Goal: Task Accomplishment & Management: Manage account settings

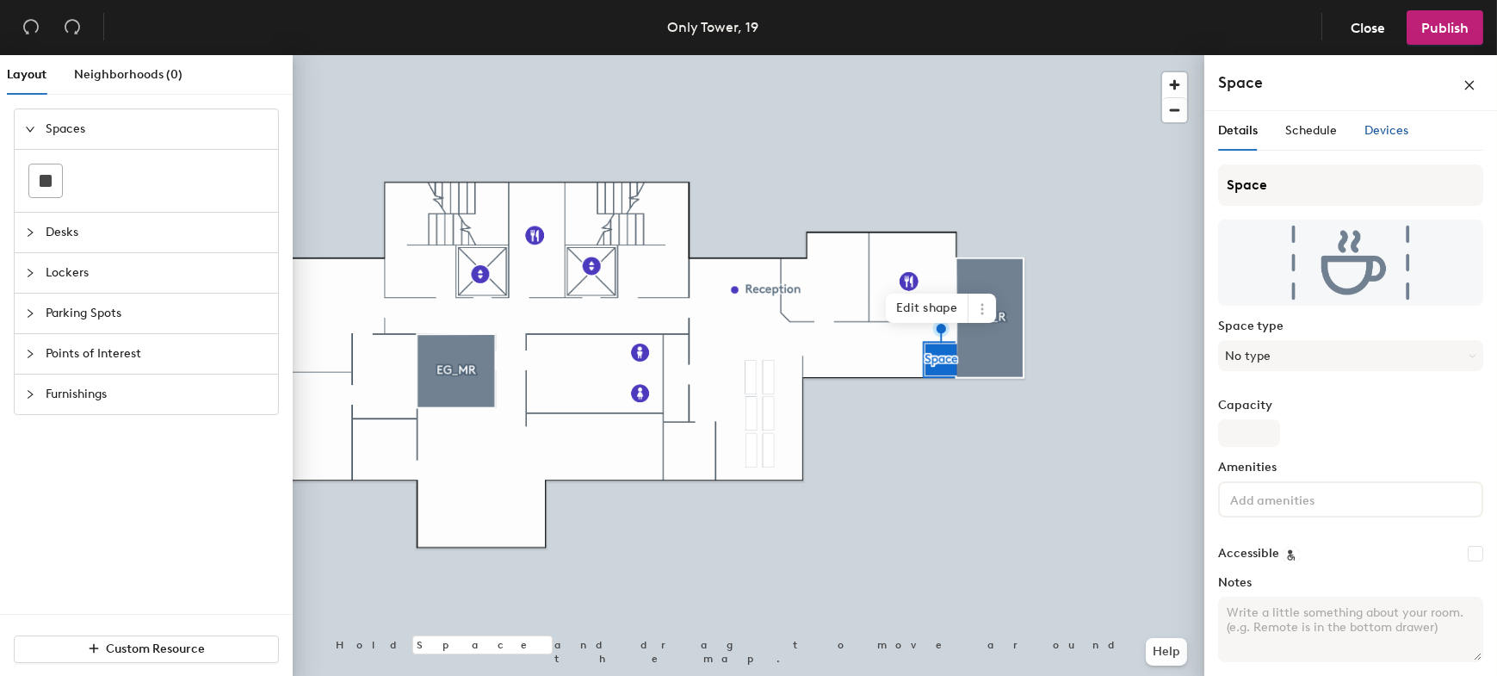
click at [1385, 121] on div "Devices" at bounding box center [1387, 130] width 44 height 19
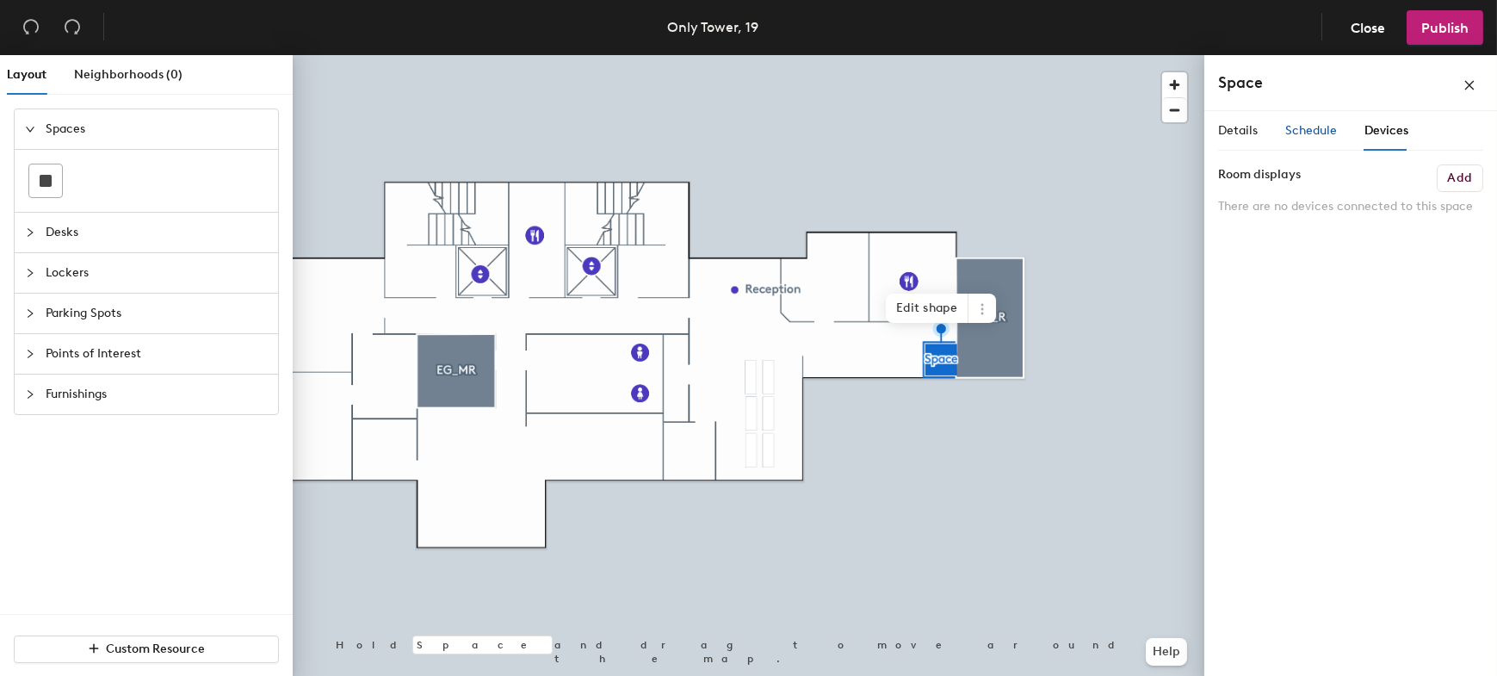
click at [1292, 123] on span "Schedule" at bounding box center [1312, 130] width 52 height 15
click at [1397, 206] on button "On-demand" at bounding box center [1350, 200] width 265 height 31
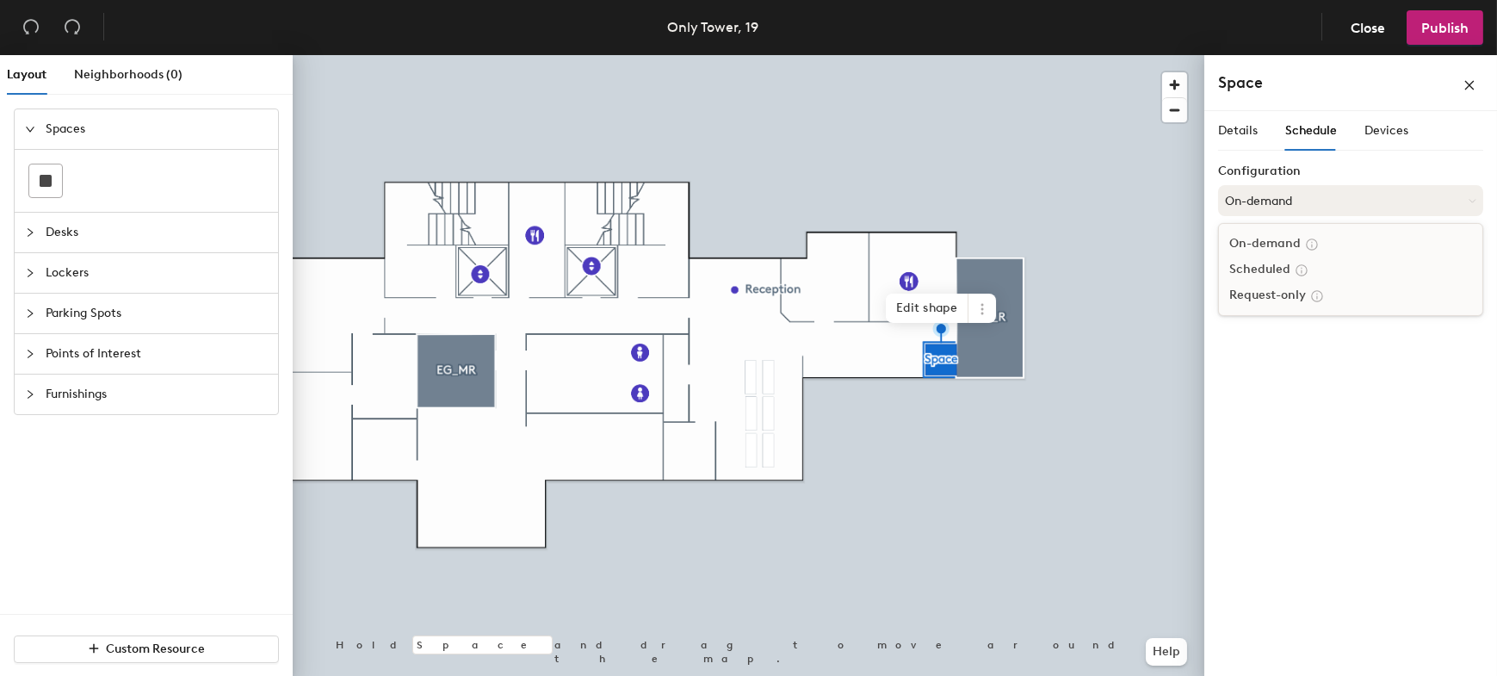
click at [1397, 206] on button "On-demand" at bounding box center [1350, 200] width 265 height 31
click at [1236, 125] on span "Details" at bounding box center [1238, 130] width 40 height 15
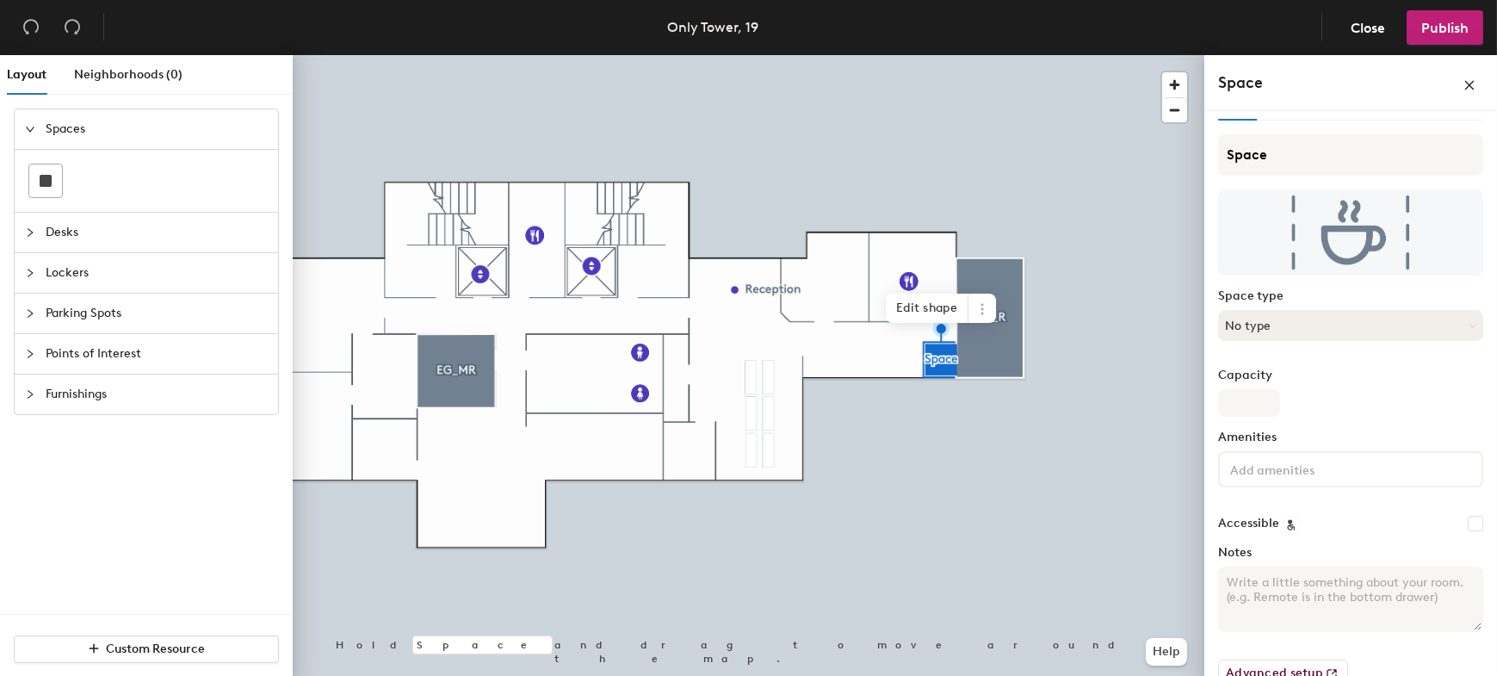
scroll to position [61, 0]
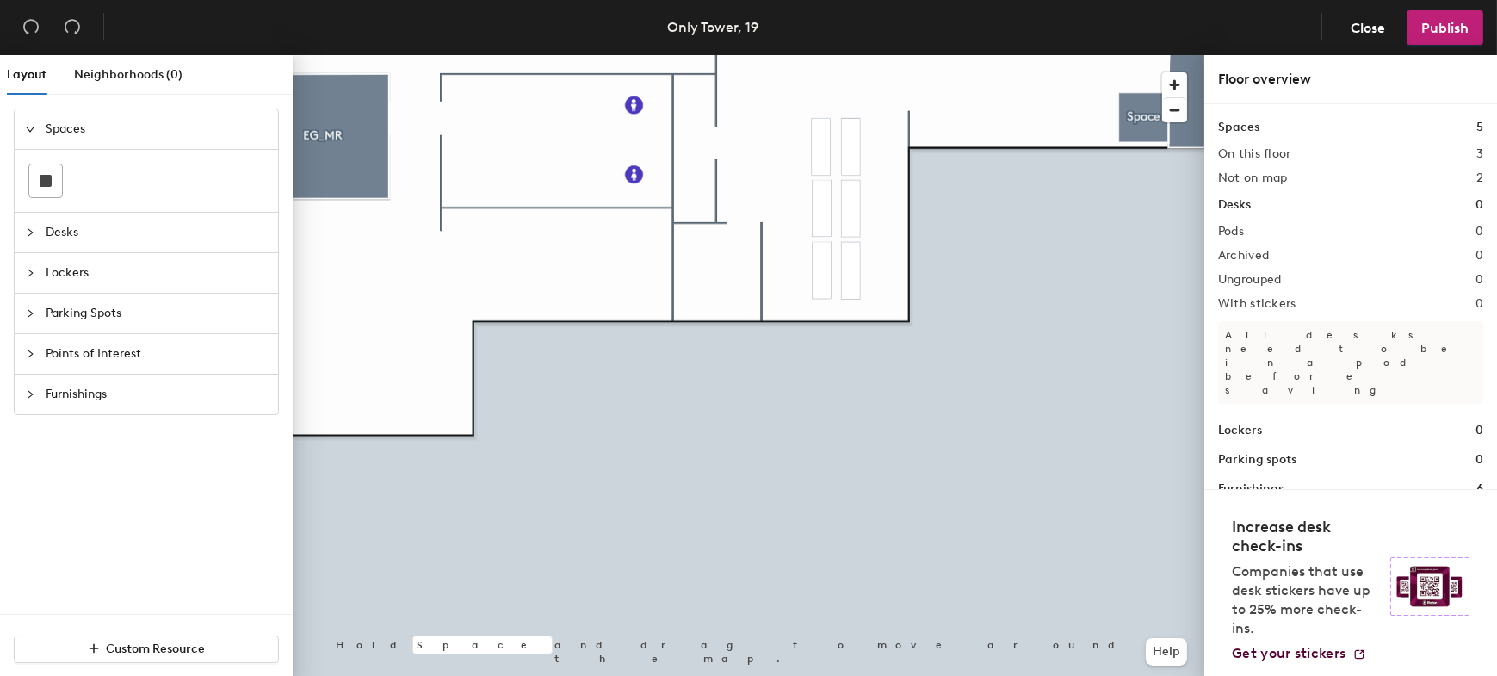
click at [917, 675] on html "Skip navigation Schedule Office People Analytics Visits Deliveries Services Man…" at bounding box center [748, 338] width 1497 height 676
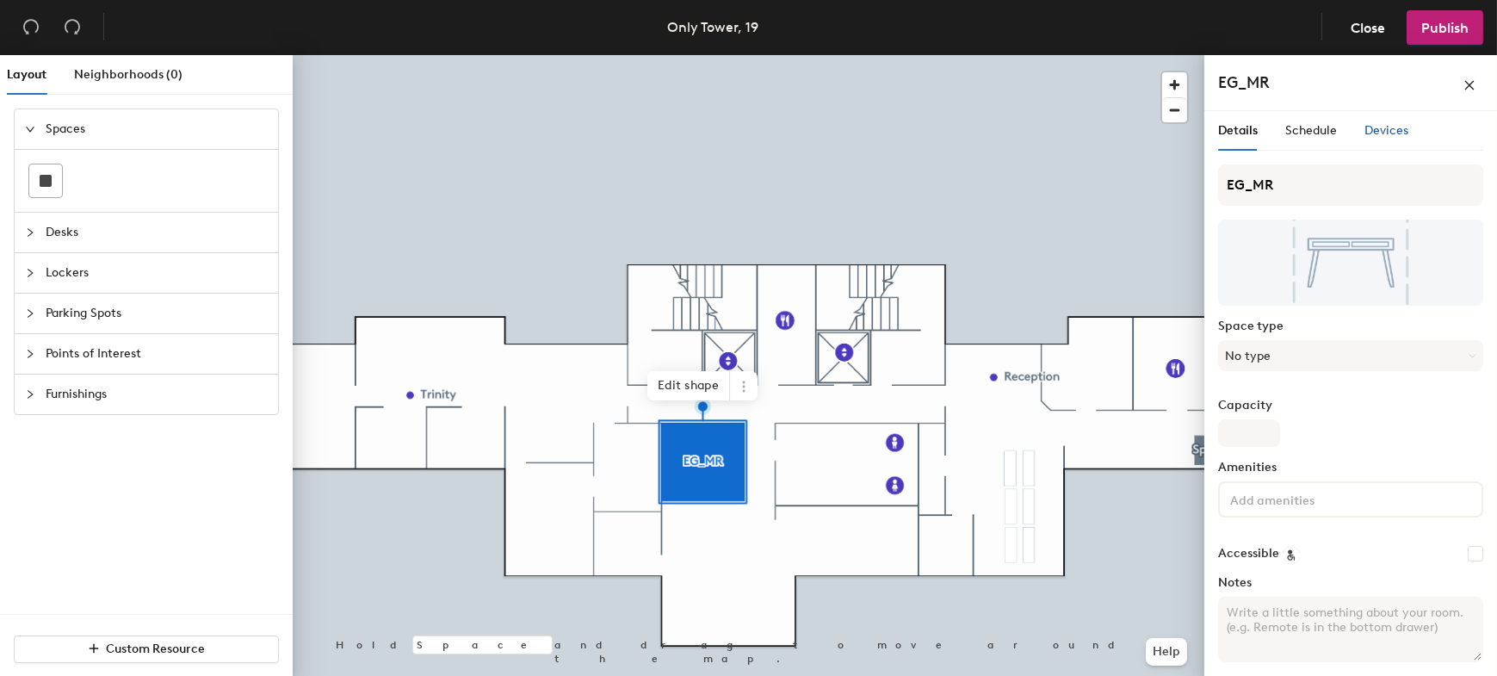
click at [1395, 125] on span "Devices" at bounding box center [1387, 130] width 44 height 15
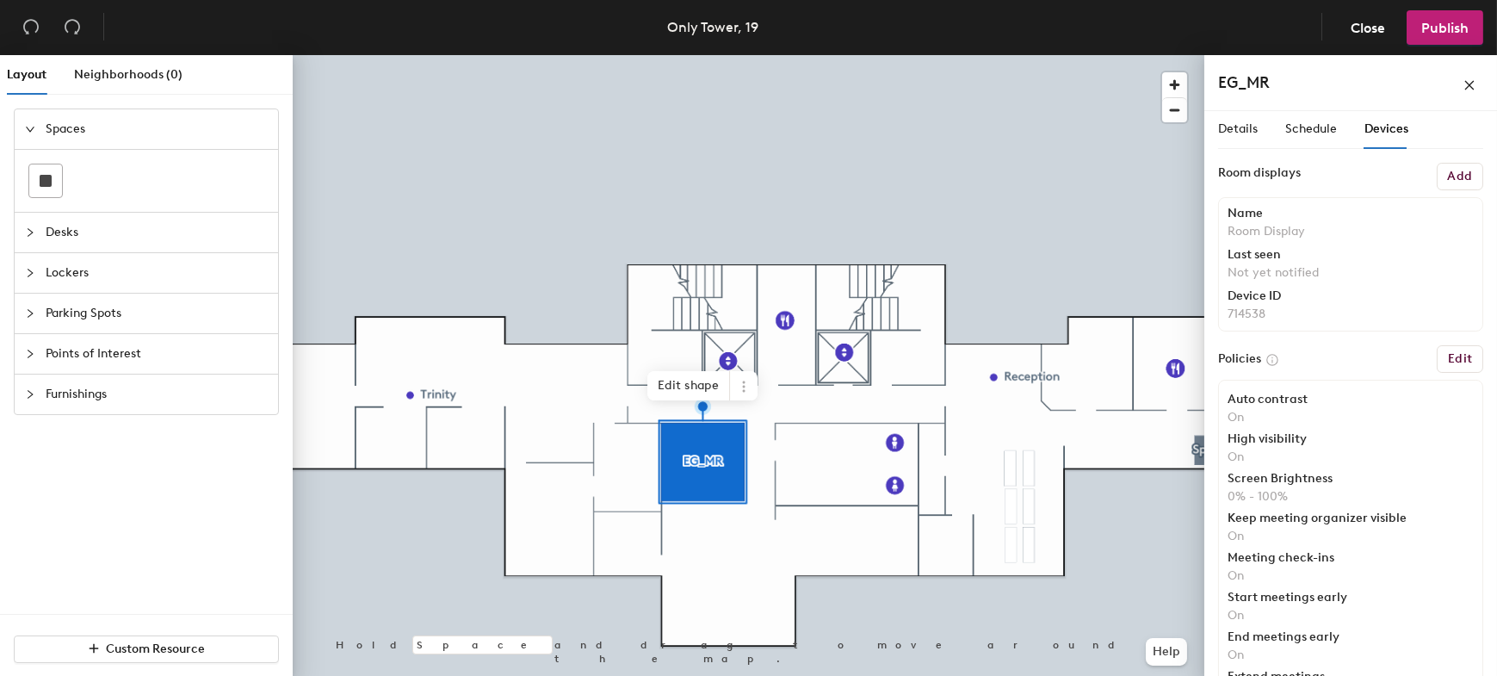
scroll to position [0, 0]
click at [1307, 137] on span "Schedule" at bounding box center [1312, 130] width 52 height 15
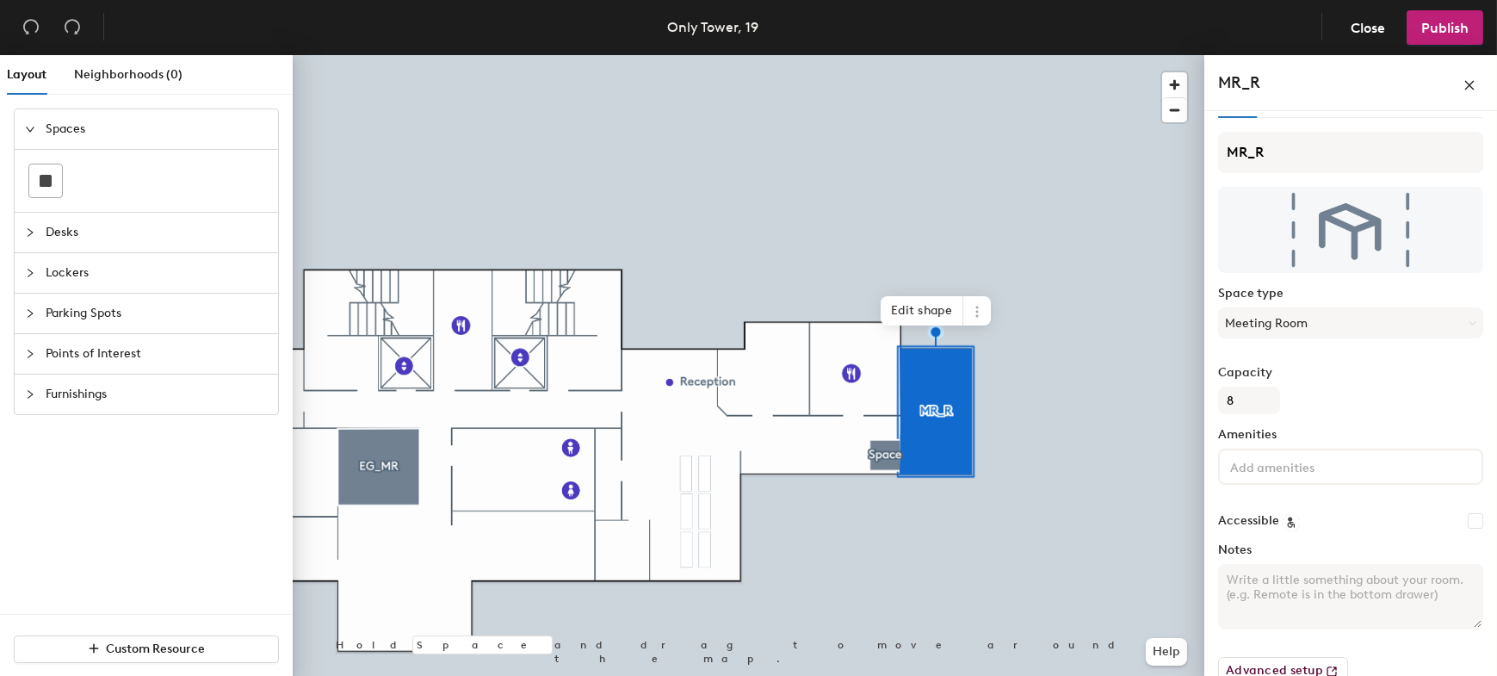
scroll to position [61, 0]
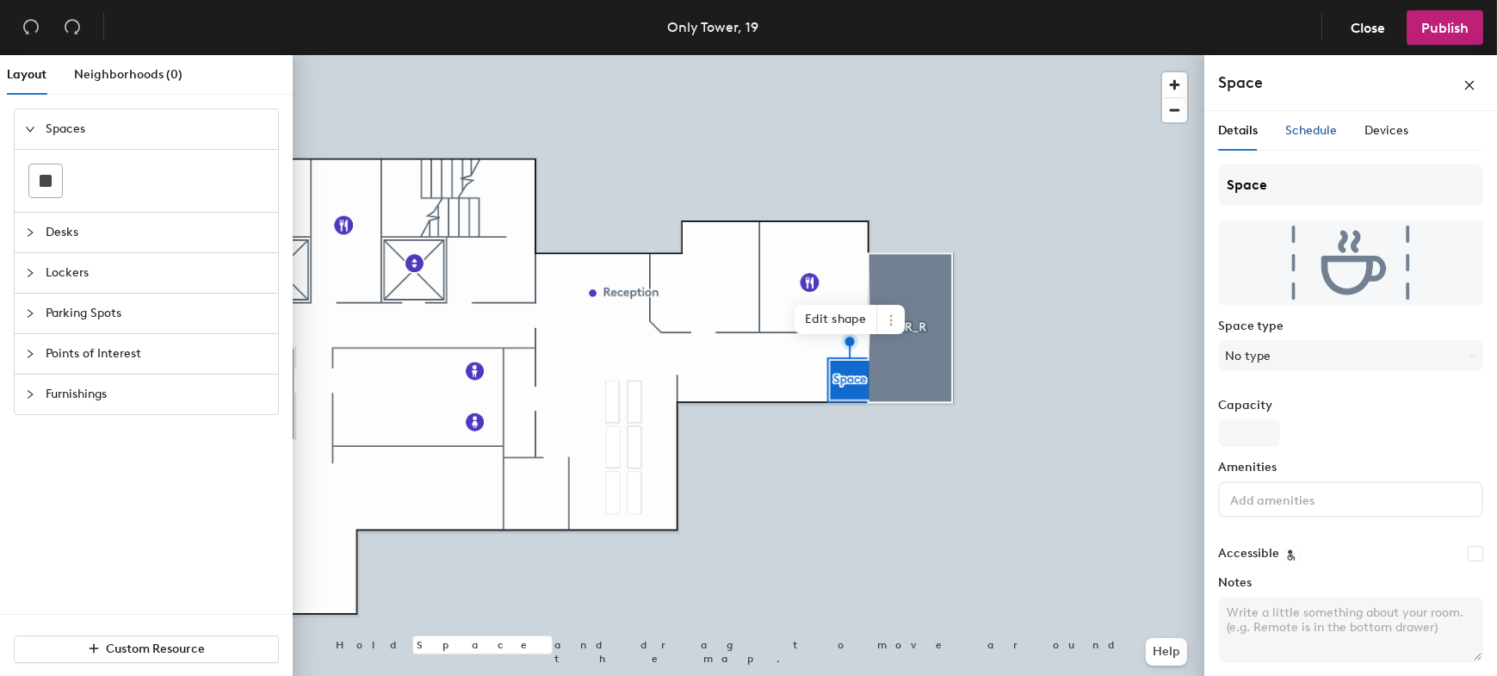
click at [1310, 134] on span "Schedule" at bounding box center [1312, 130] width 52 height 15
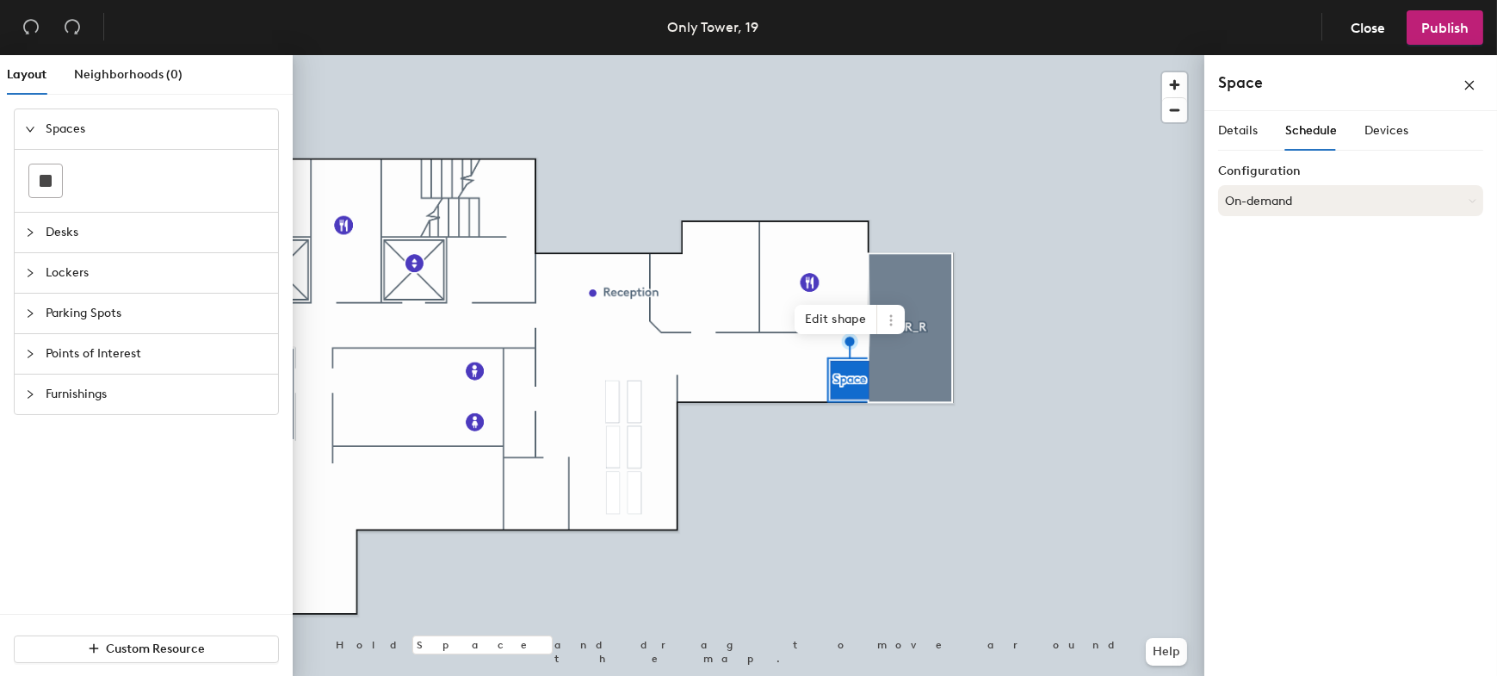
click at [1339, 212] on button "On-demand" at bounding box center [1350, 200] width 265 height 31
click at [1339, 202] on button "On-demand" at bounding box center [1350, 200] width 265 height 31
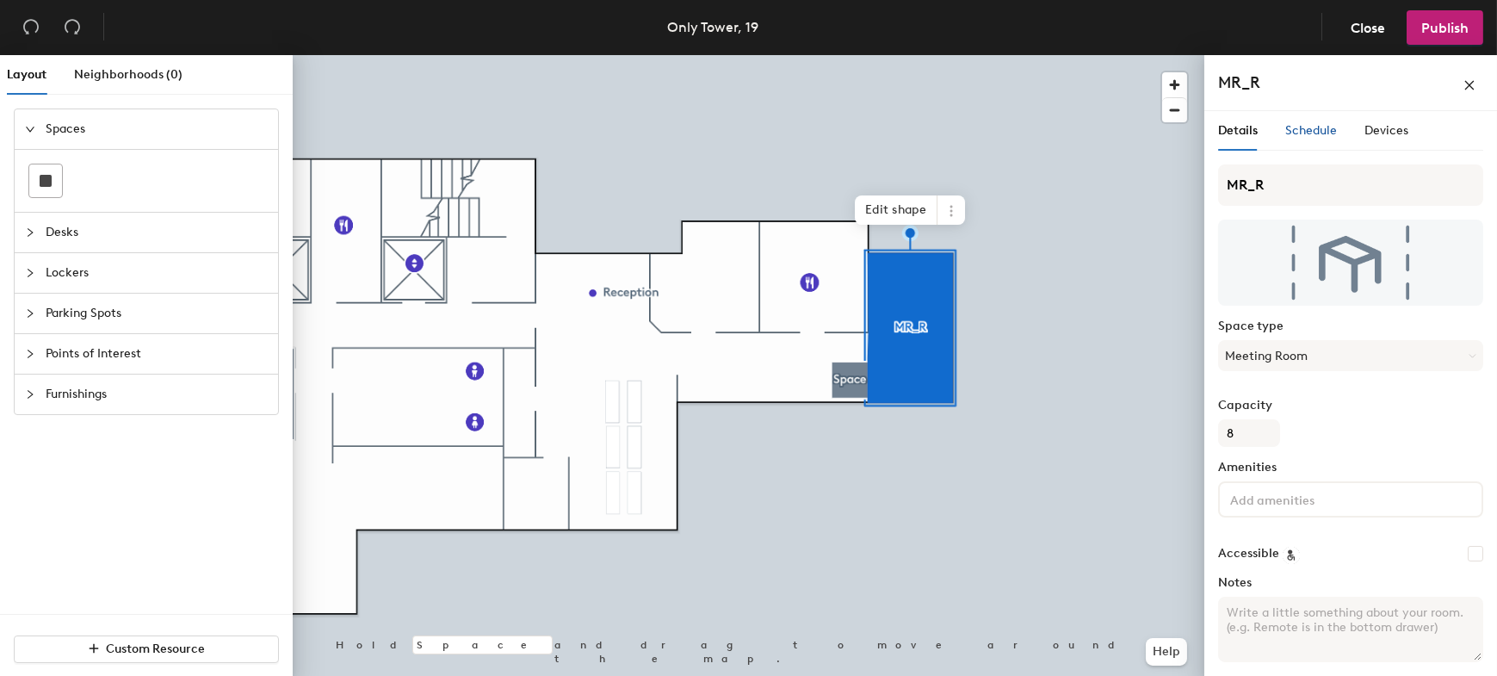
click at [1315, 137] on span "Schedule" at bounding box center [1312, 130] width 52 height 15
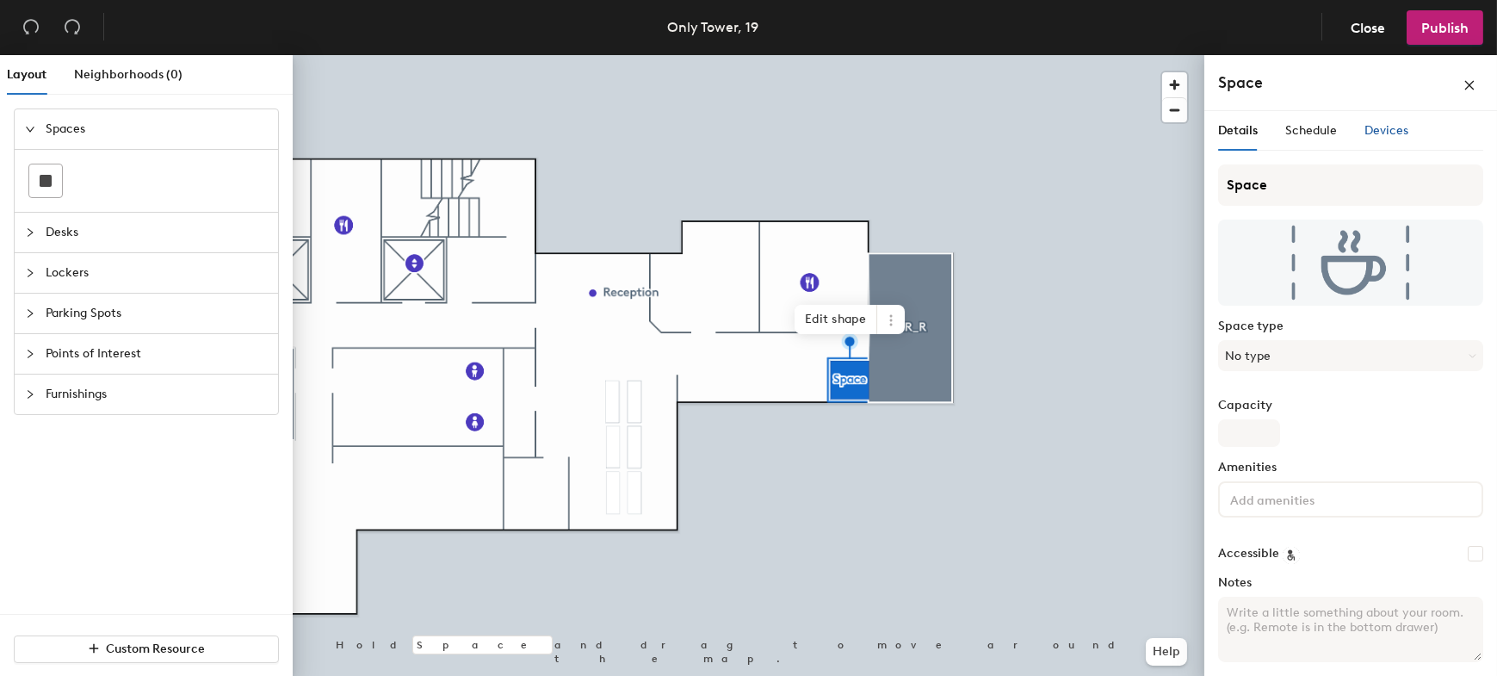
click at [1391, 121] on div "Devices" at bounding box center [1387, 130] width 44 height 19
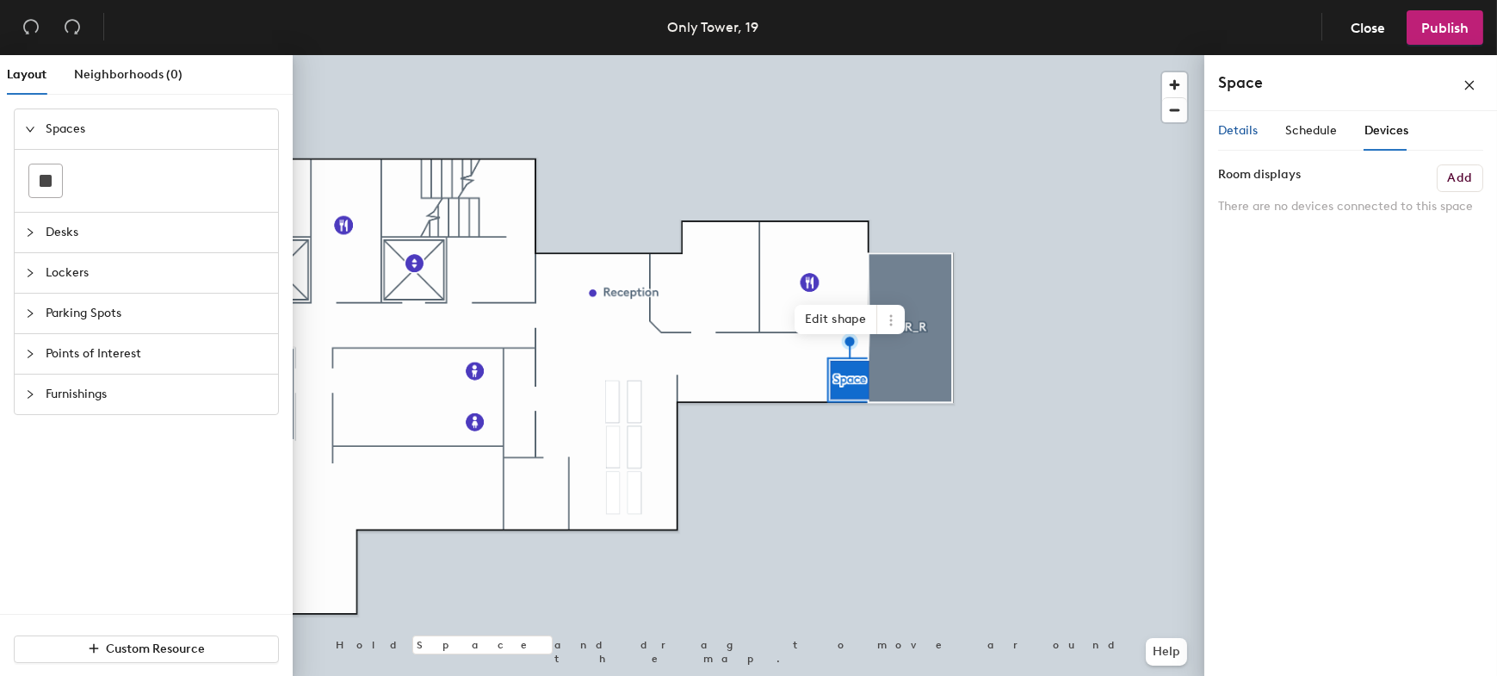
click at [1240, 127] on span "Details" at bounding box center [1238, 130] width 40 height 15
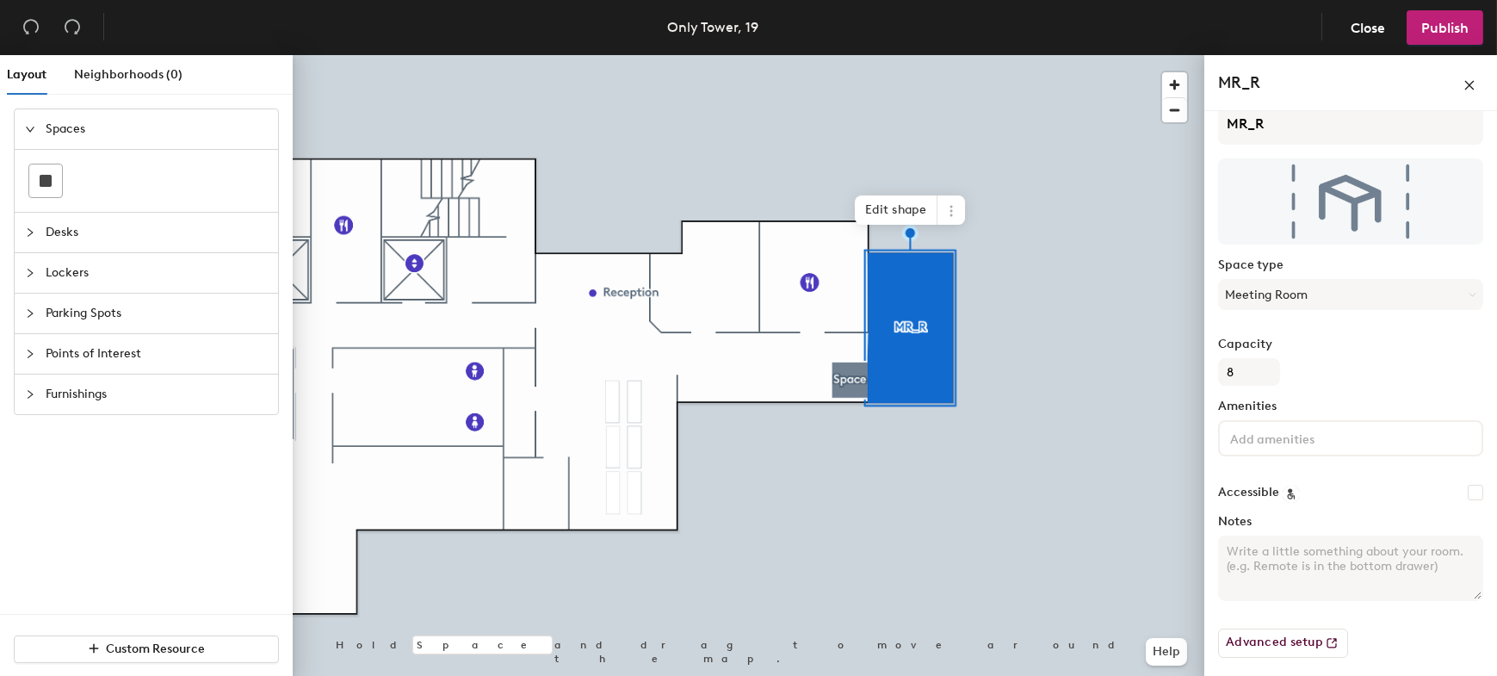
scroll to position [0, 0]
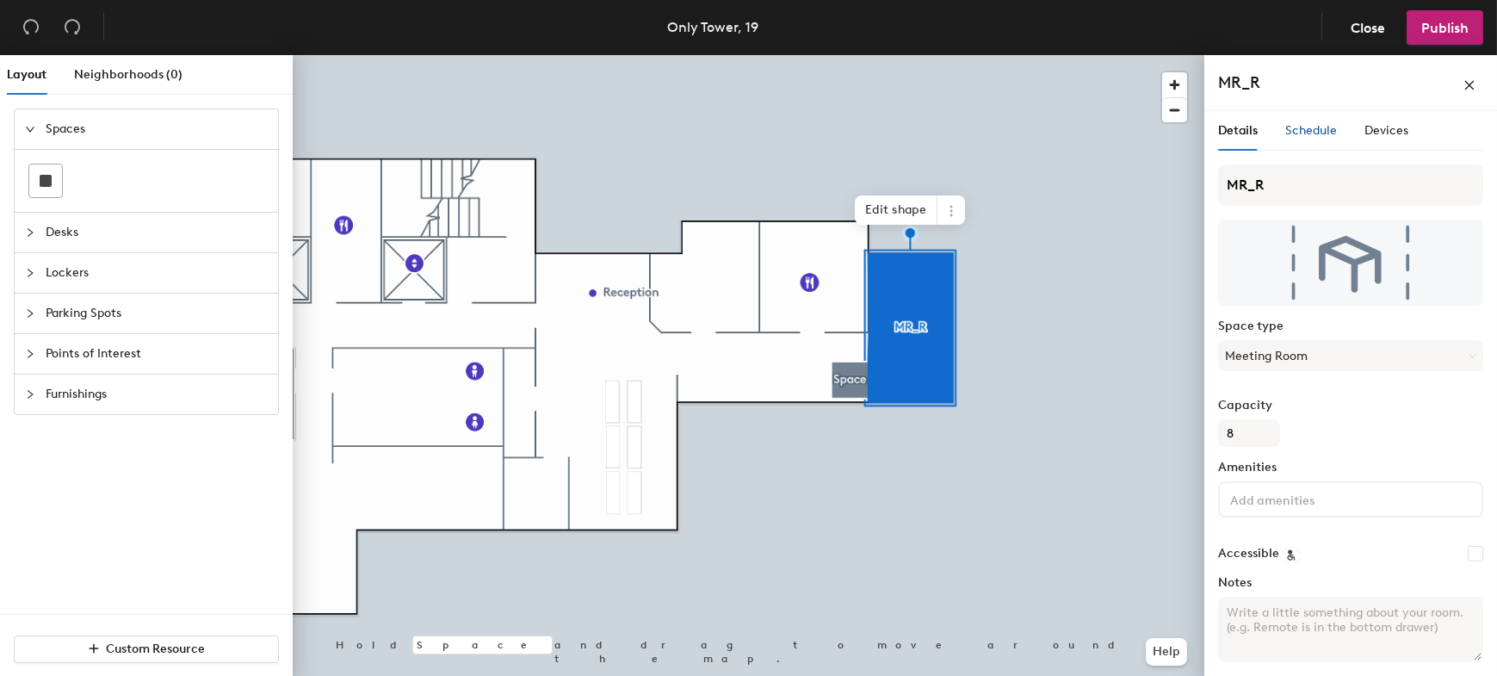
click at [1302, 124] on span "Schedule" at bounding box center [1312, 130] width 52 height 15
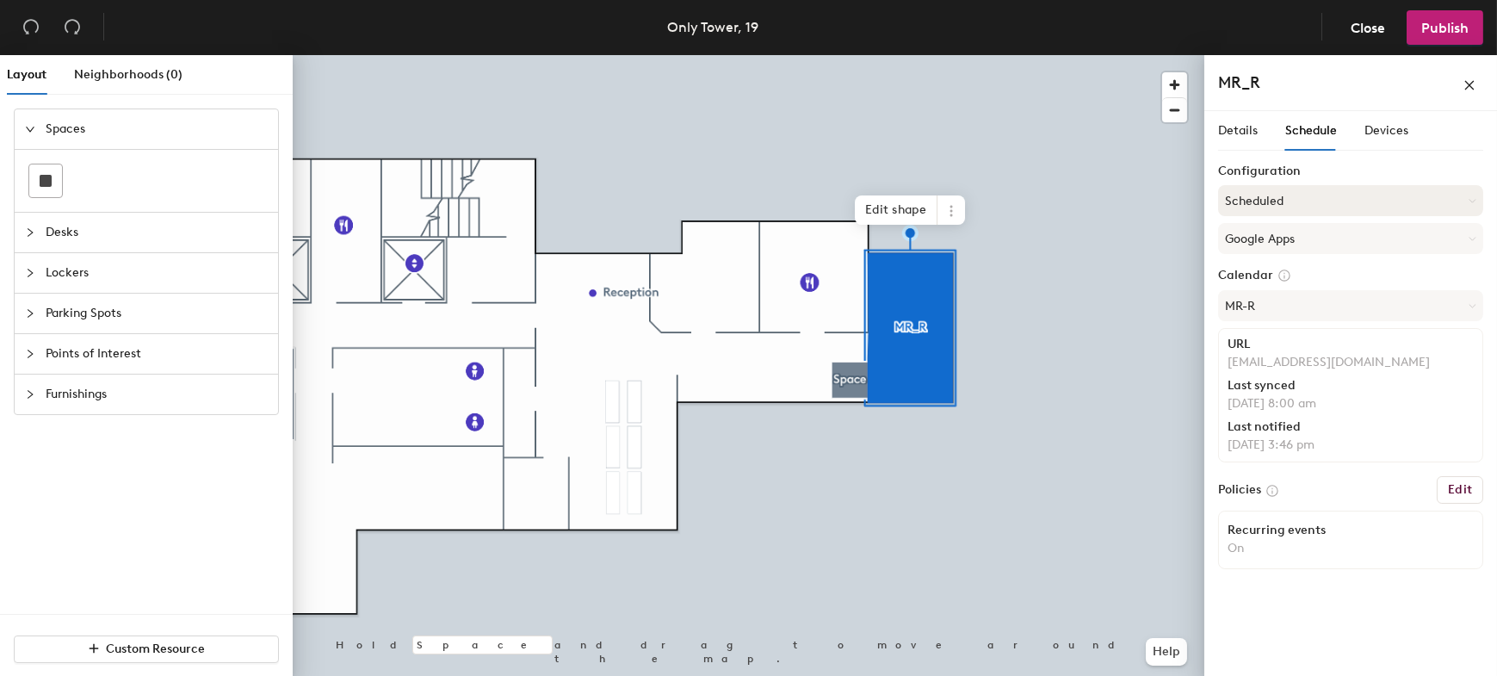
click at [1370, 195] on button "Scheduled" at bounding box center [1350, 200] width 265 height 31
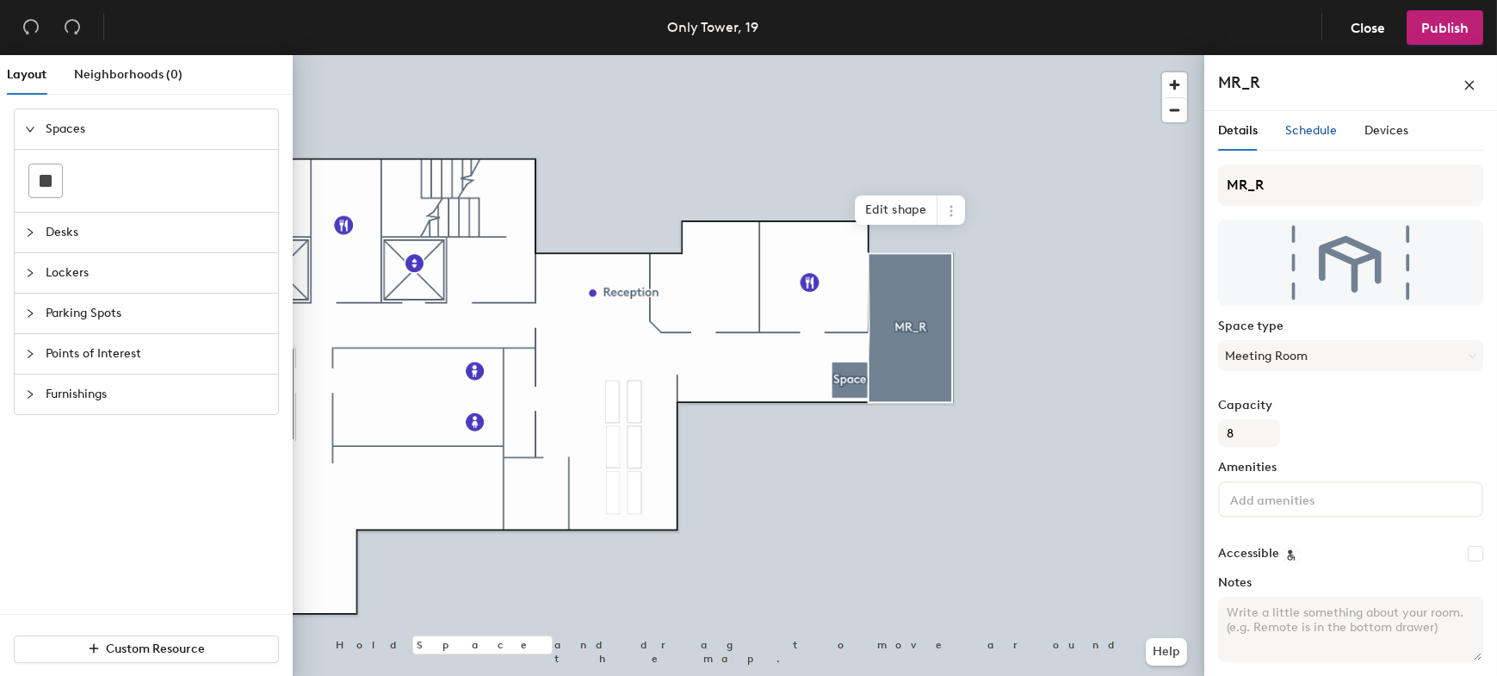
click at [1323, 132] on span "Schedule" at bounding box center [1312, 130] width 52 height 15
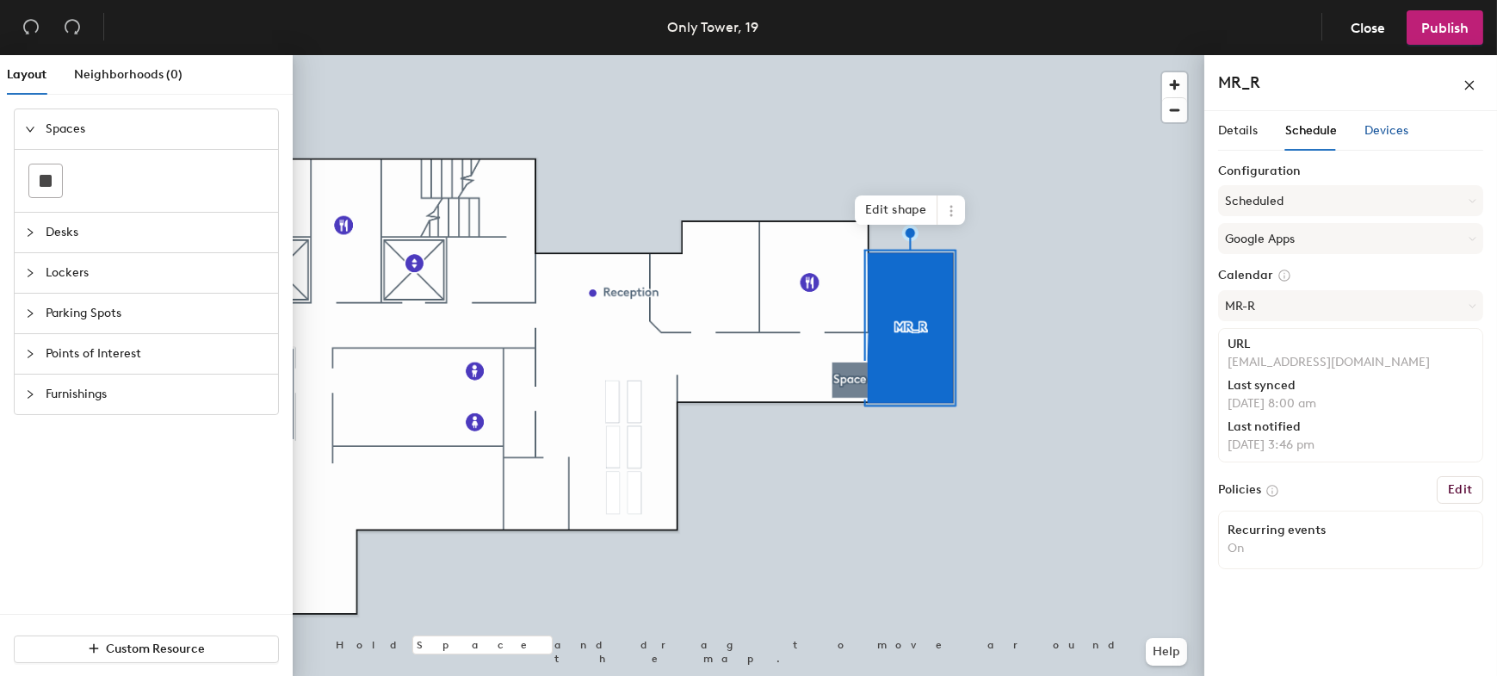
click at [1389, 134] on span "Devices" at bounding box center [1387, 130] width 44 height 15
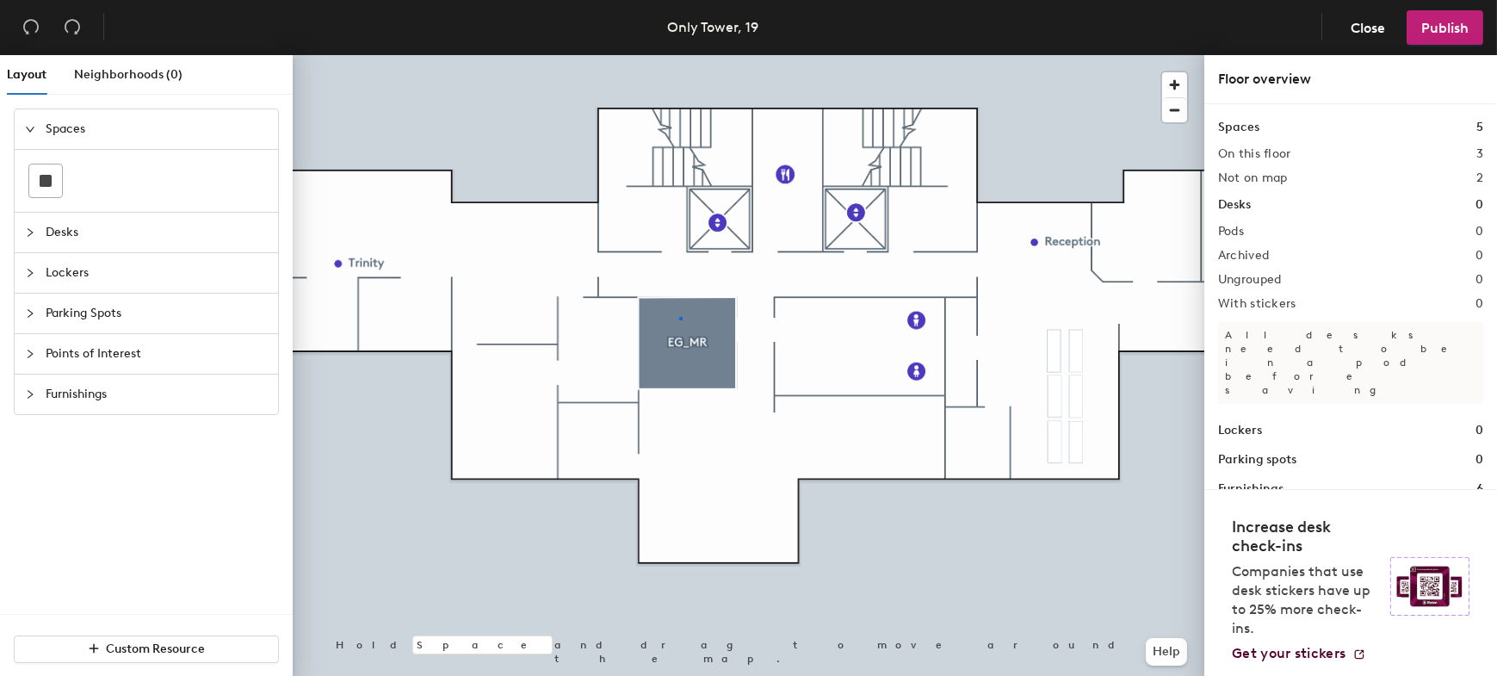
click at [679, 55] on div at bounding box center [749, 55] width 912 height 0
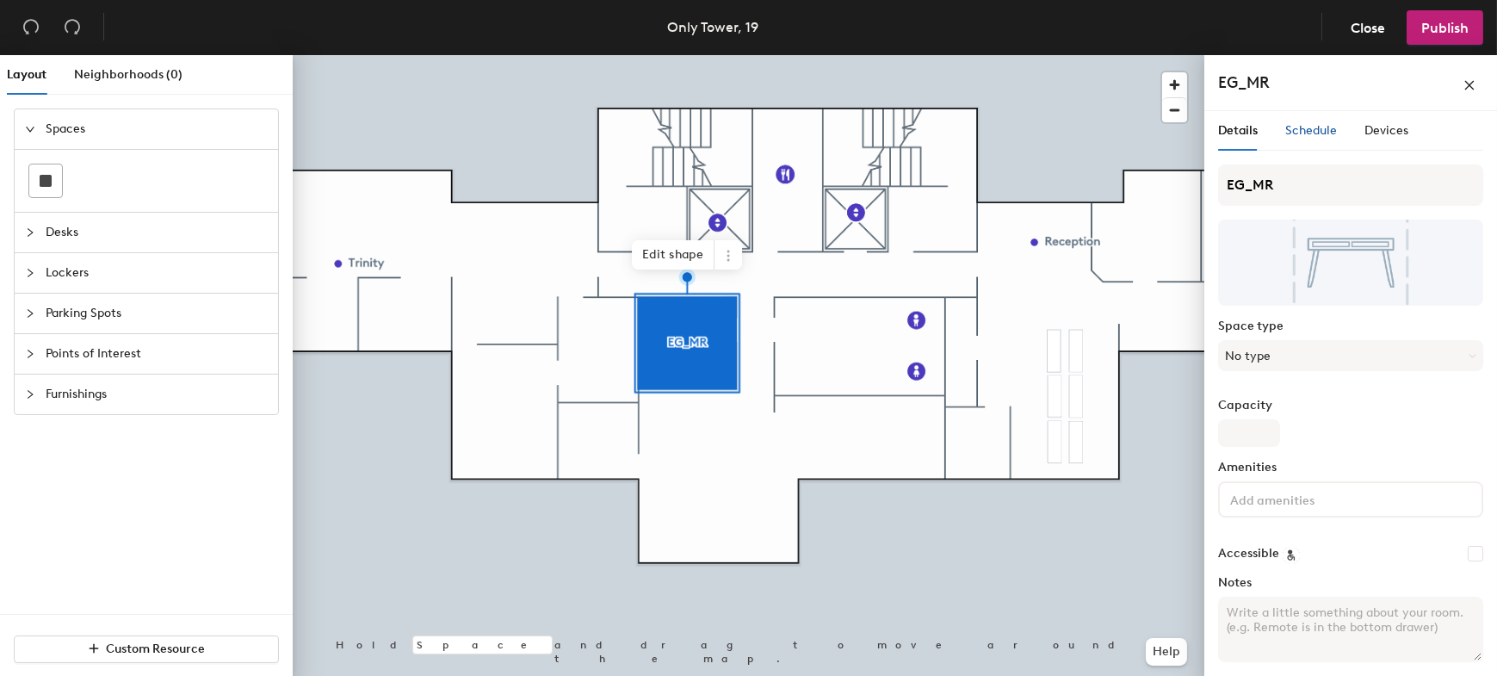
click at [1310, 129] on span "Schedule" at bounding box center [1312, 130] width 52 height 15
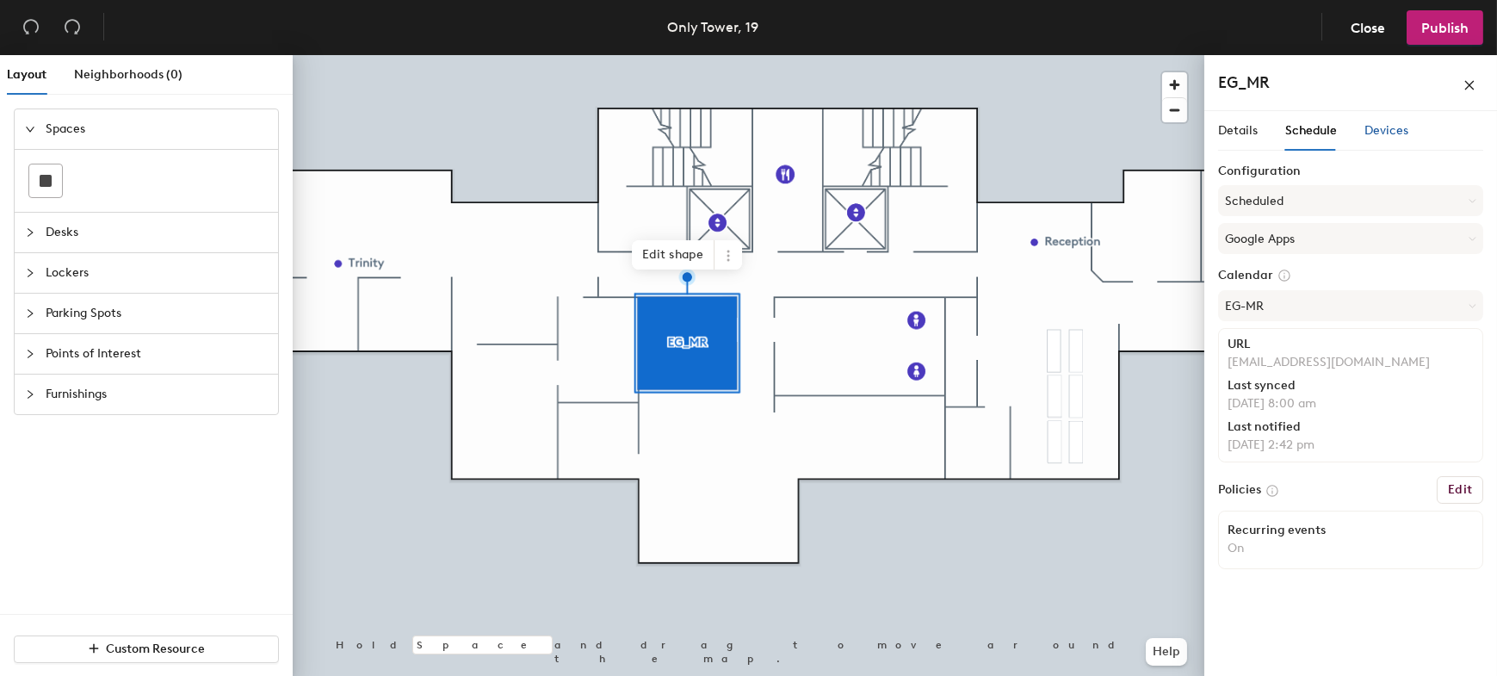
click at [1376, 128] on span "Devices" at bounding box center [1387, 130] width 44 height 15
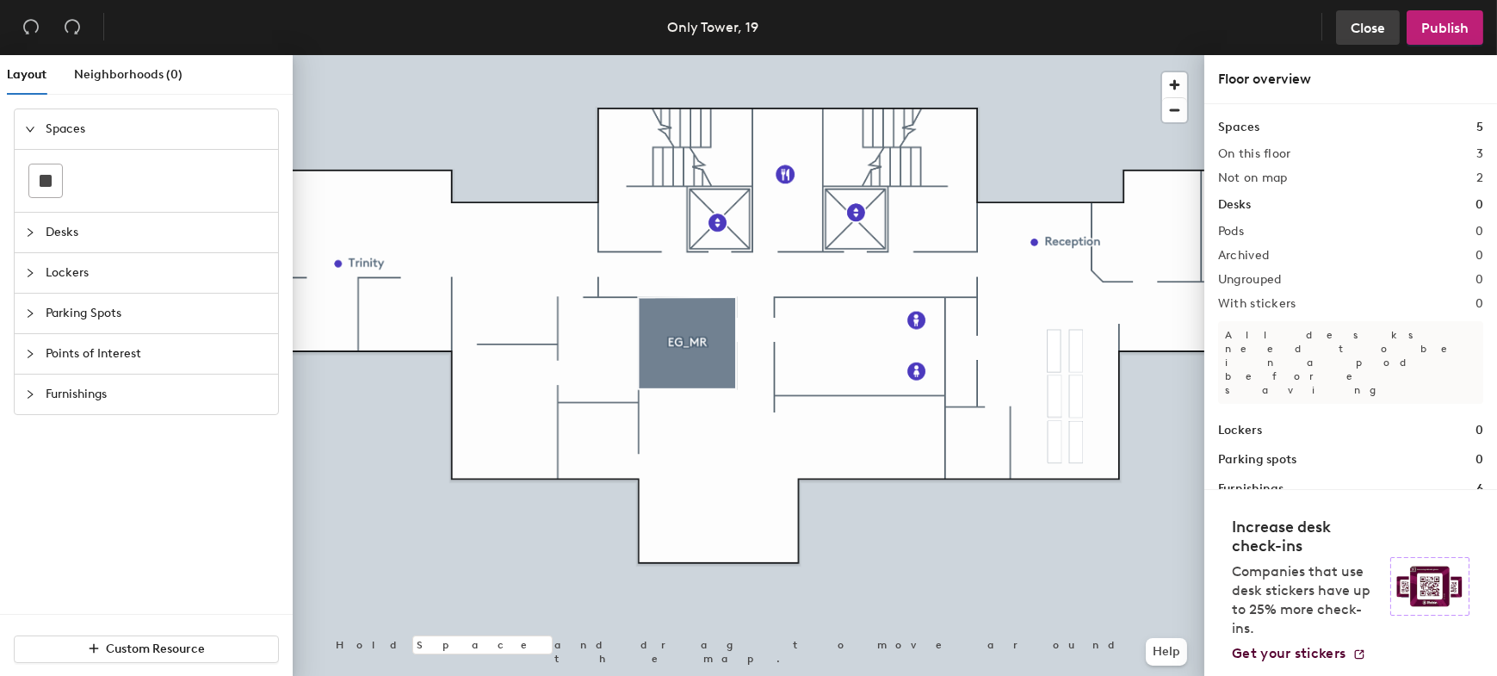
click at [1364, 29] on span "Close" at bounding box center [1368, 28] width 34 height 16
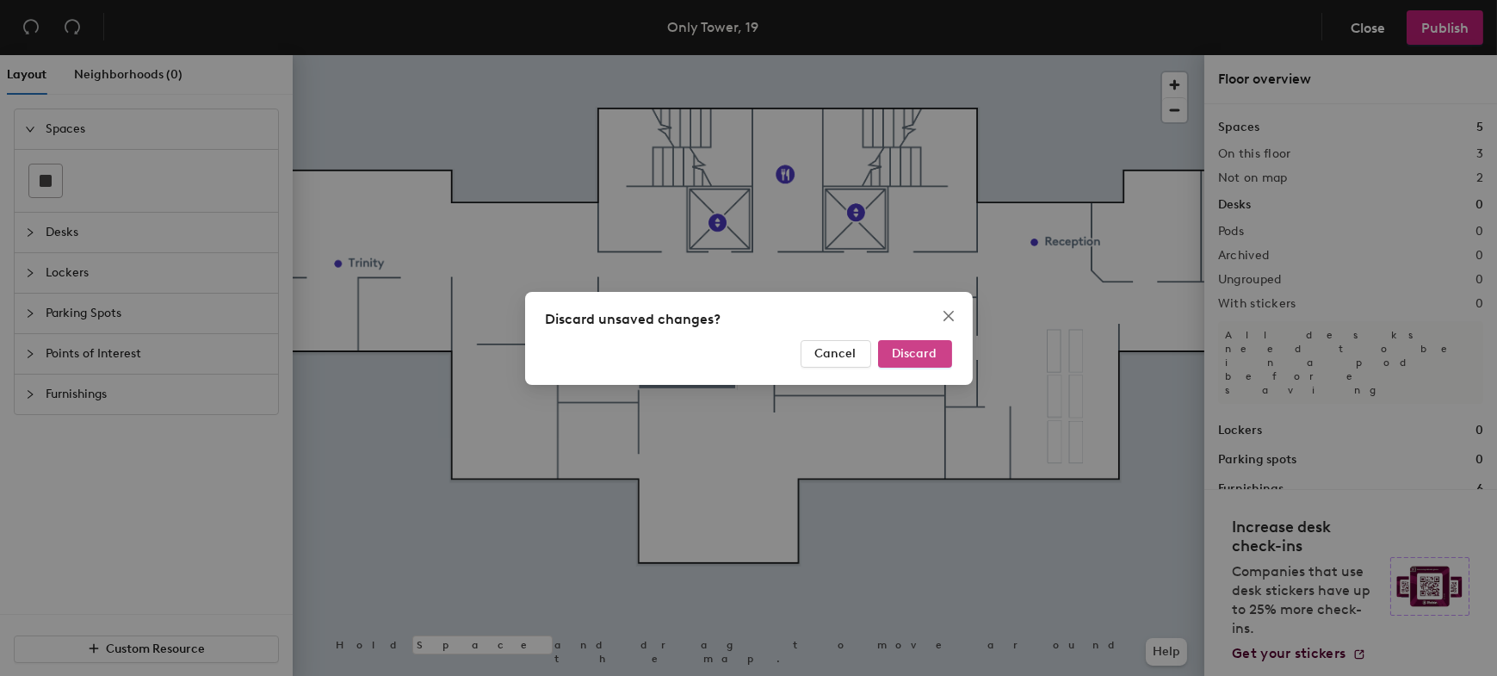
click at [909, 355] on span "Discard" at bounding box center [915, 353] width 45 height 15
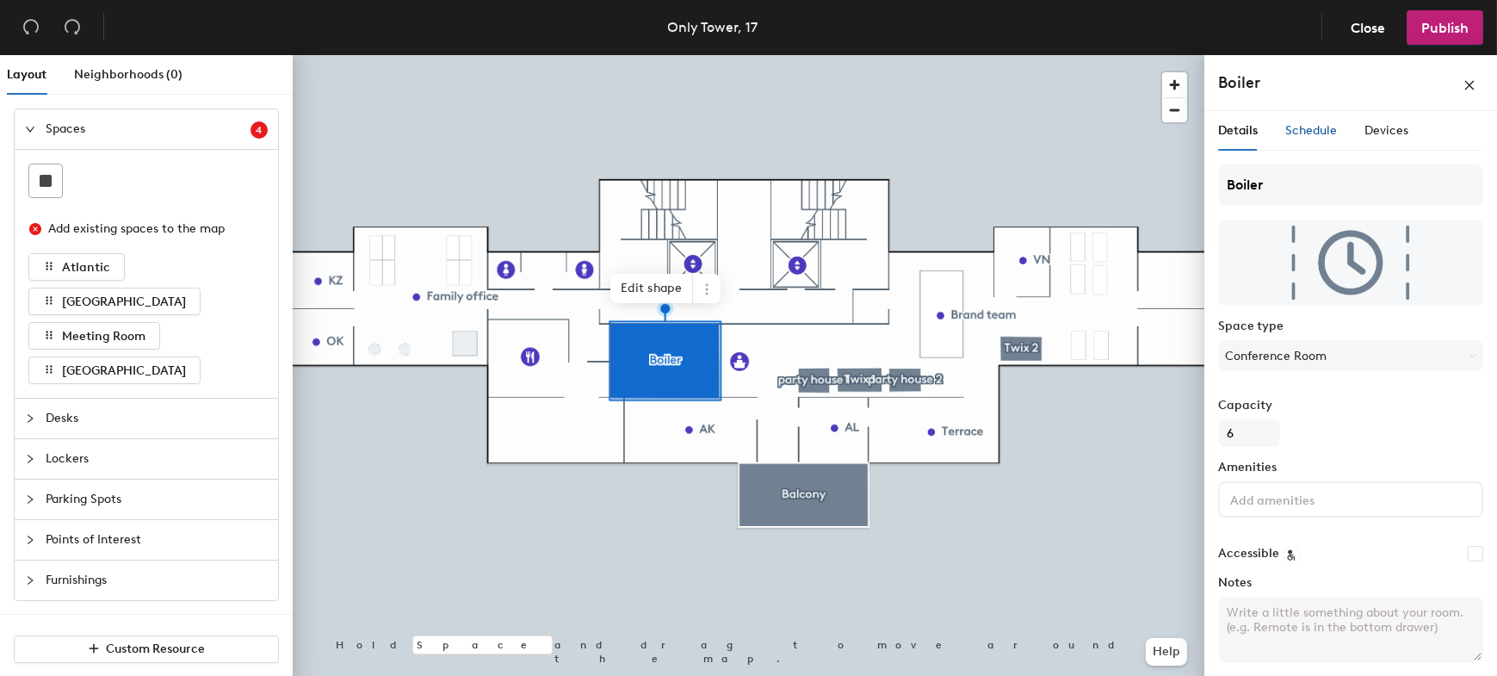
click at [1313, 130] on span "Schedule" at bounding box center [1312, 130] width 52 height 15
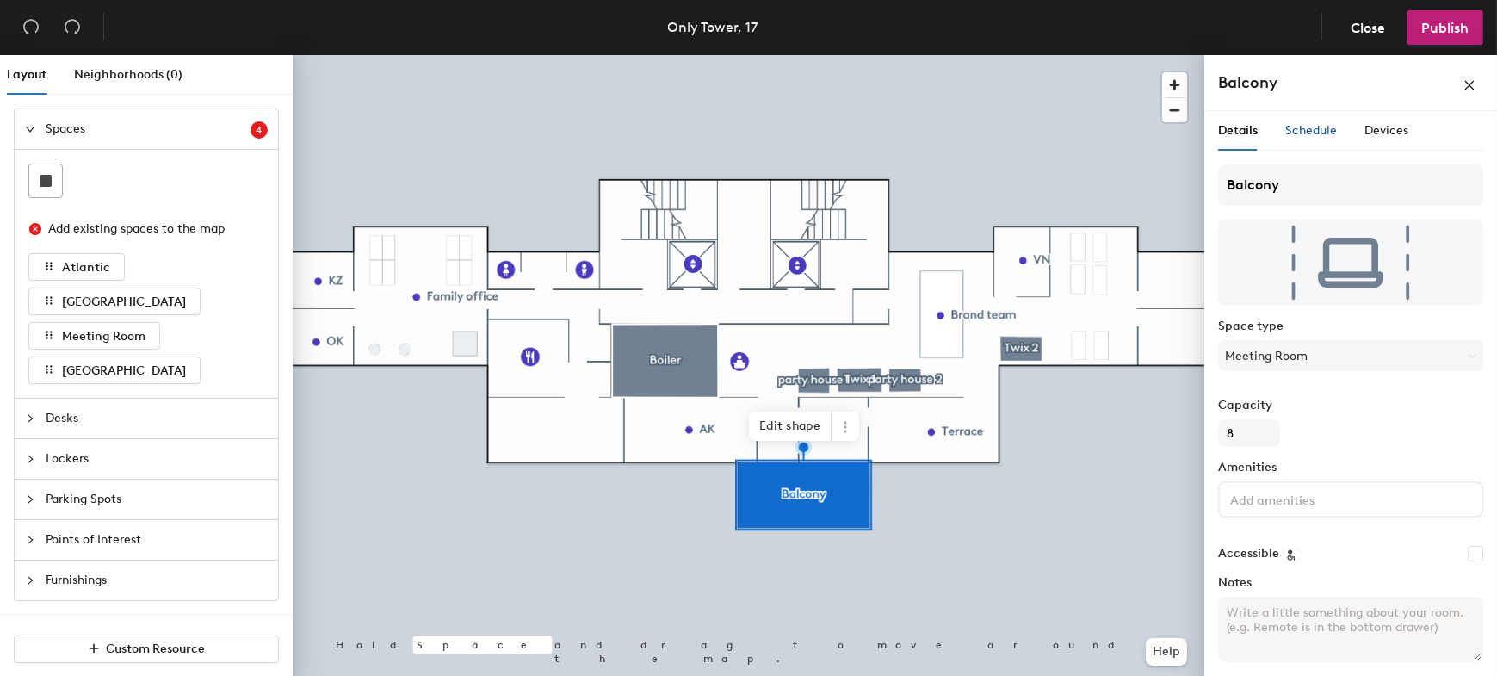
click at [1319, 131] on span "Schedule" at bounding box center [1312, 130] width 52 height 15
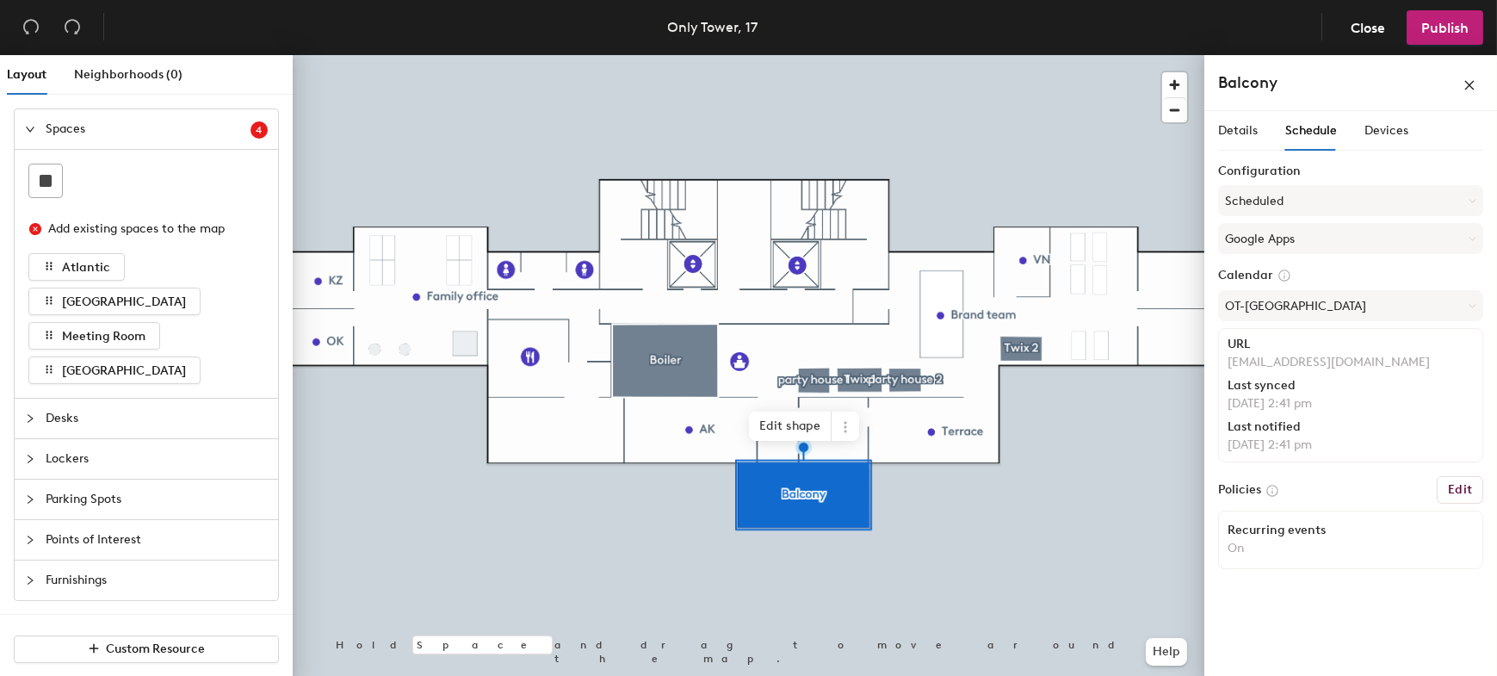
click at [654, 55] on div at bounding box center [749, 55] width 912 height 0
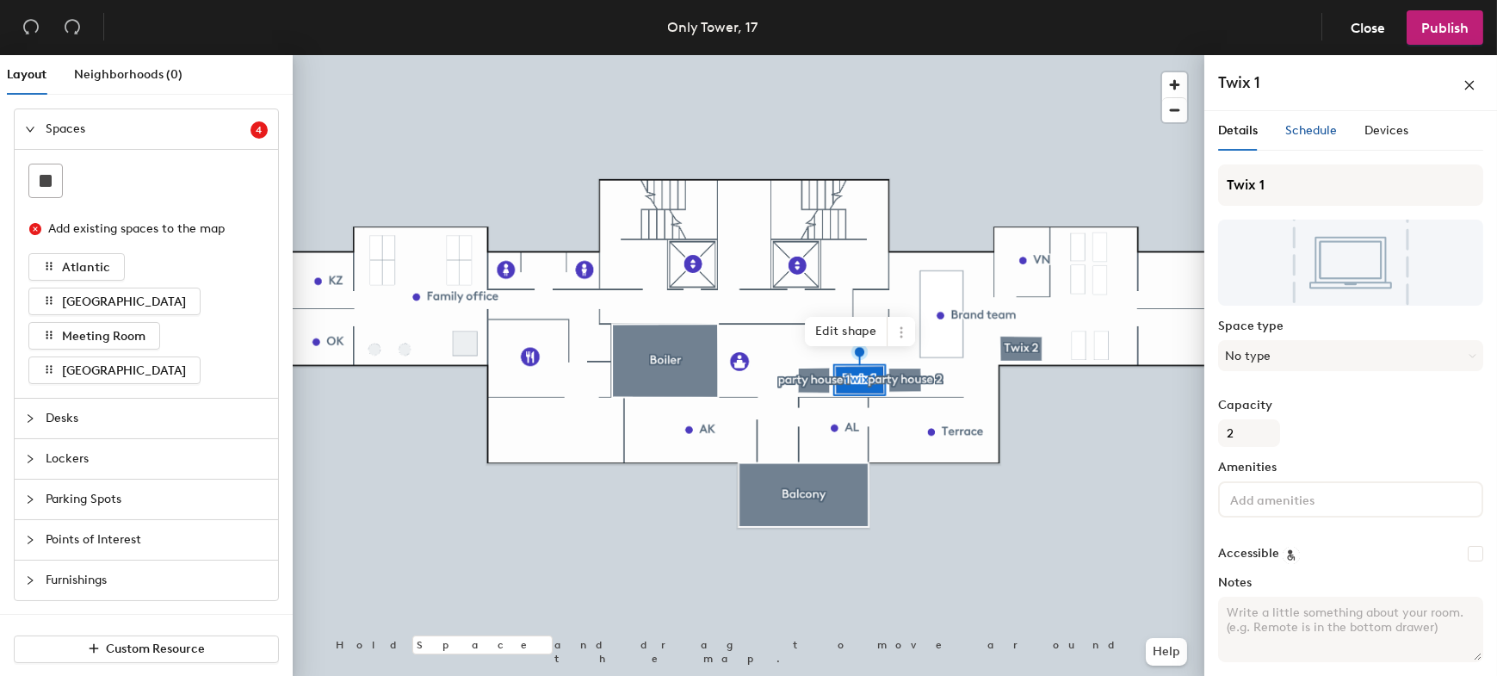
click at [1309, 126] on span "Schedule" at bounding box center [1312, 130] width 52 height 15
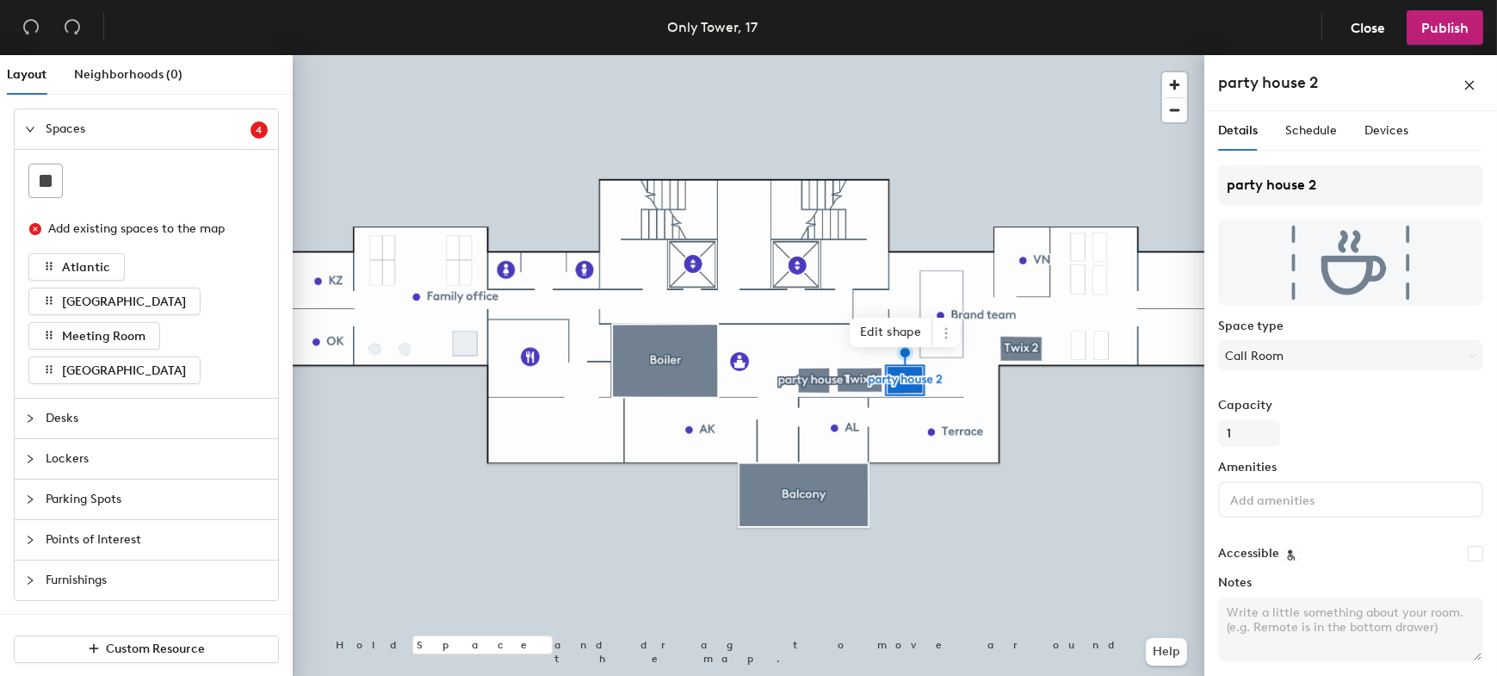
click at [1351, 116] on div "Details Schedule Devices" at bounding box center [1313, 131] width 190 height 40
click at [1328, 127] on span "Schedule" at bounding box center [1312, 130] width 52 height 15
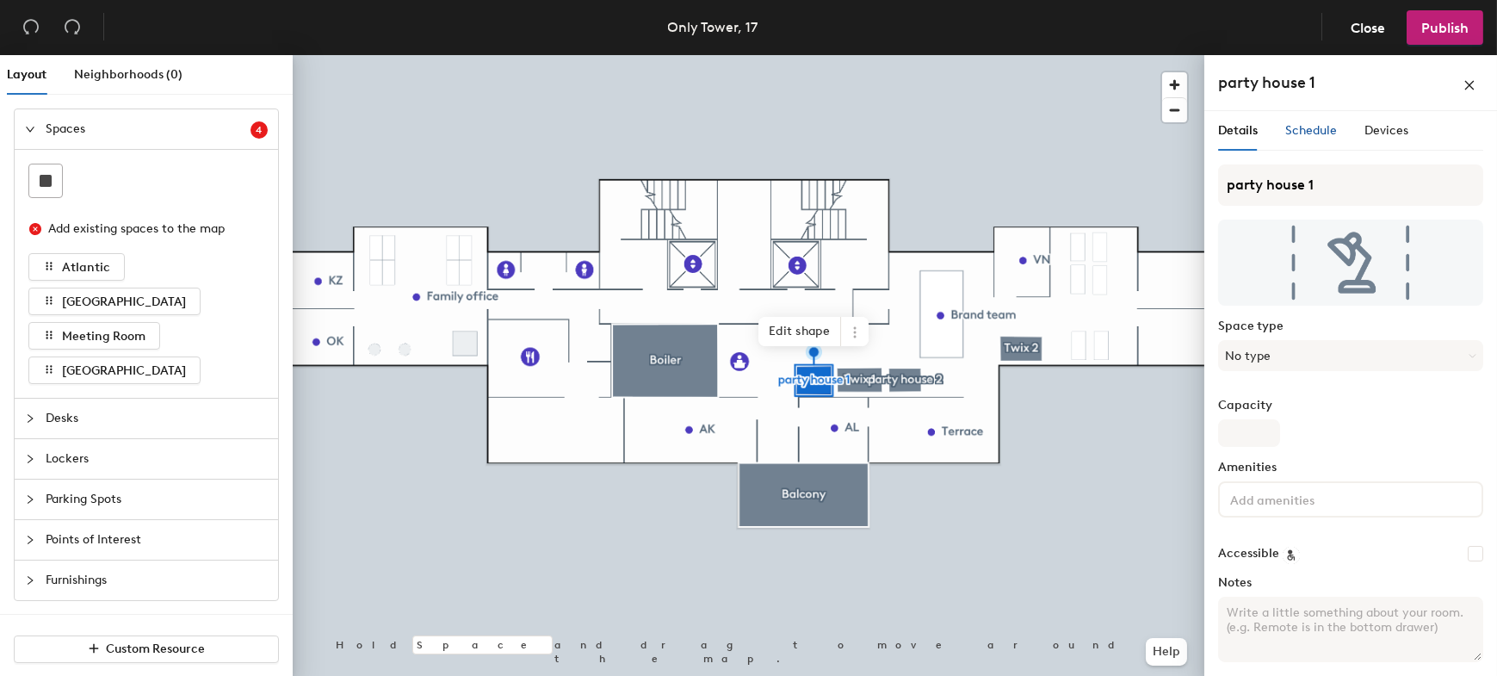
click at [1321, 123] on span "Schedule" at bounding box center [1312, 130] width 52 height 15
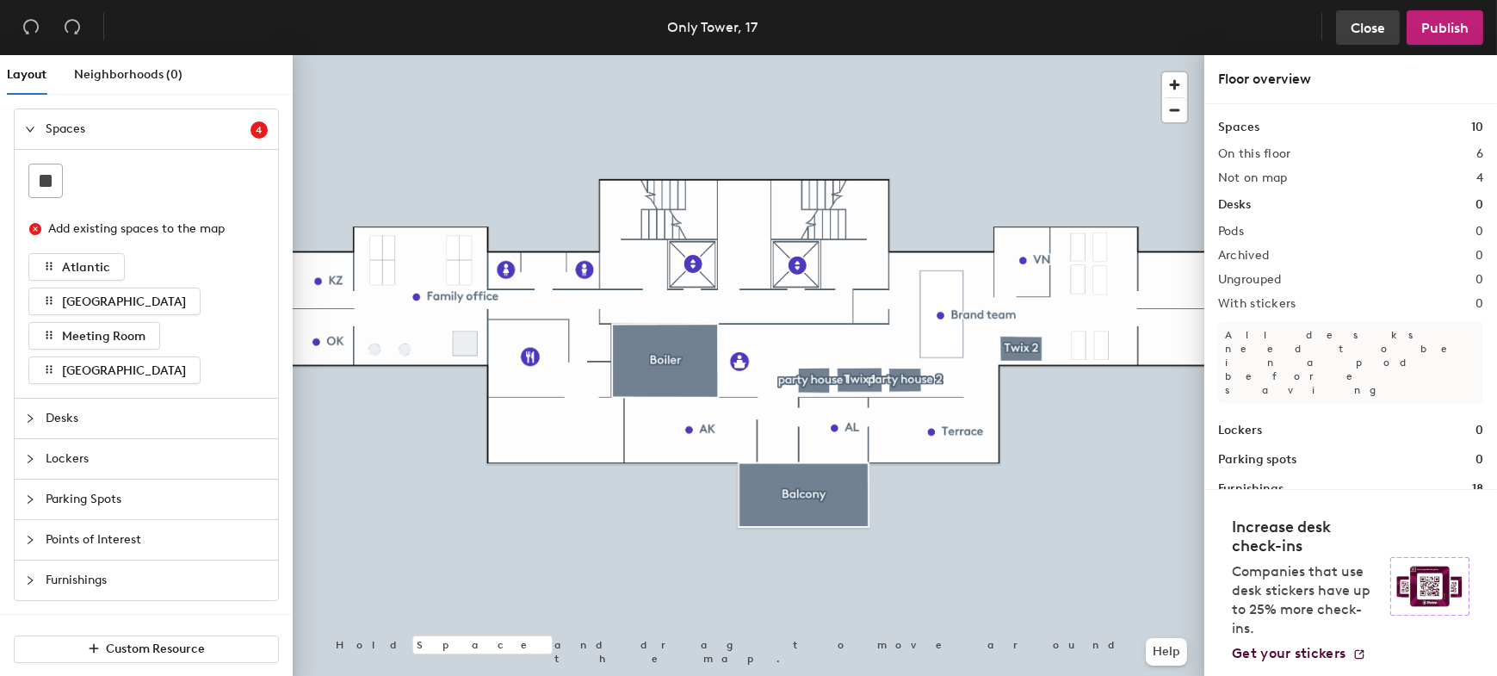
click at [1385, 28] on button "Close" at bounding box center [1368, 27] width 64 height 34
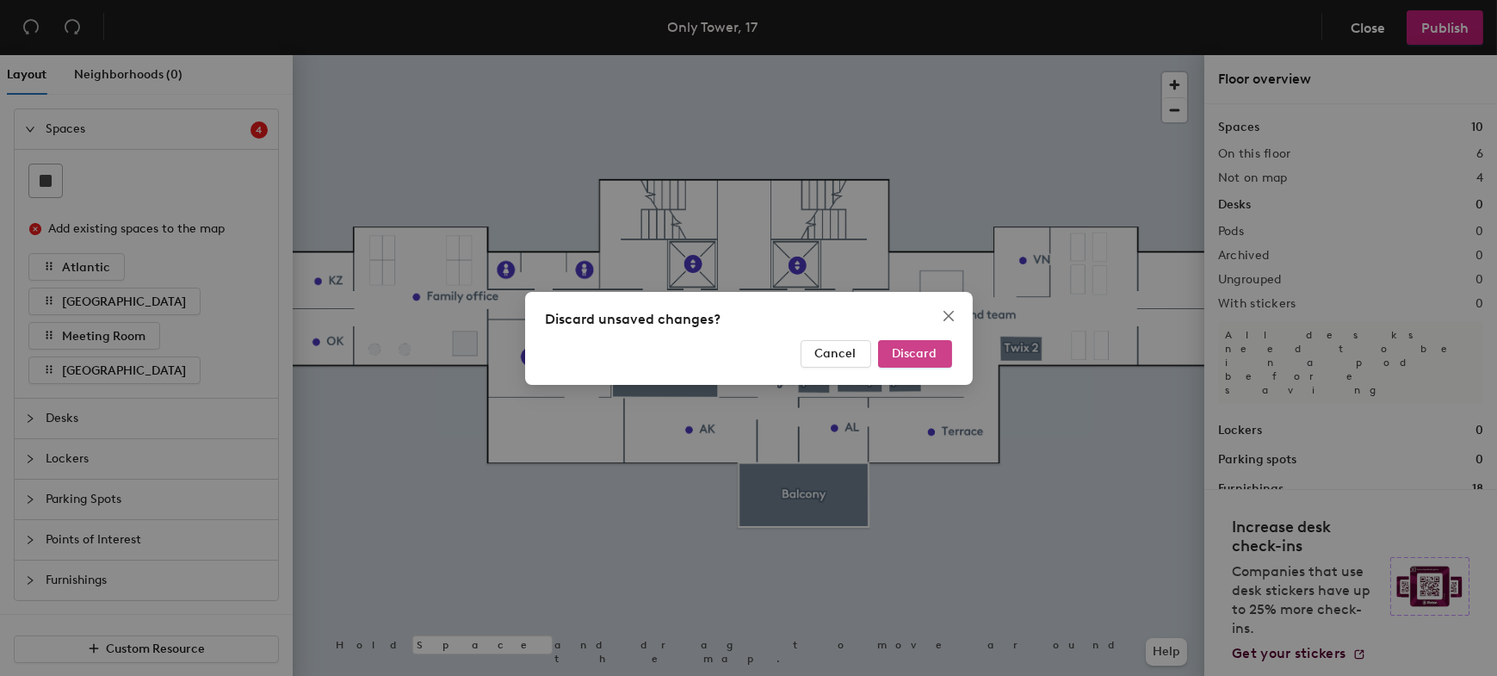
click at [921, 353] on span "Discard" at bounding box center [915, 353] width 45 height 15
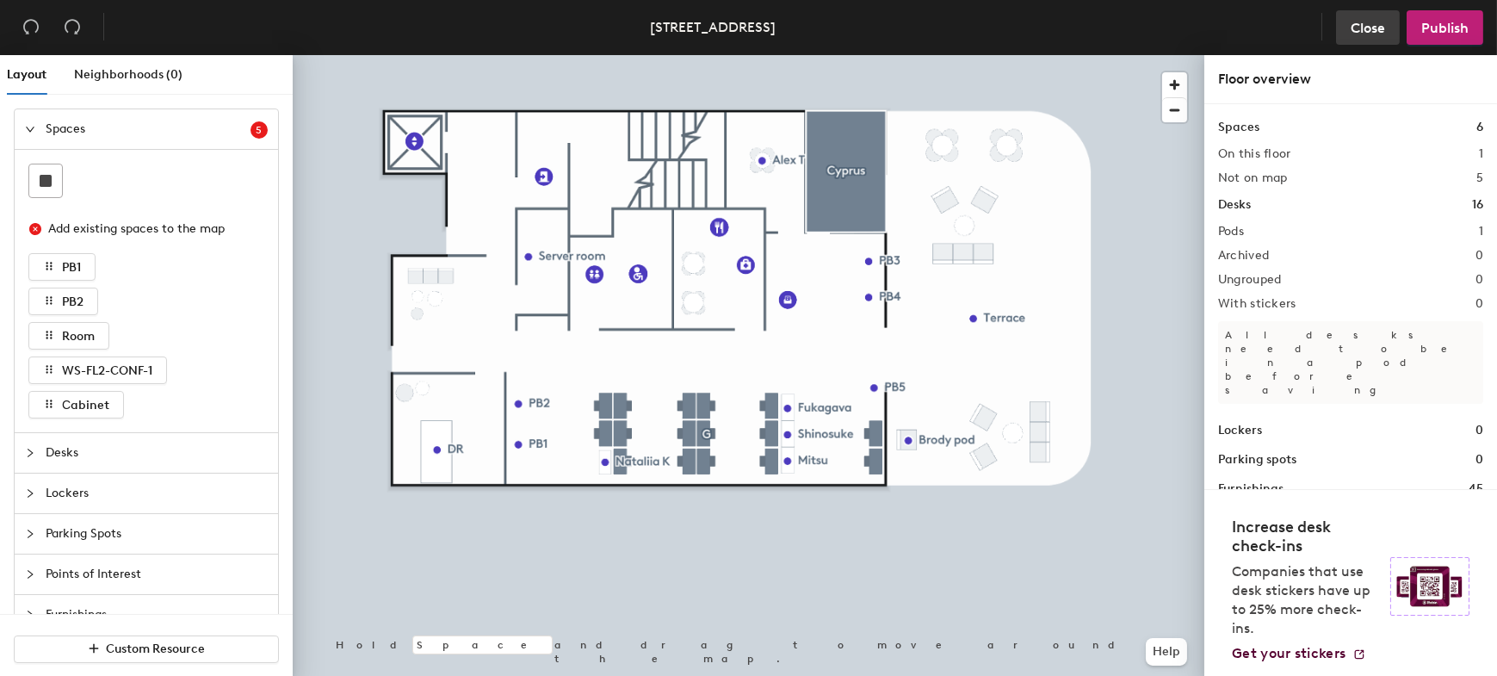
click at [1377, 25] on span "Close" at bounding box center [1368, 28] width 34 height 16
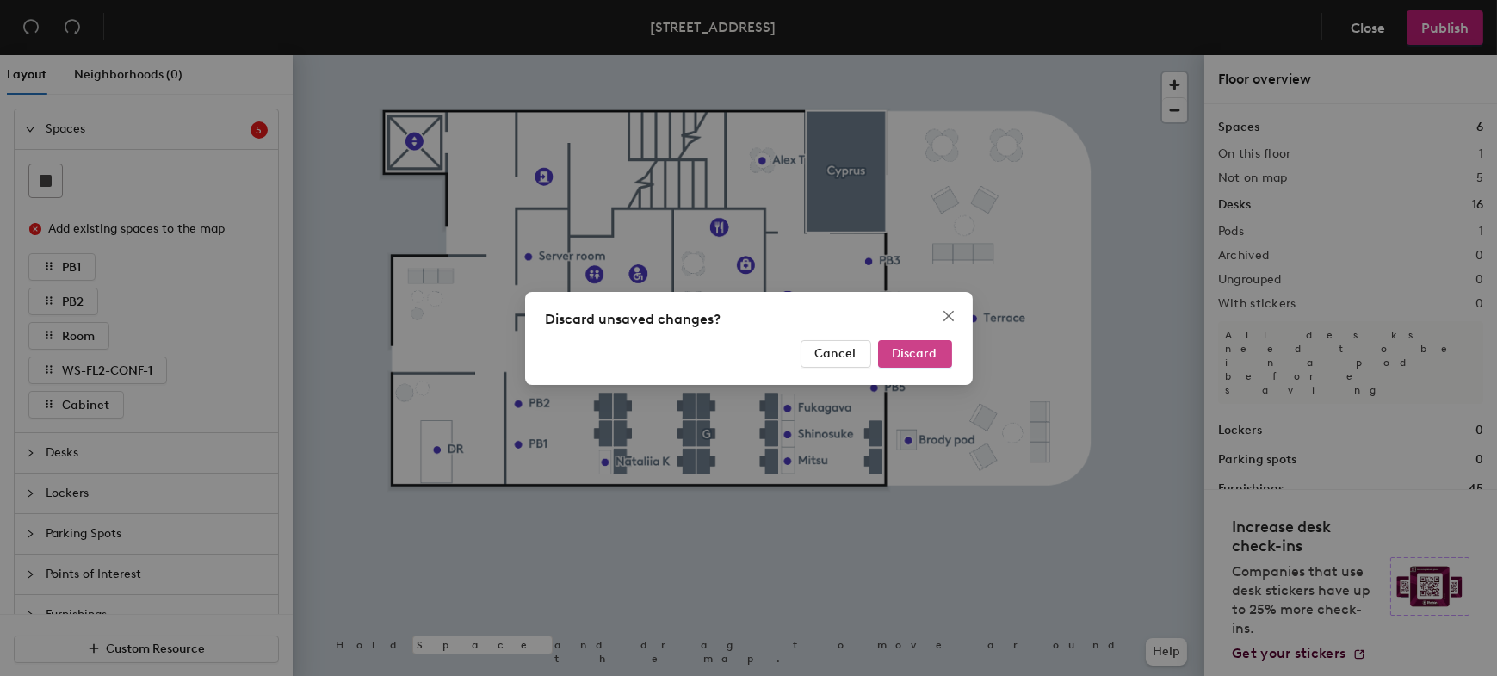
click at [898, 362] on button "Discard" at bounding box center [915, 354] width 74 height 28
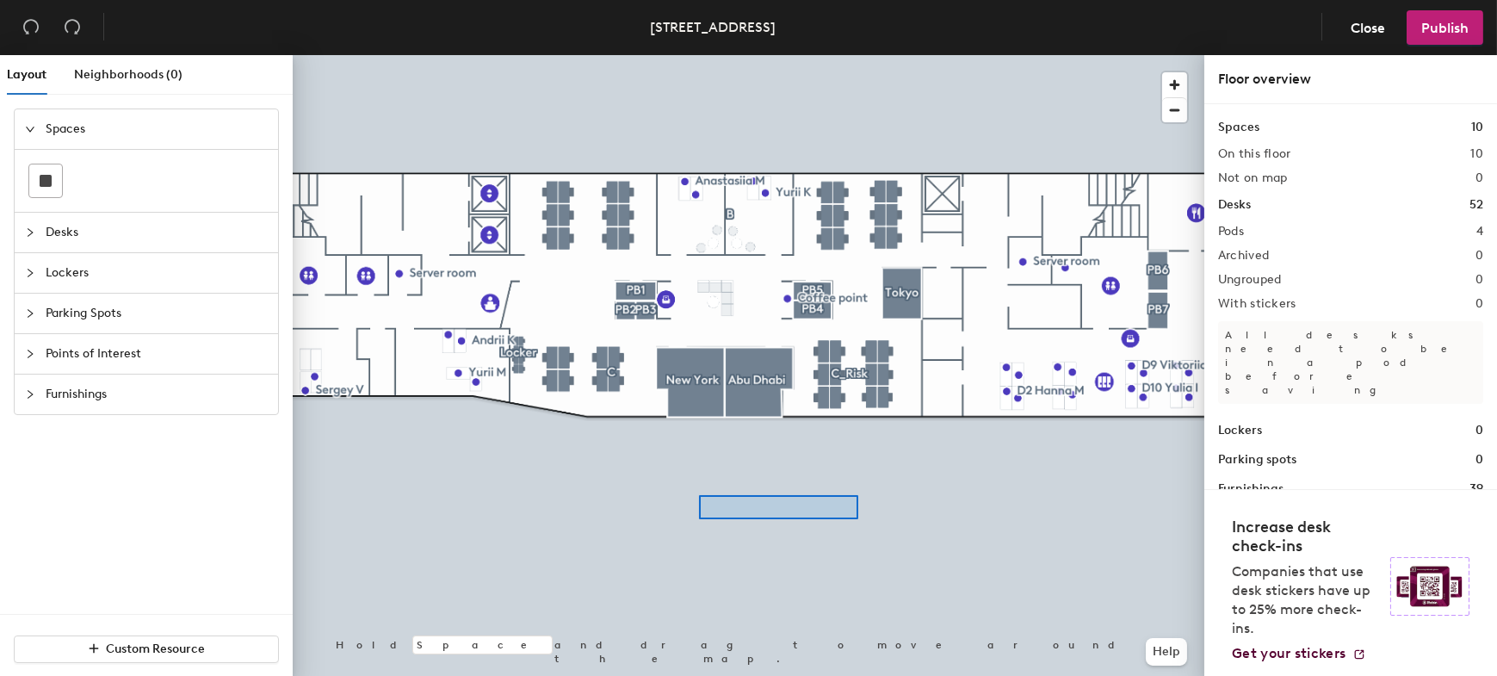
click at [698, 55] on div at bounding box center [749, 55] width 912 height 0
click at [598, 55] on div at bounding box center [749, 55] width 912 height 0
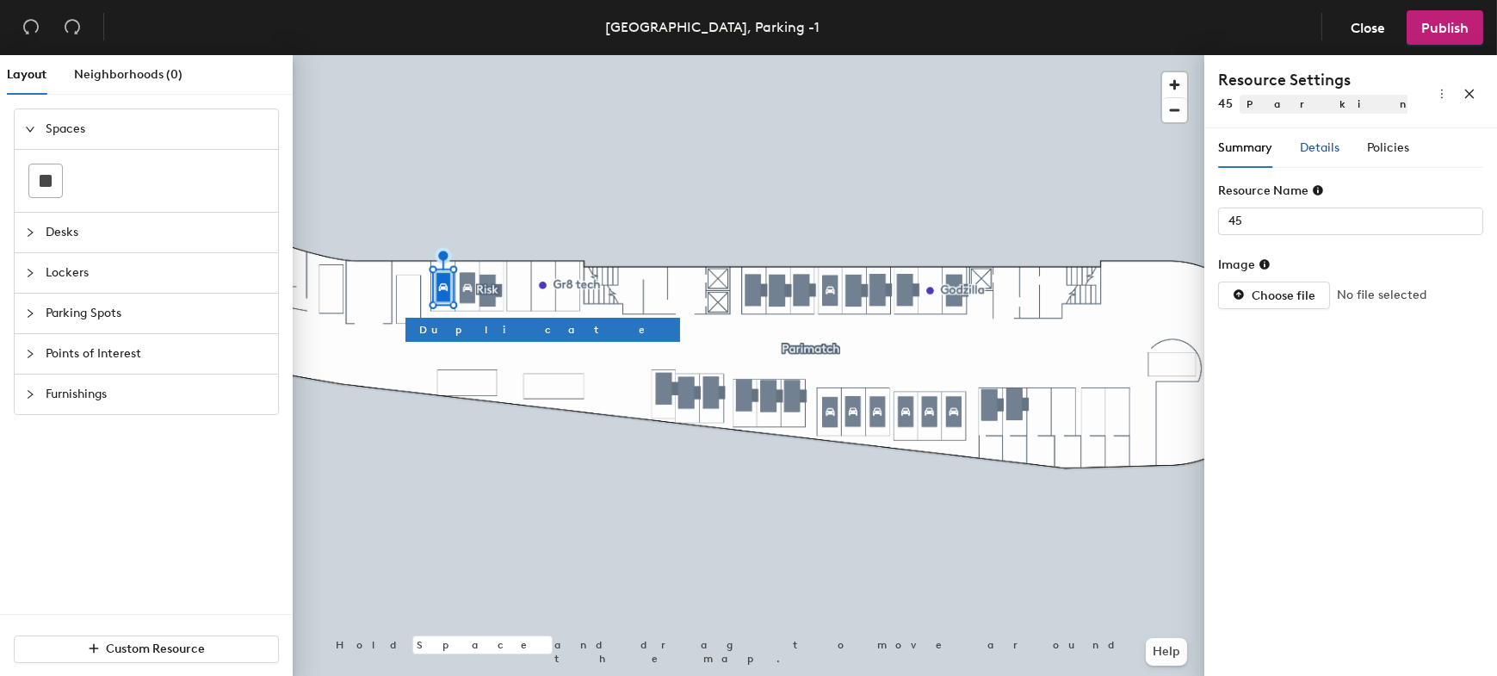
click at [1327, 146] on span "Details" at bounding box center [1320, 147] width 40 height 15
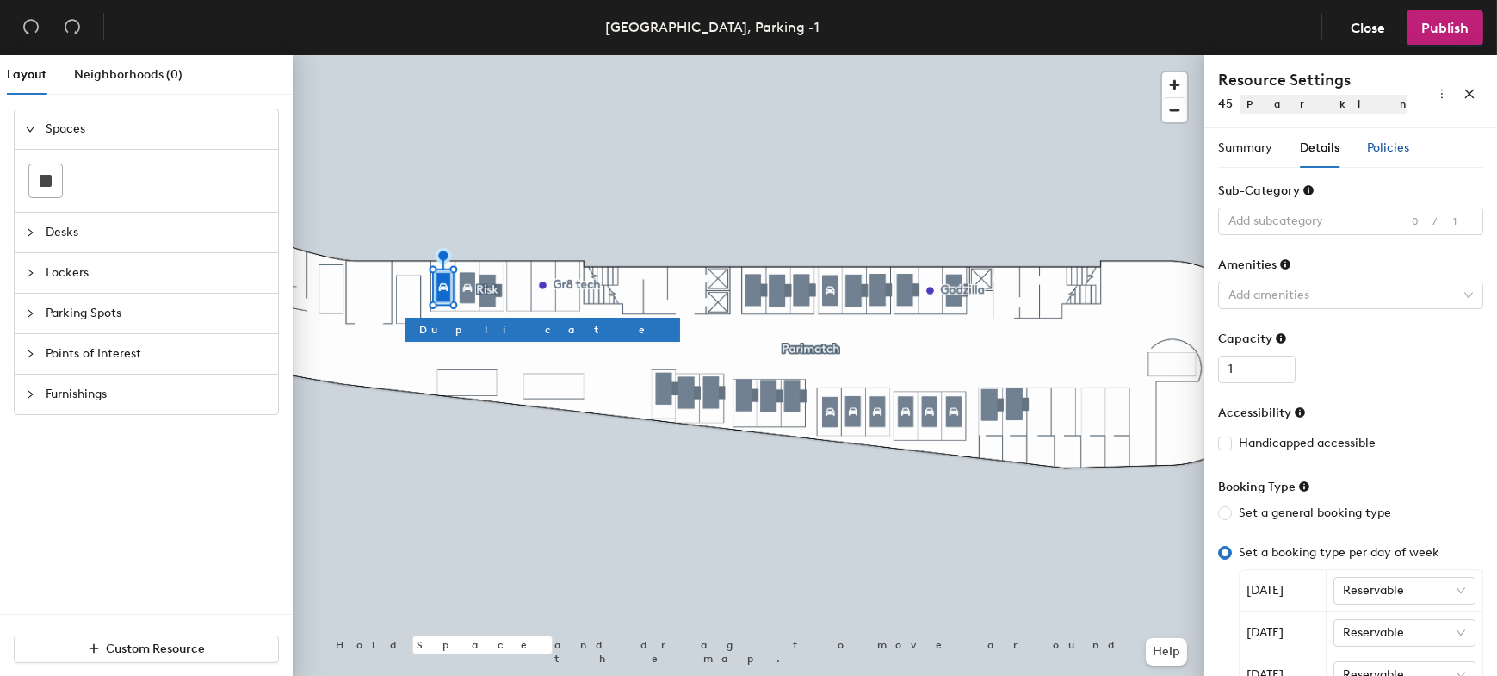
click at [1397, 149] on span "Policies" at bounding box center [1388, 147] width 42 height 15
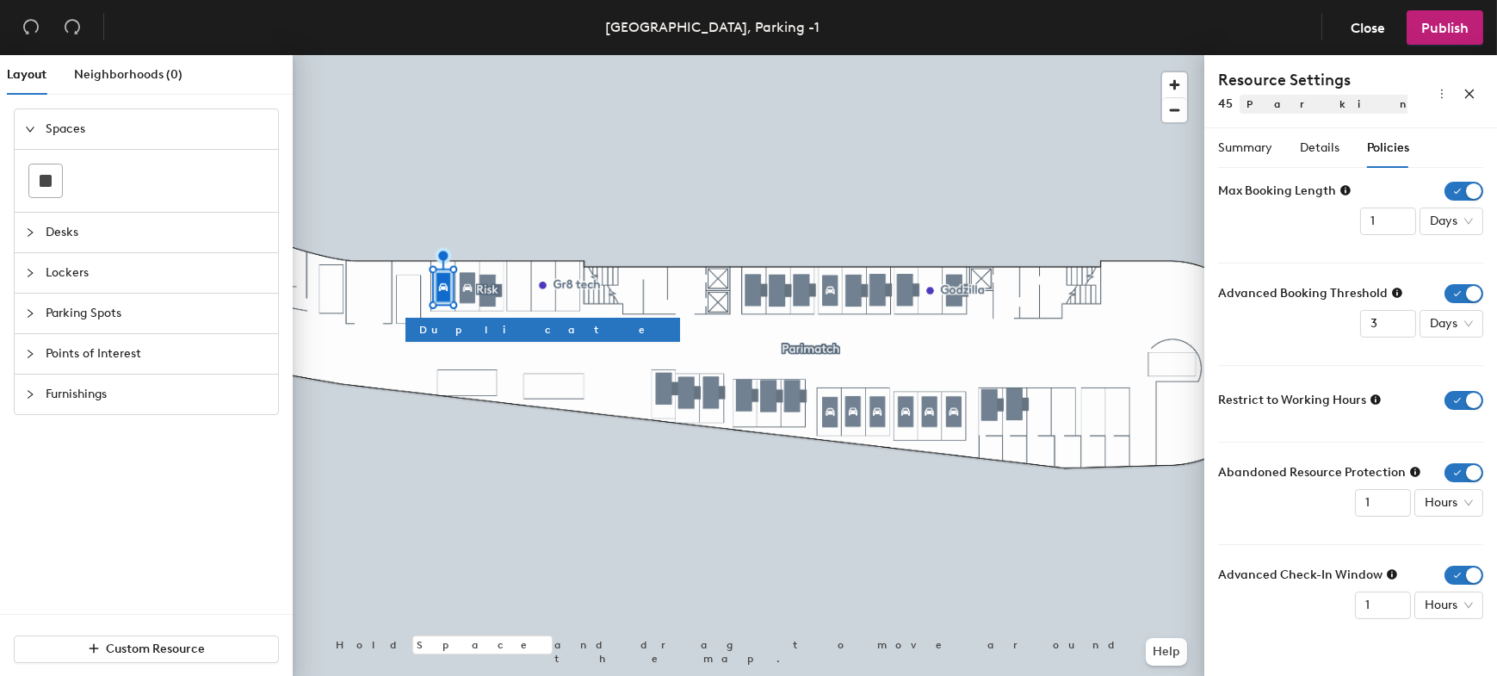
click at [1376, 397] on icon at bounding box center [1376, 399] width 10 height 10
click at [1474, 334] on icon "button" at bounding box center [1475, 334] width 12 height 12
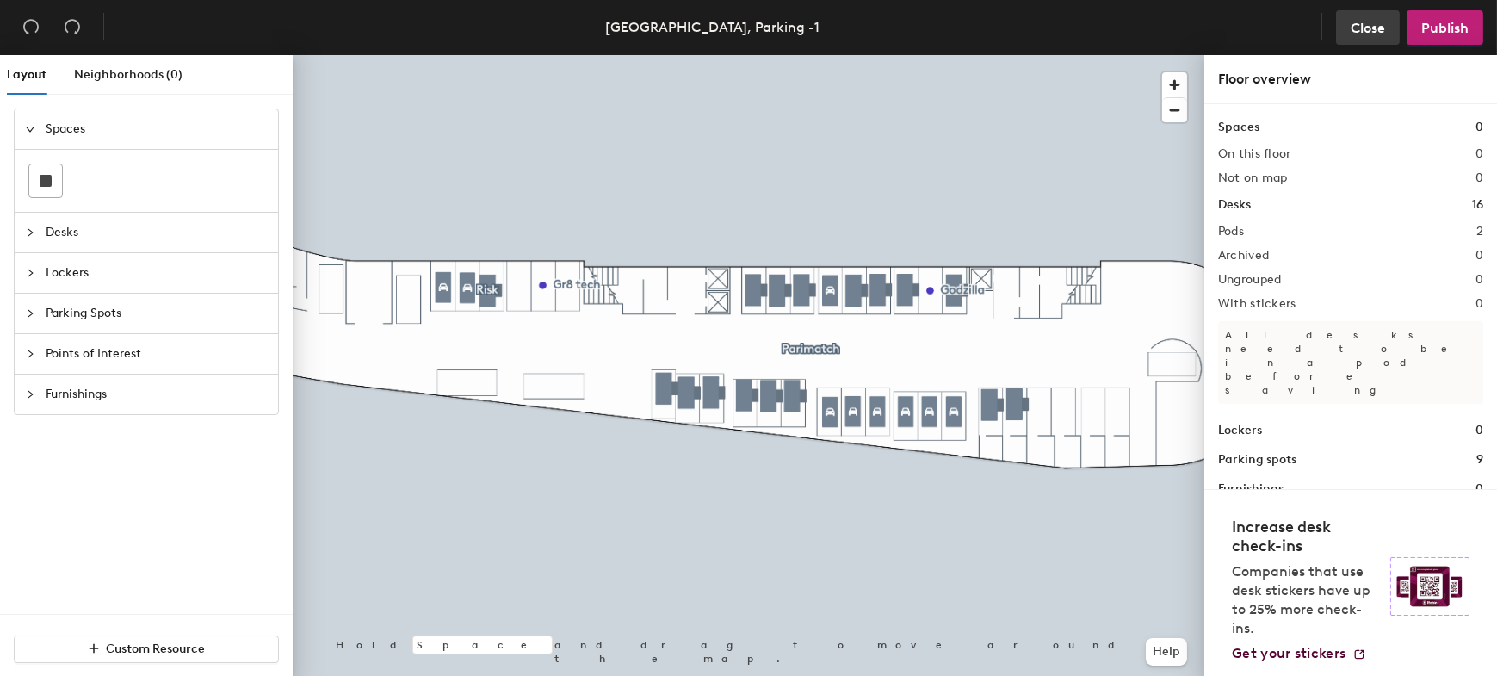
click at [1363, 23] on span "Close" at bounding box center [1368, 28] width 34 height 16
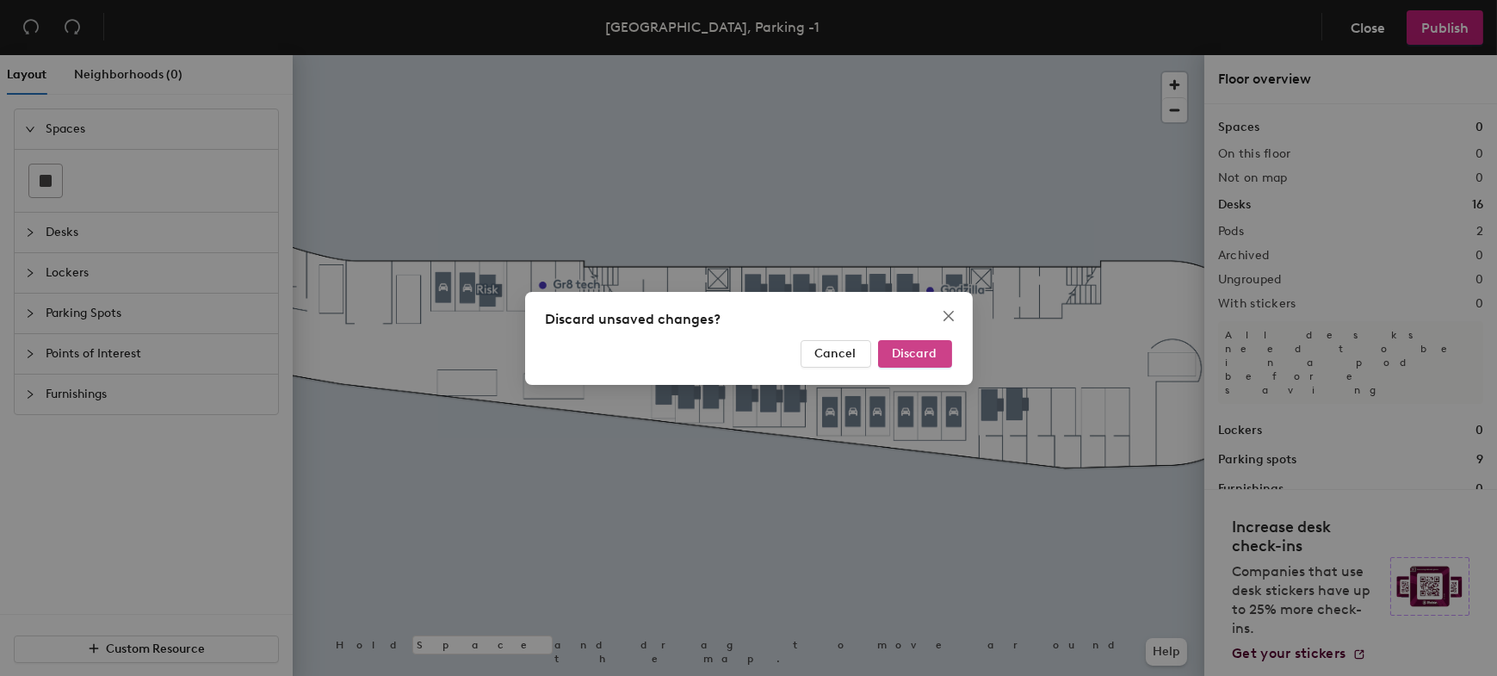
click at [897, 356] on span "Discard" at bounding box center [915, 353] width 45 height 15
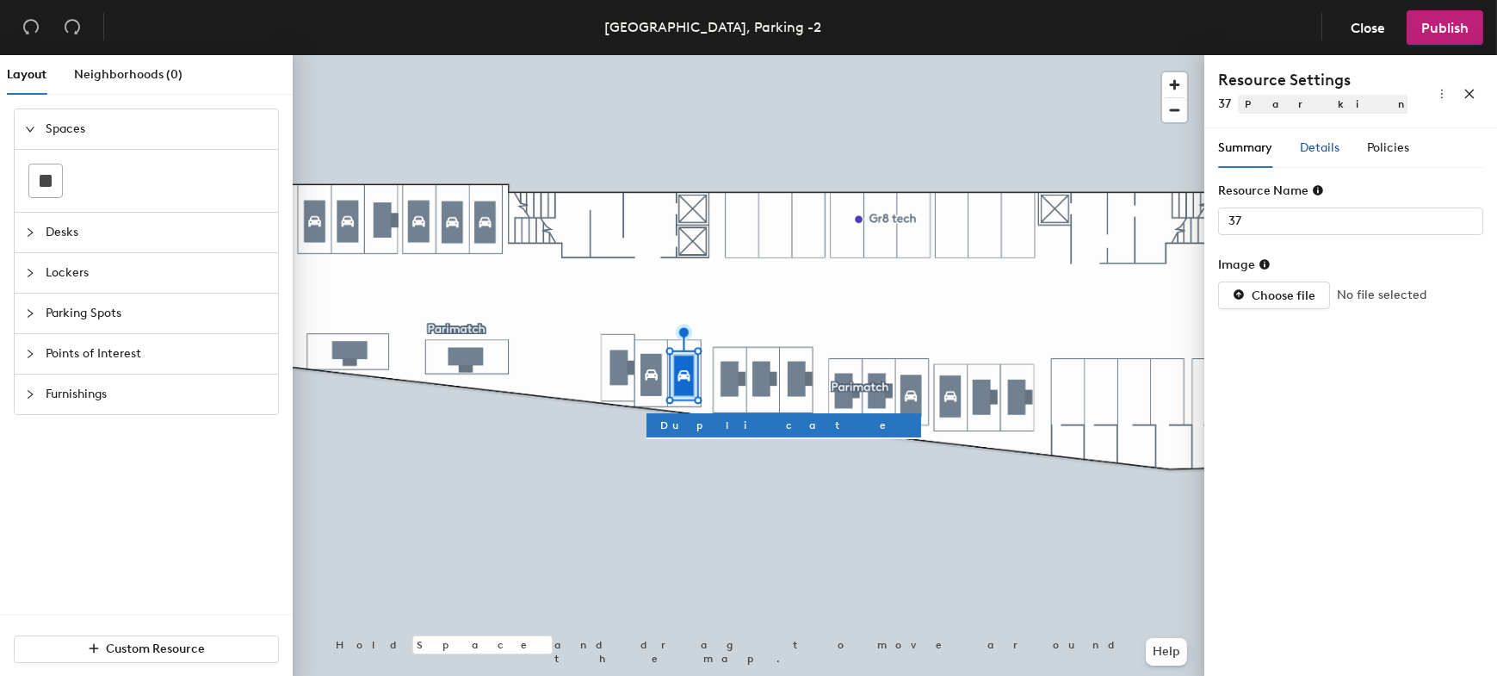
click at [1310, 153] on span "Details" at bounding box center [1320, 147] width 40 height 15
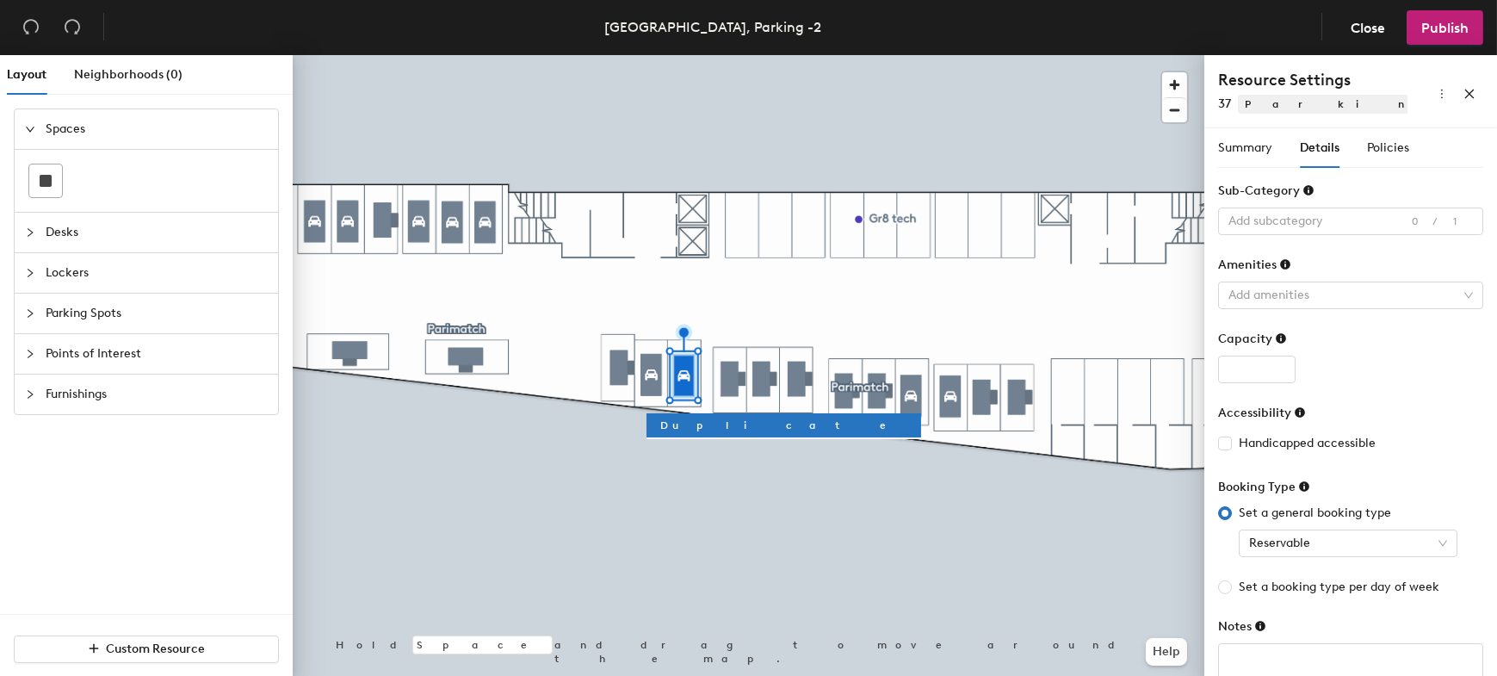
click at [1420, 157] on div "Summary Details Policies" at bounding box center [1350, 148] width 265 height 40
click at [1385, 150] on span "Policies" at bounding box center [1388, 147] width 42 height 15
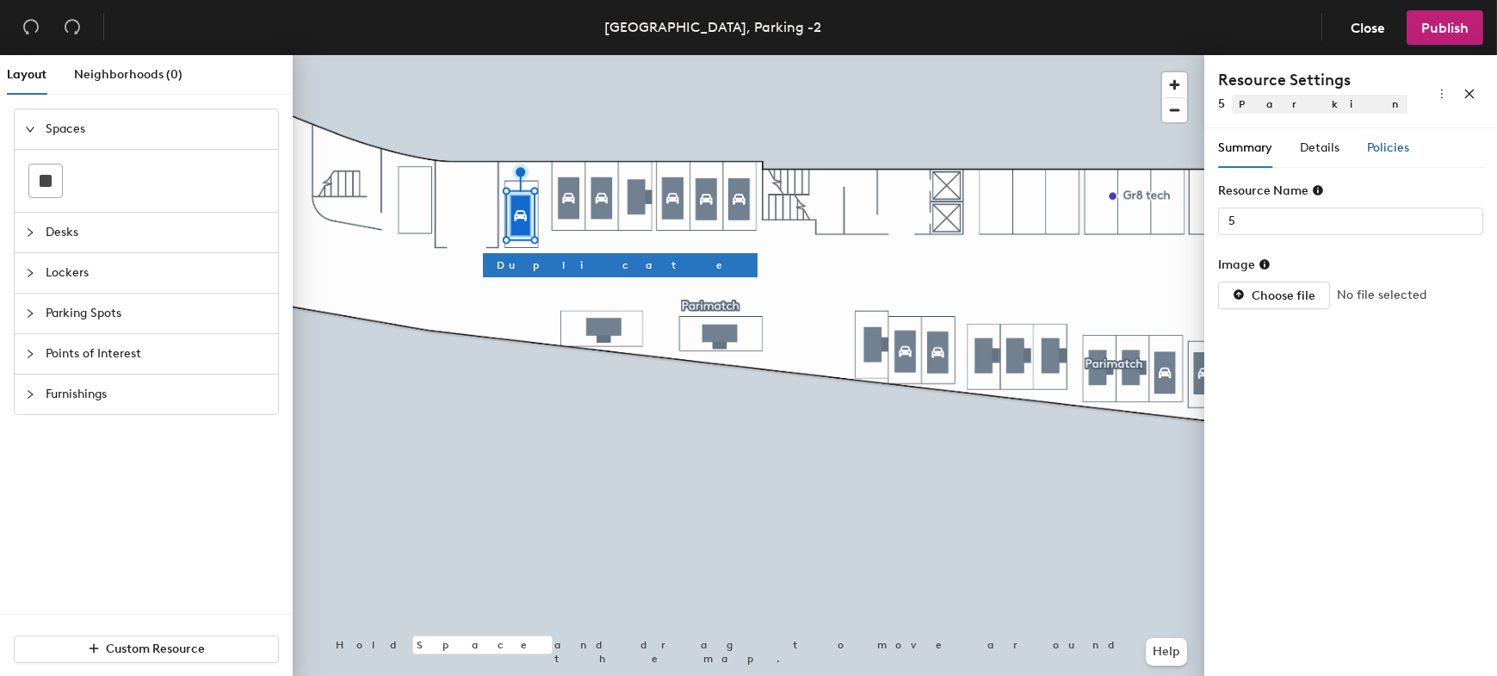
click at [1378, 143] on span "Policies" at bounding box center [1388, 147] width 42 height 15
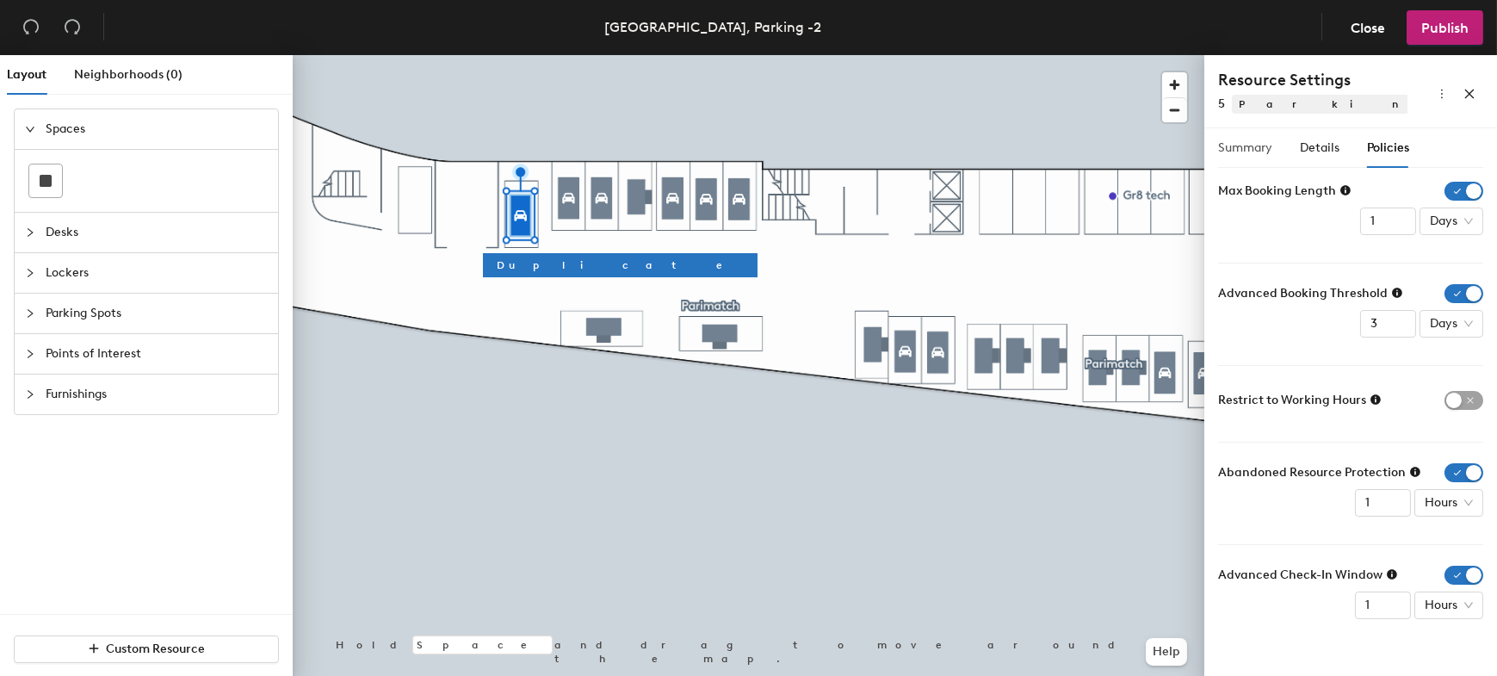
click at [575, 55] on div at bounding box center [749, 55] width 912 height 0
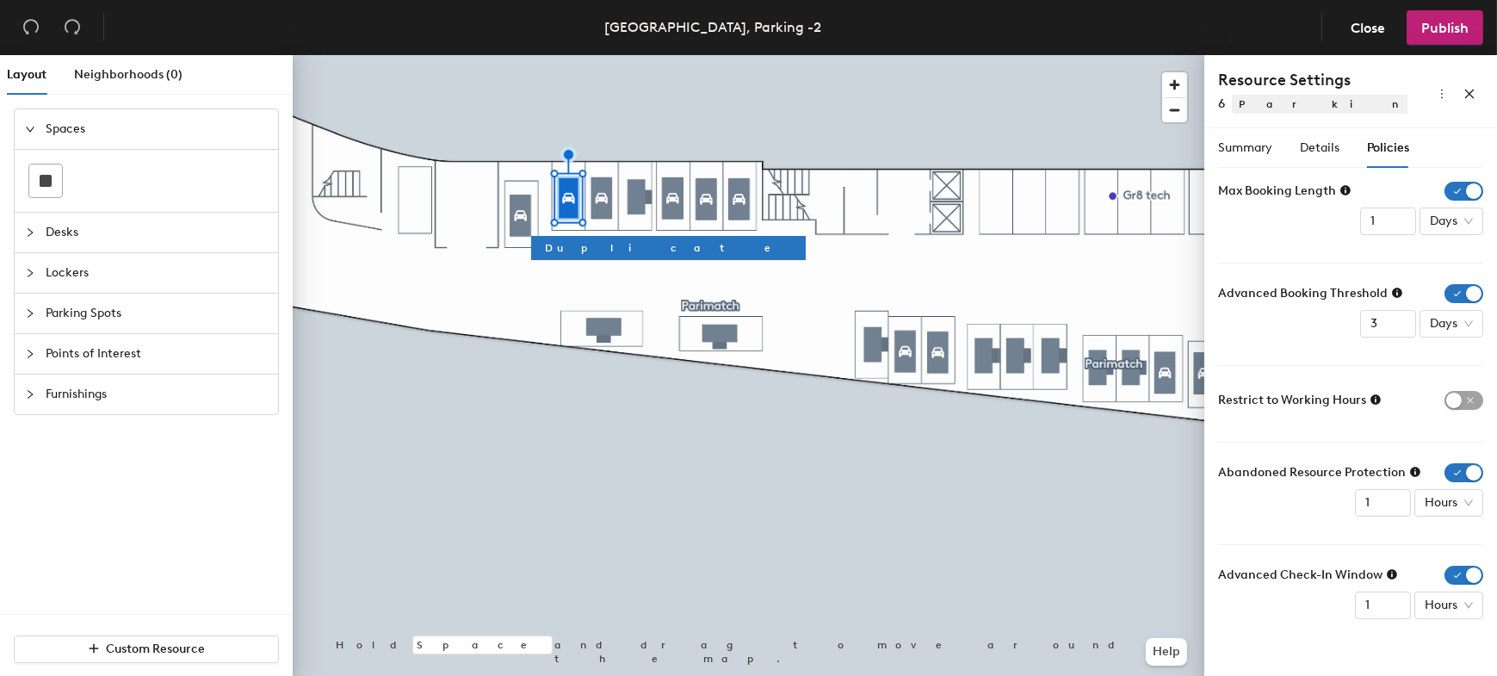
click at [604, 55] on div at bounding box center [749, 55] width 912 height 0
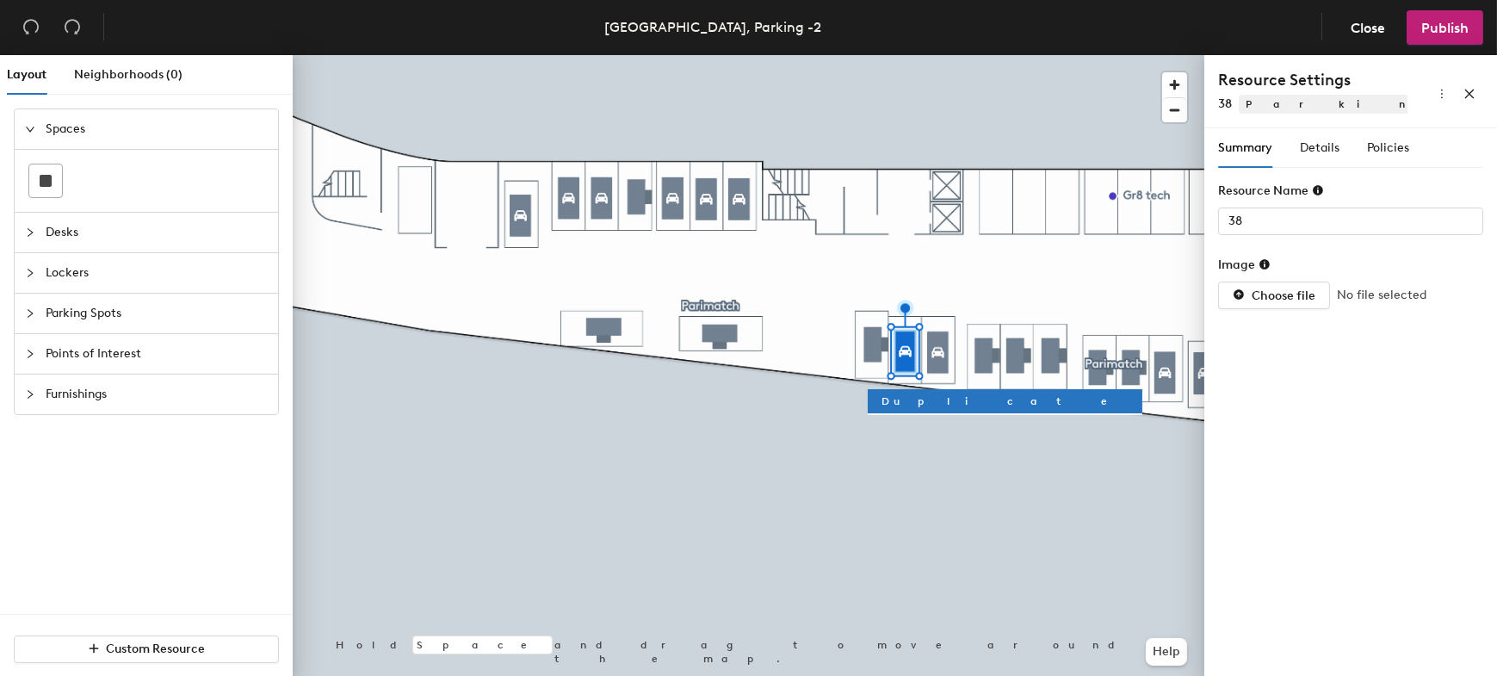
type input "37"
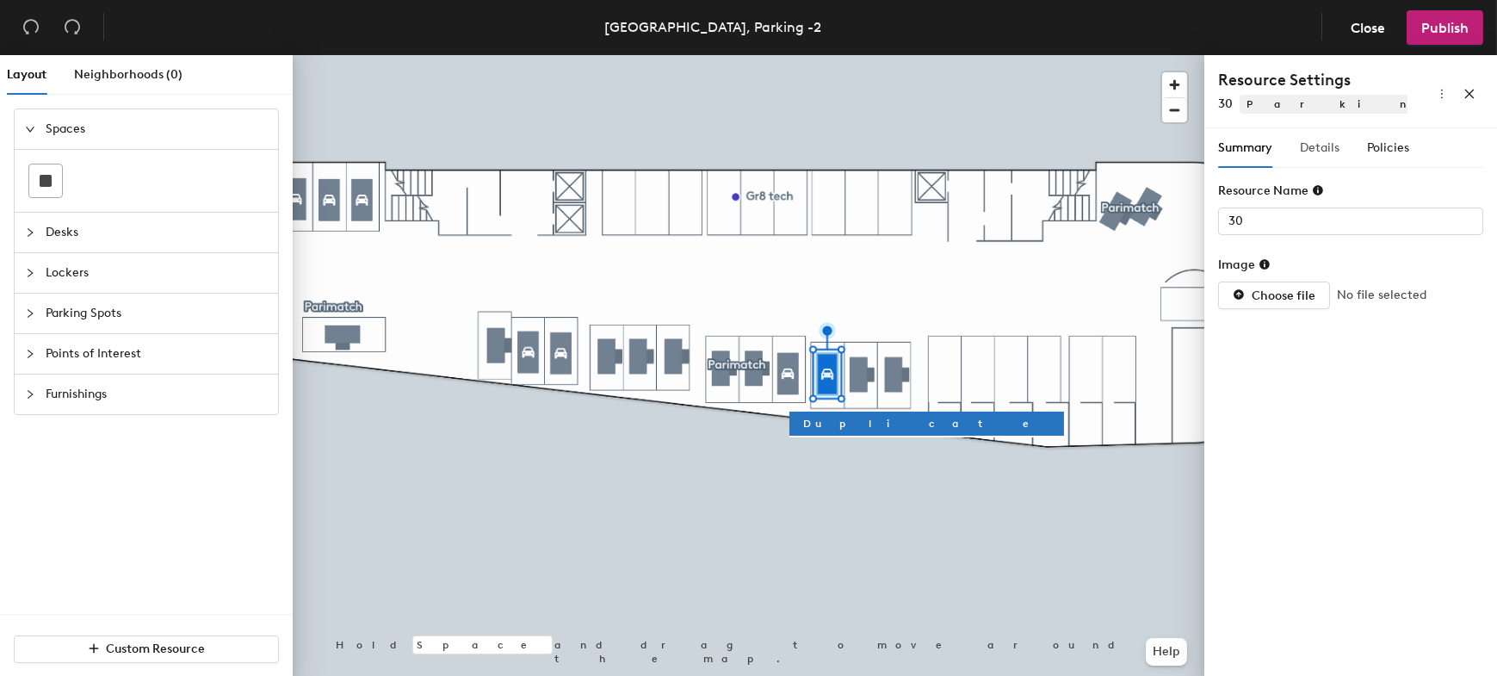
click at [1333, 136] on div "Details" at bounding box center [1320, 148] width 40 height 40
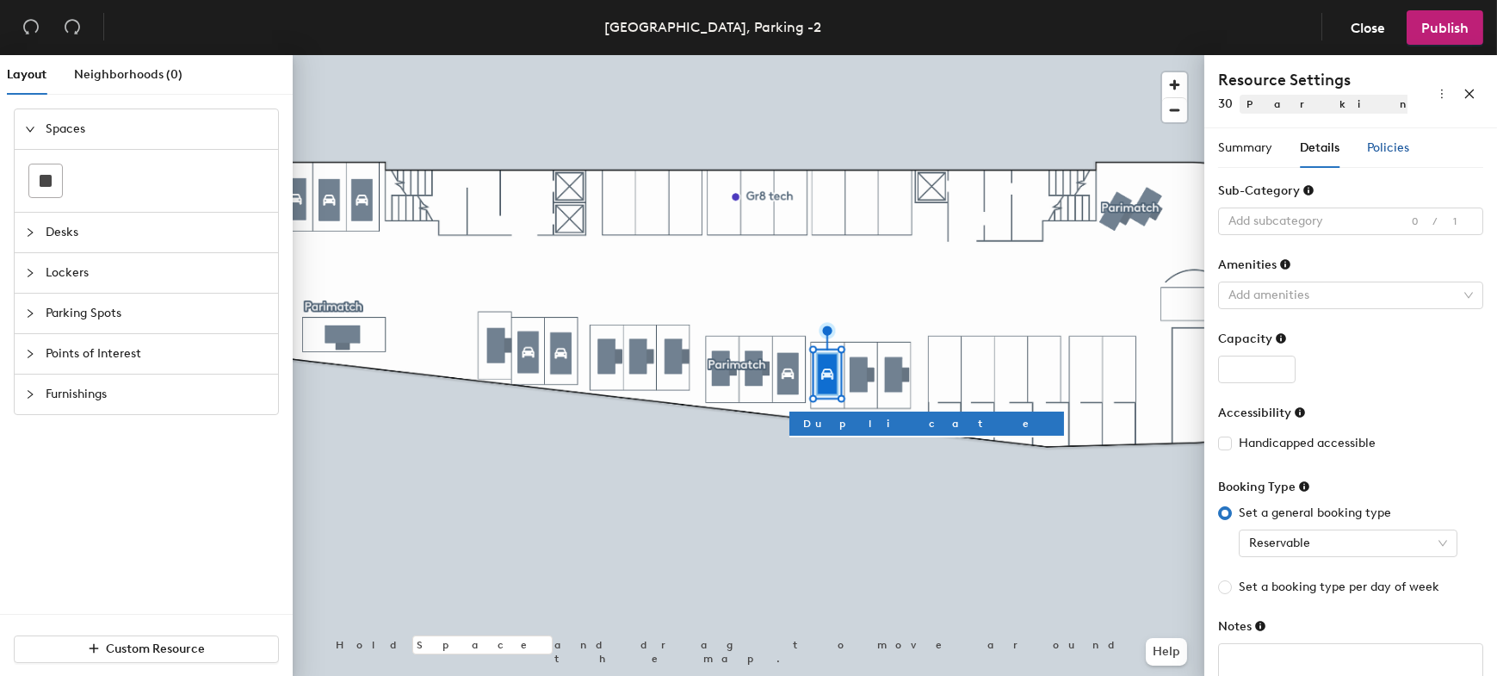
click at [1379, 139] on div "Policies" at bounding box center [1388, 148] width 42 height 19
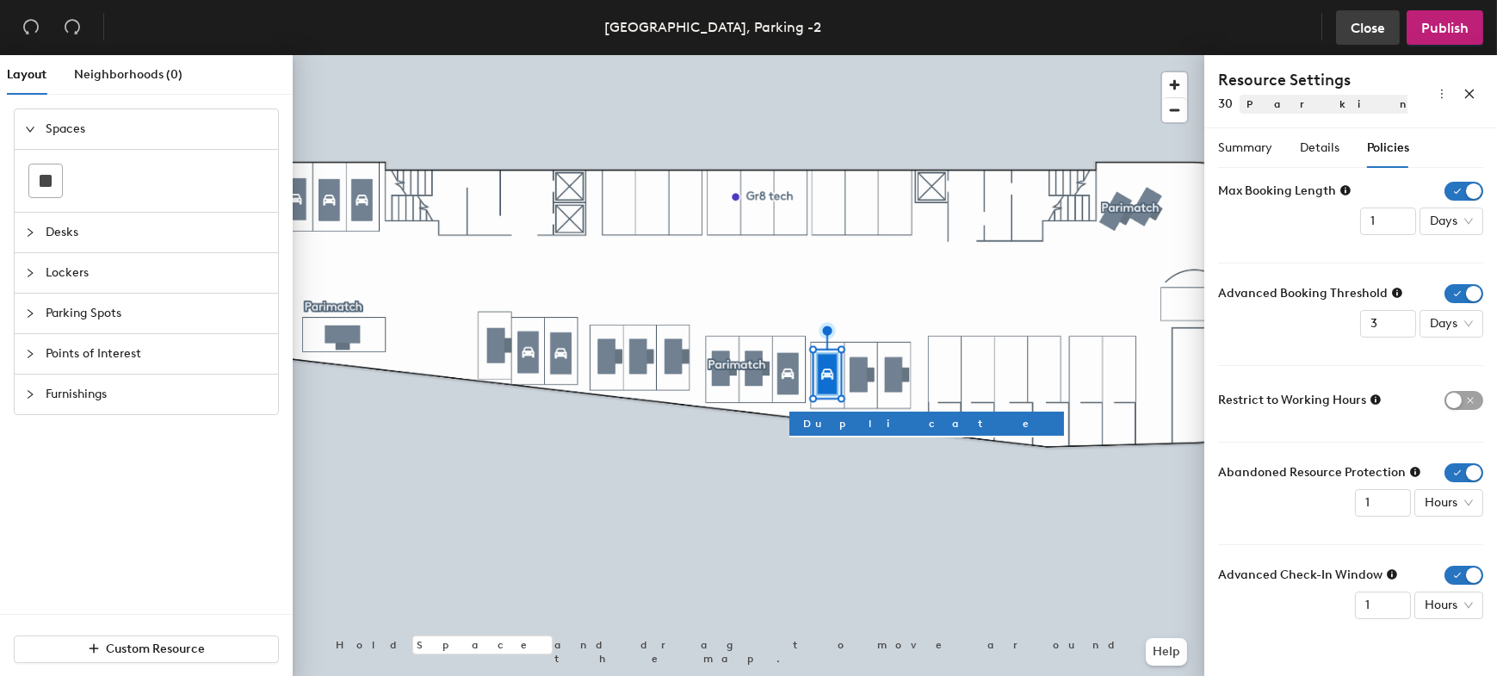
click at [1365, 20] on span "Close" at bounding box center [1368, 28] width 34 height 16
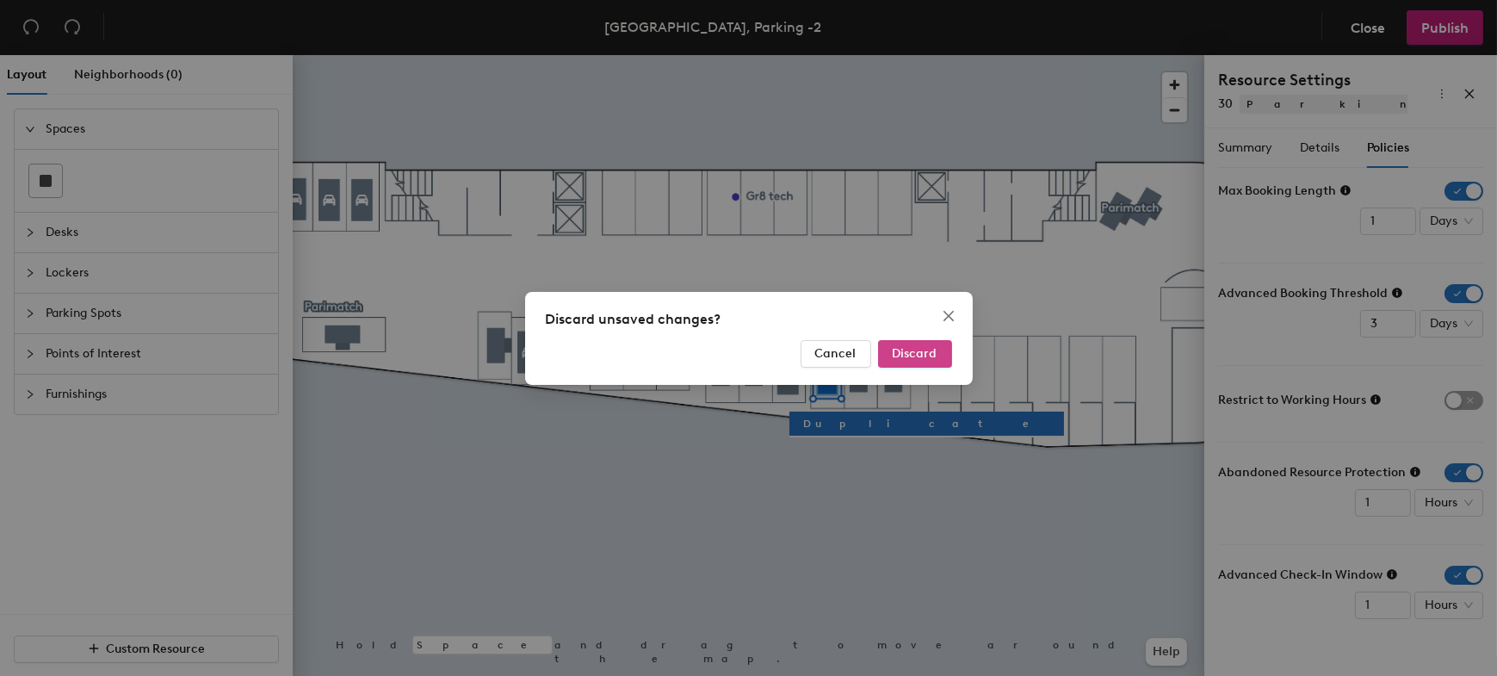
click at [922, 352] on span "Discard" at bounding box center [915, 353] width 45 height 15
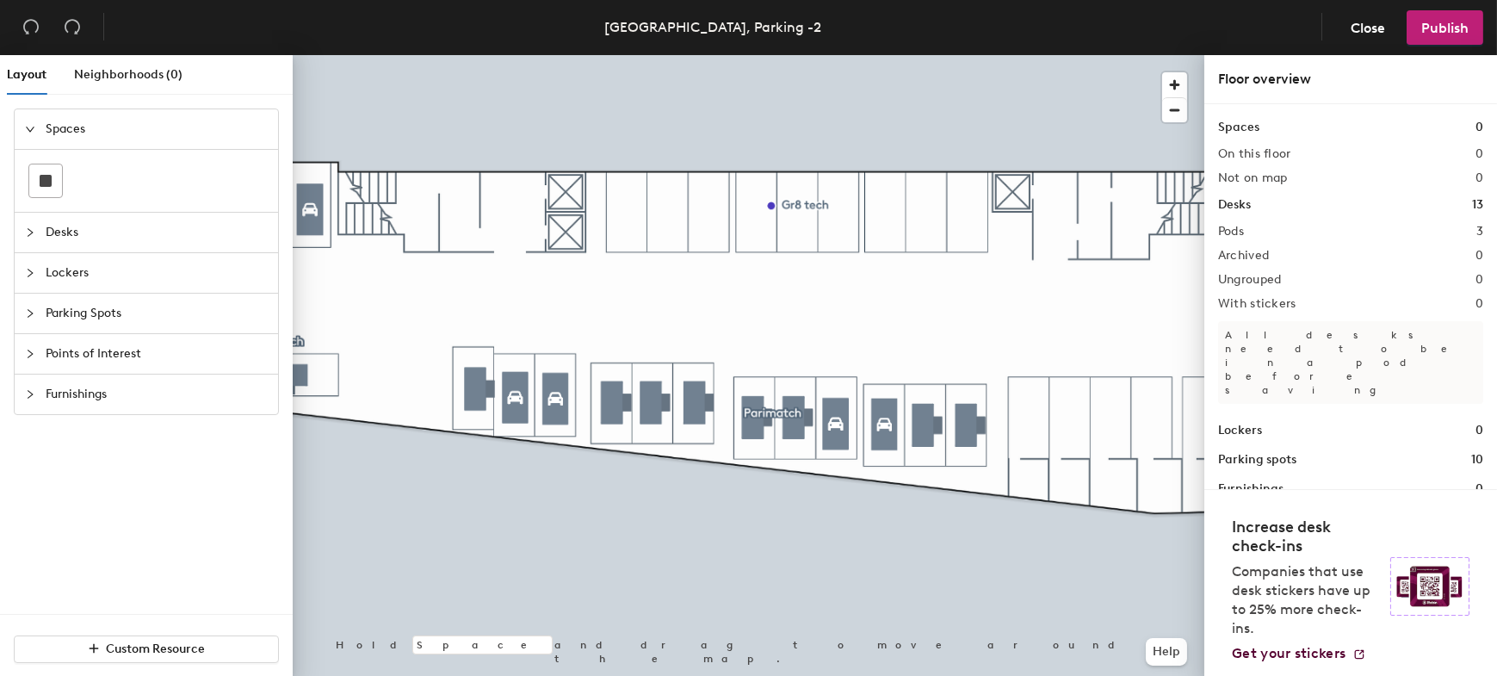
click at [605, 55] on div at bounding box center [749, 55] width 912 height 0
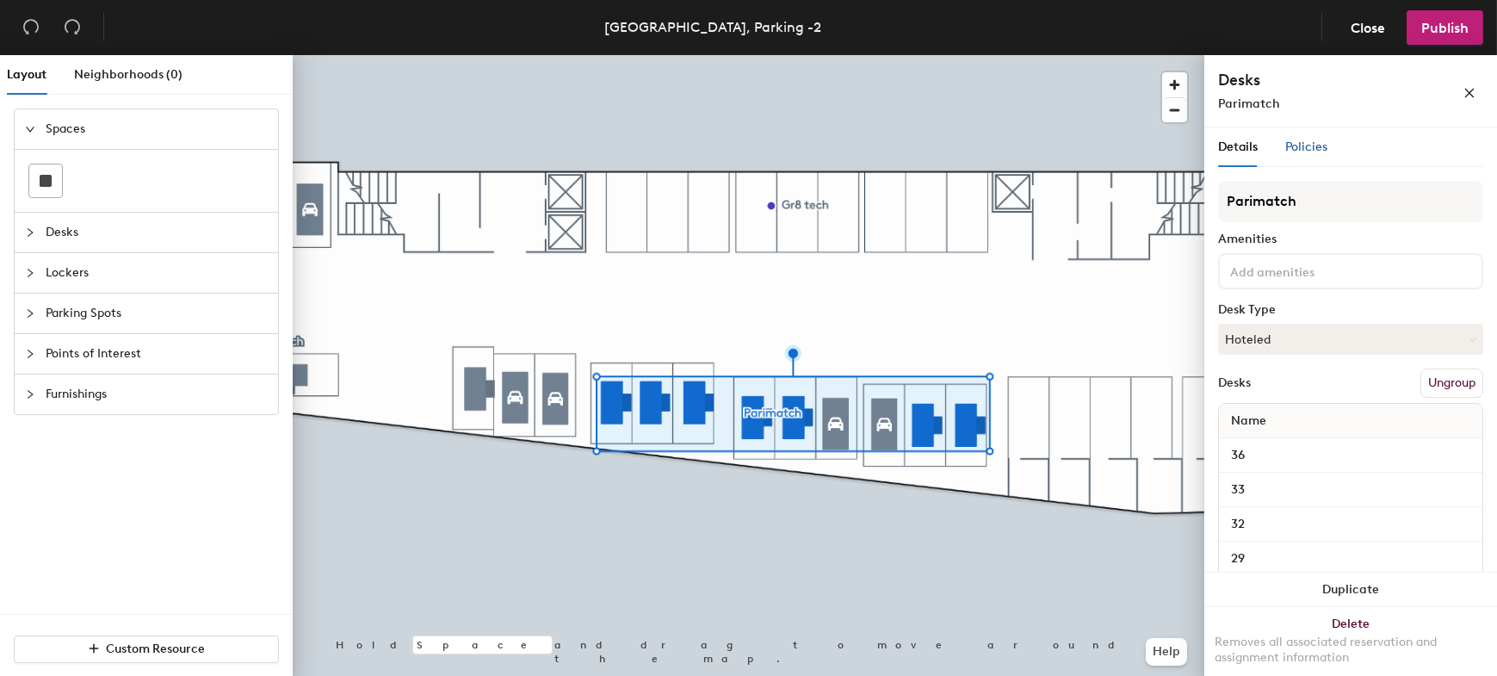
click at [1298, 142] on span "Policies" at bounding box center [1307, 146] width 42 height 15
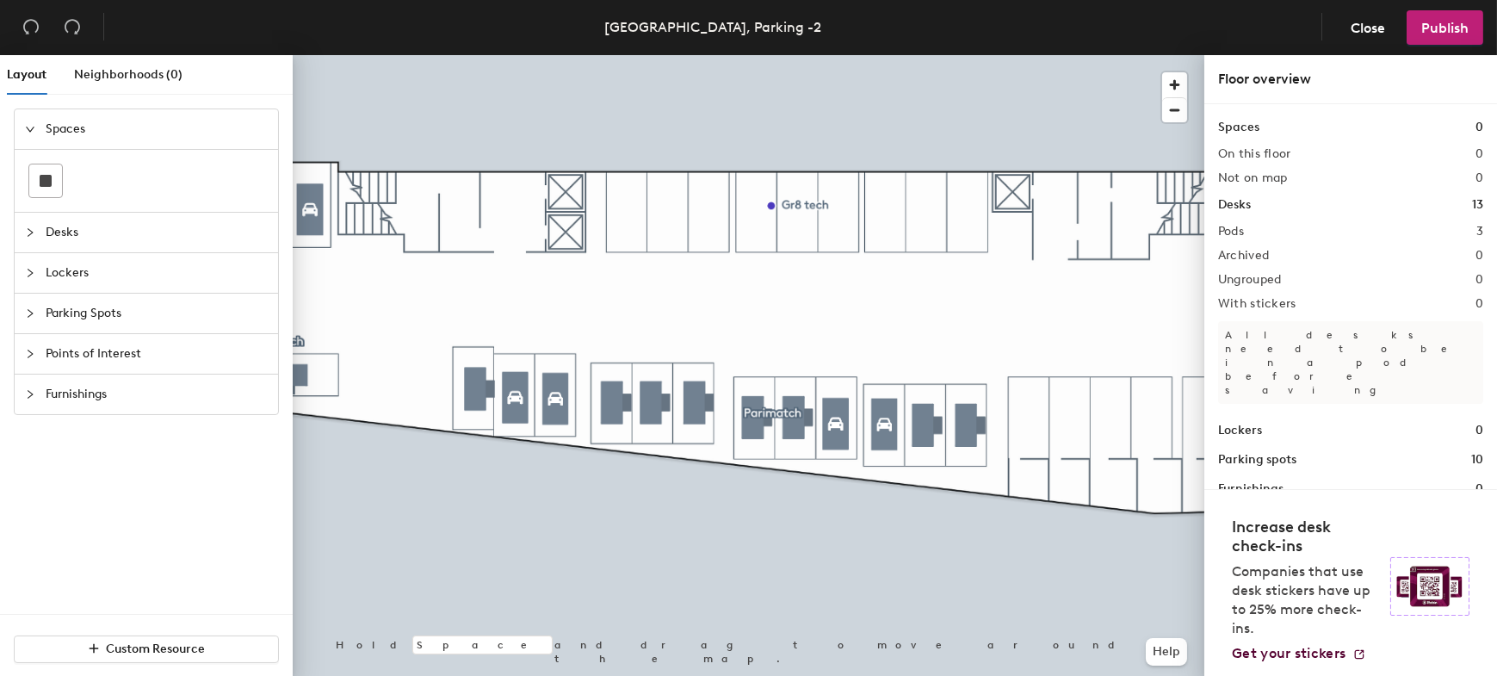
click at [558, 55] on div at bounding box center [749, 55] width 912 height 0
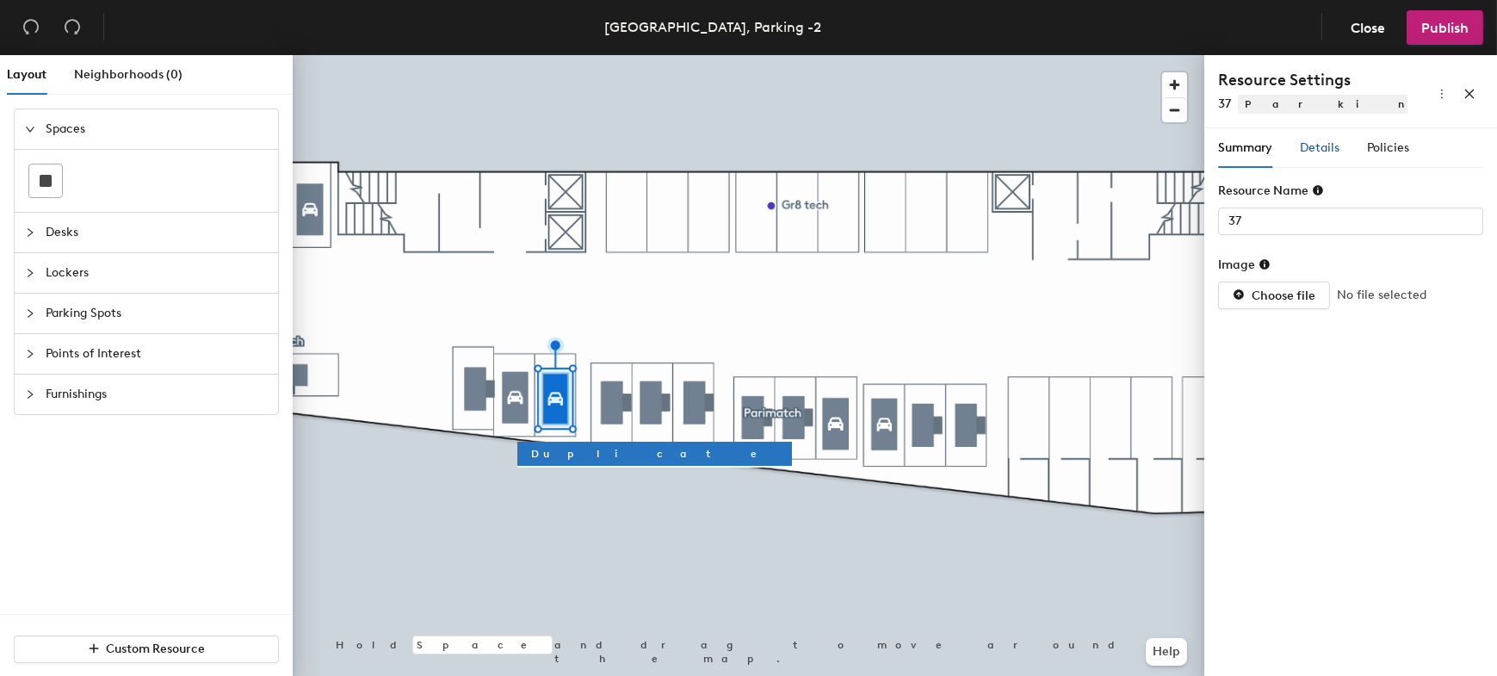
click at [1315, 149] on span "Details" at bounding box center [1320, 147] width 40 height 15
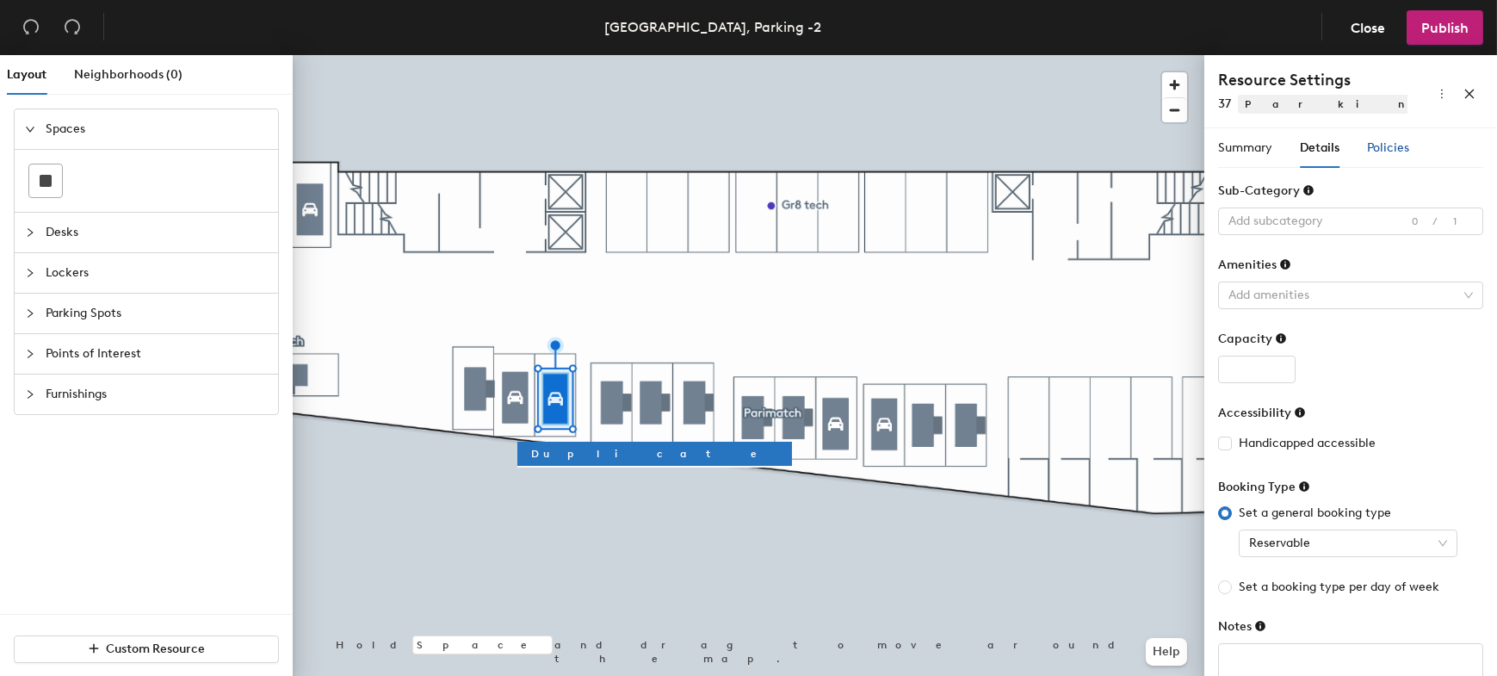
click at [1384, 154] on span "Policies" at bounding box center [1388, 147] width 42 height 15
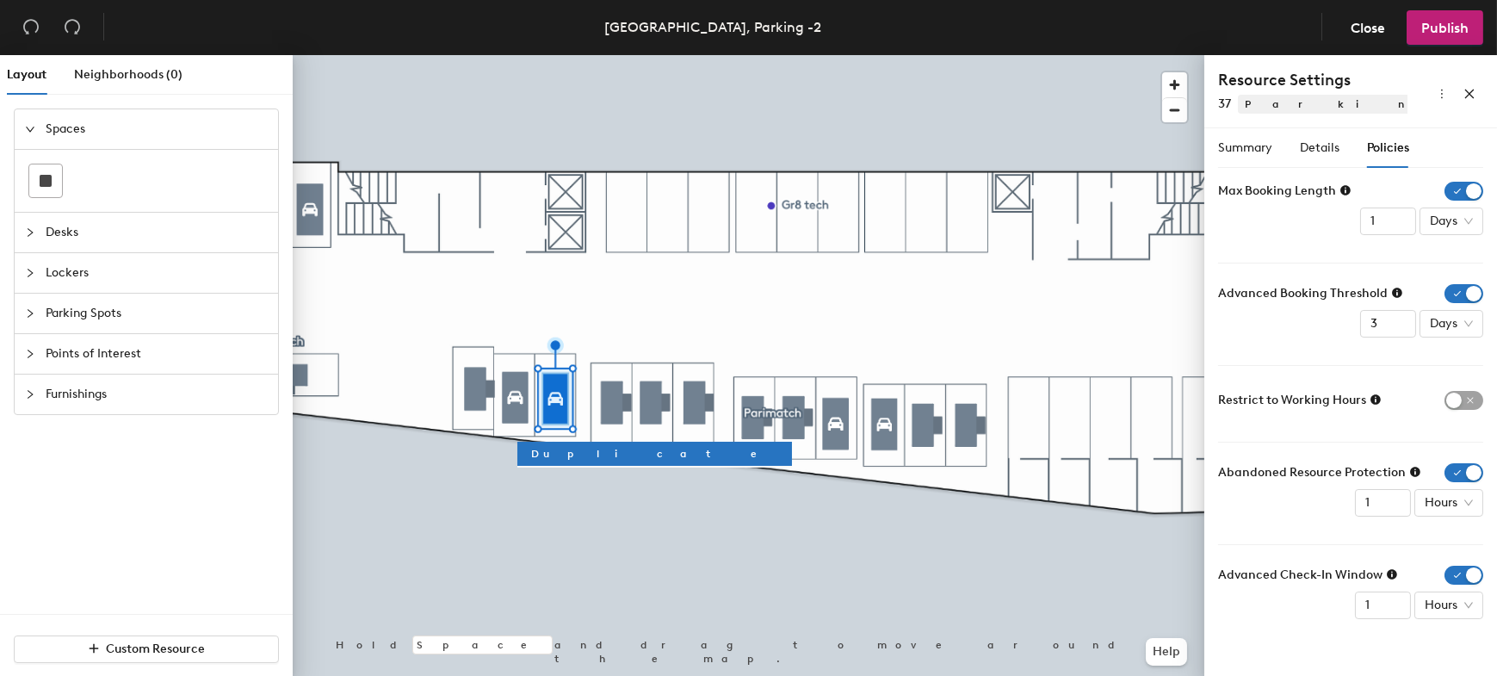
click at [471, 55] on div at bounding box center [749, 55] width 912 height 0
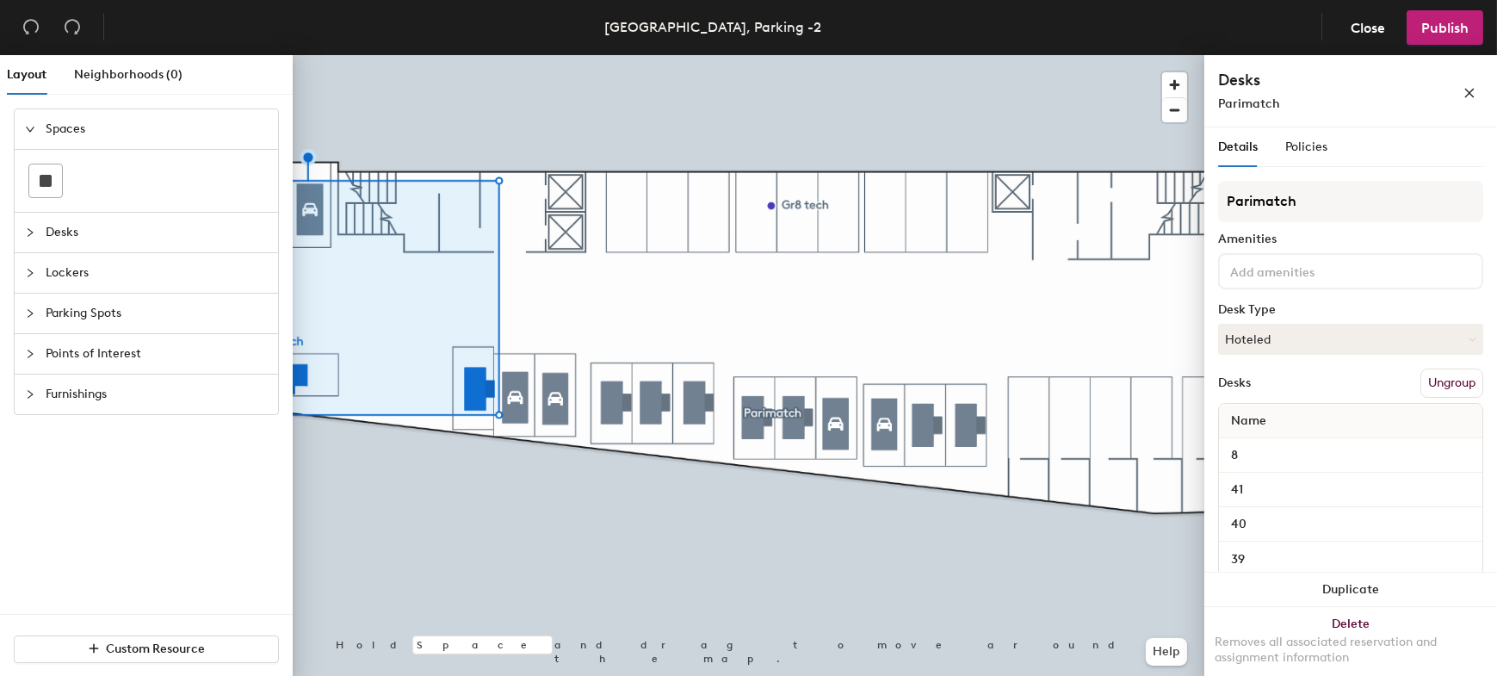
click at [1331, 152] on div "Details Policies" at bounding box center [1350, 147] width 265 height 40
click at [1323, 148] on span "Policies" at bounding box center [1307, 146] width 42 height 15
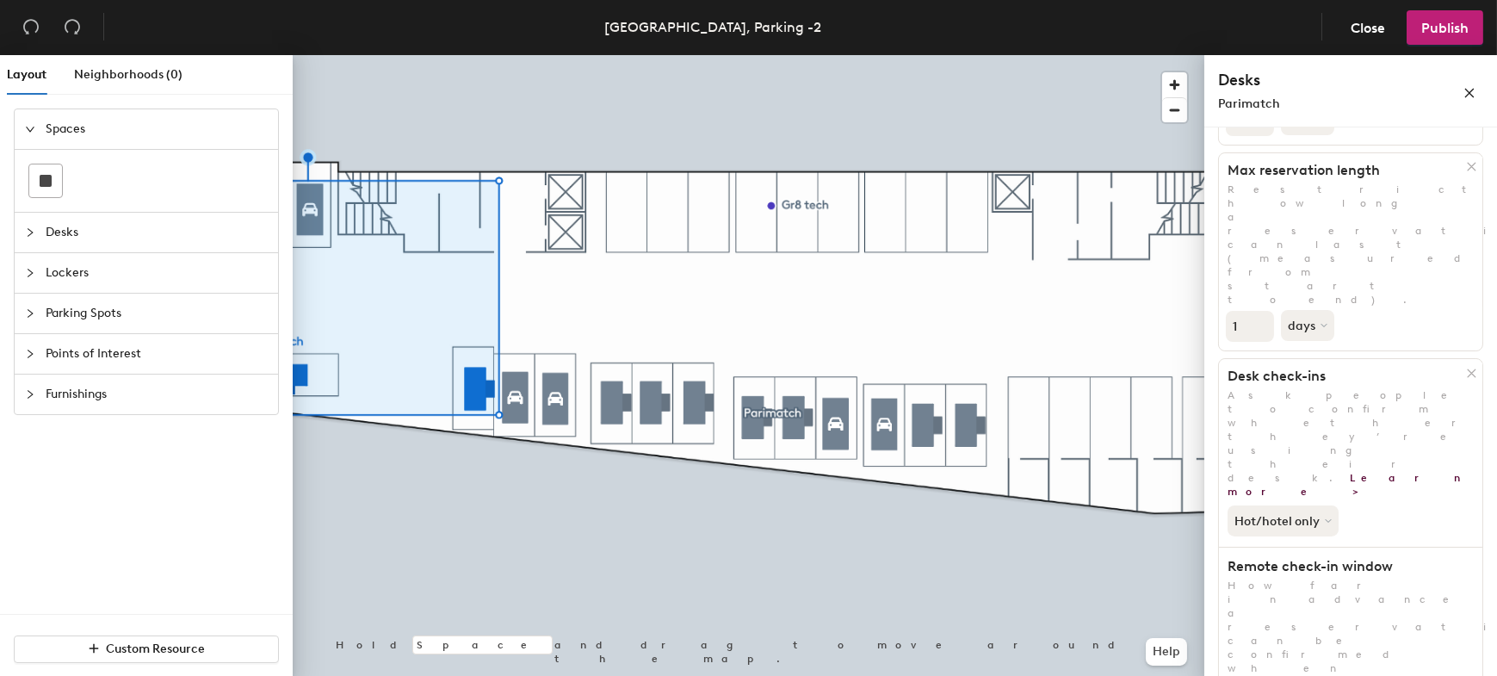
scroll to position [281, 0]
click at [1475, 93] on icon "close" at bounding box center [1470, 93] width 12 height 12
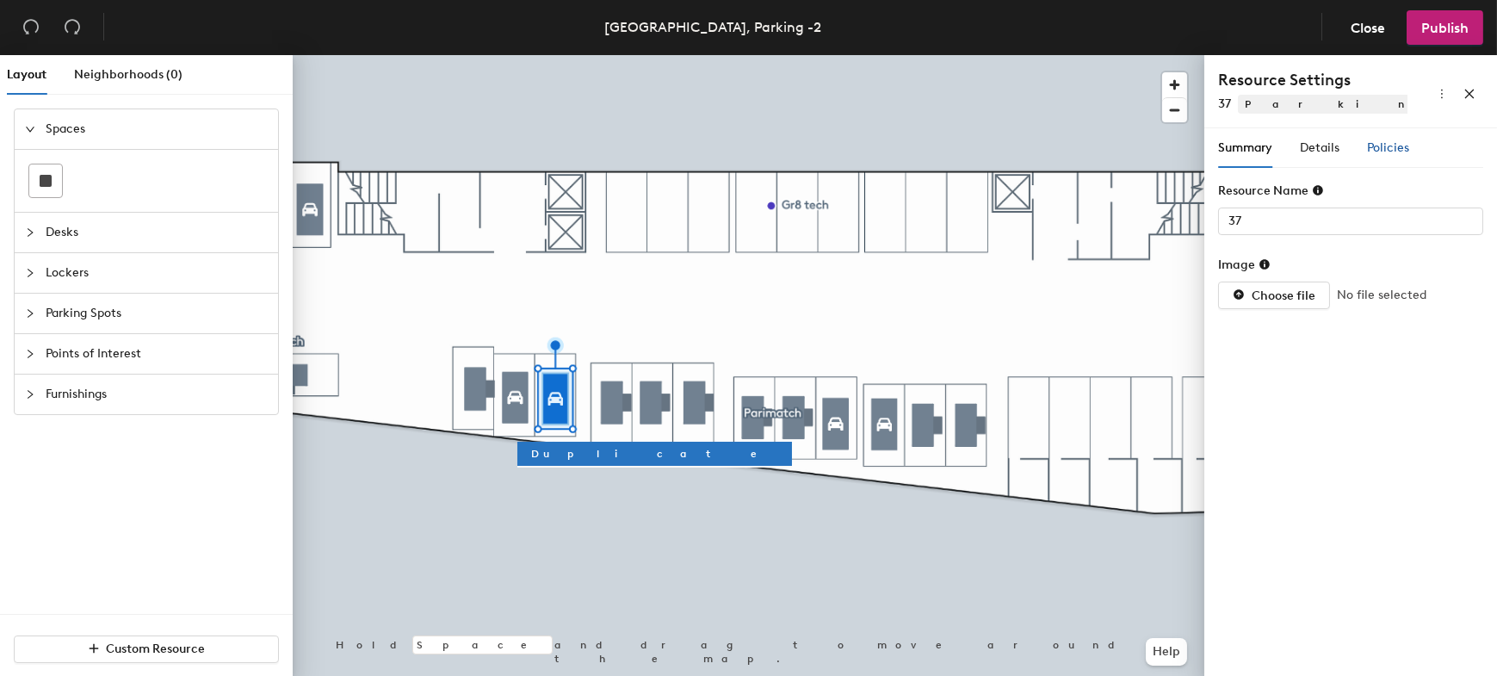
click at [1371, 146] on span "Policies" at bounding box center [1388, 147] width 42 height 15
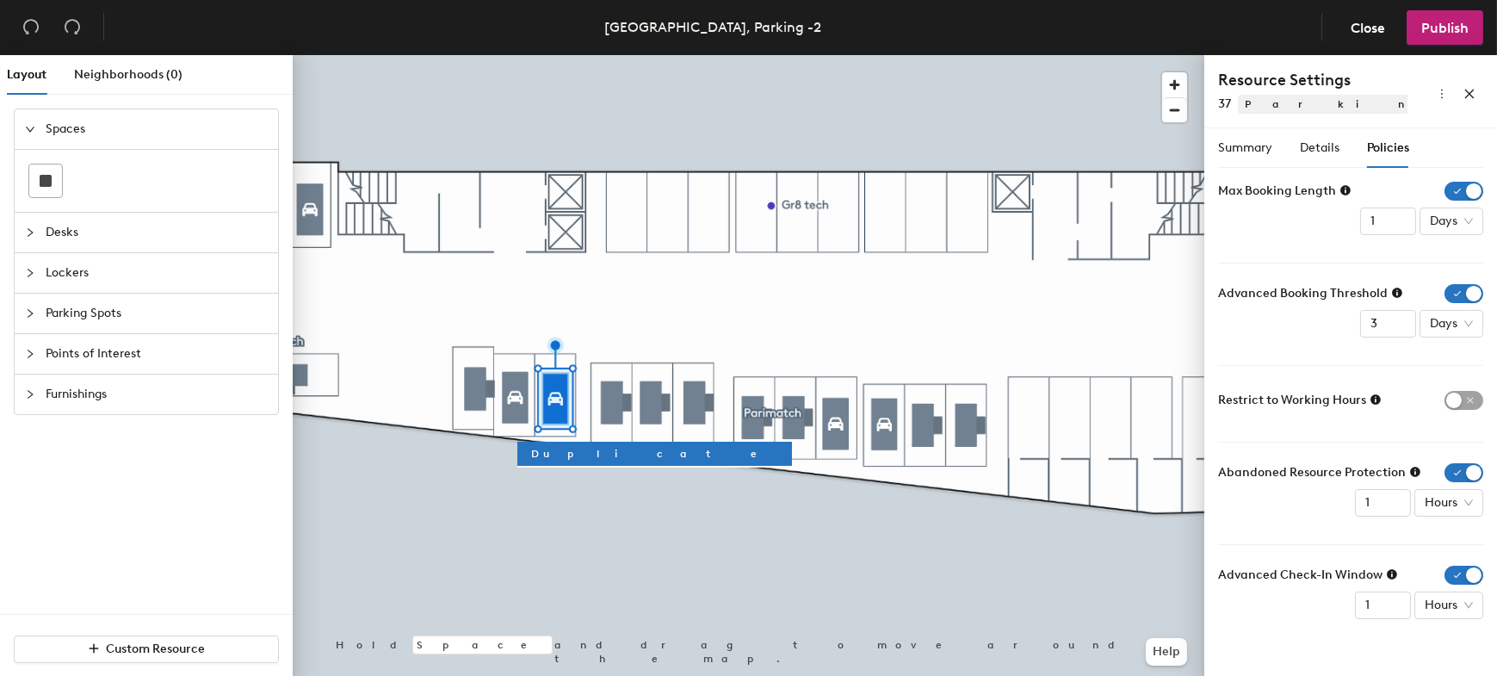
click at [1412, 474] on icon at bounding box center [1415, 472] width 12 height 12
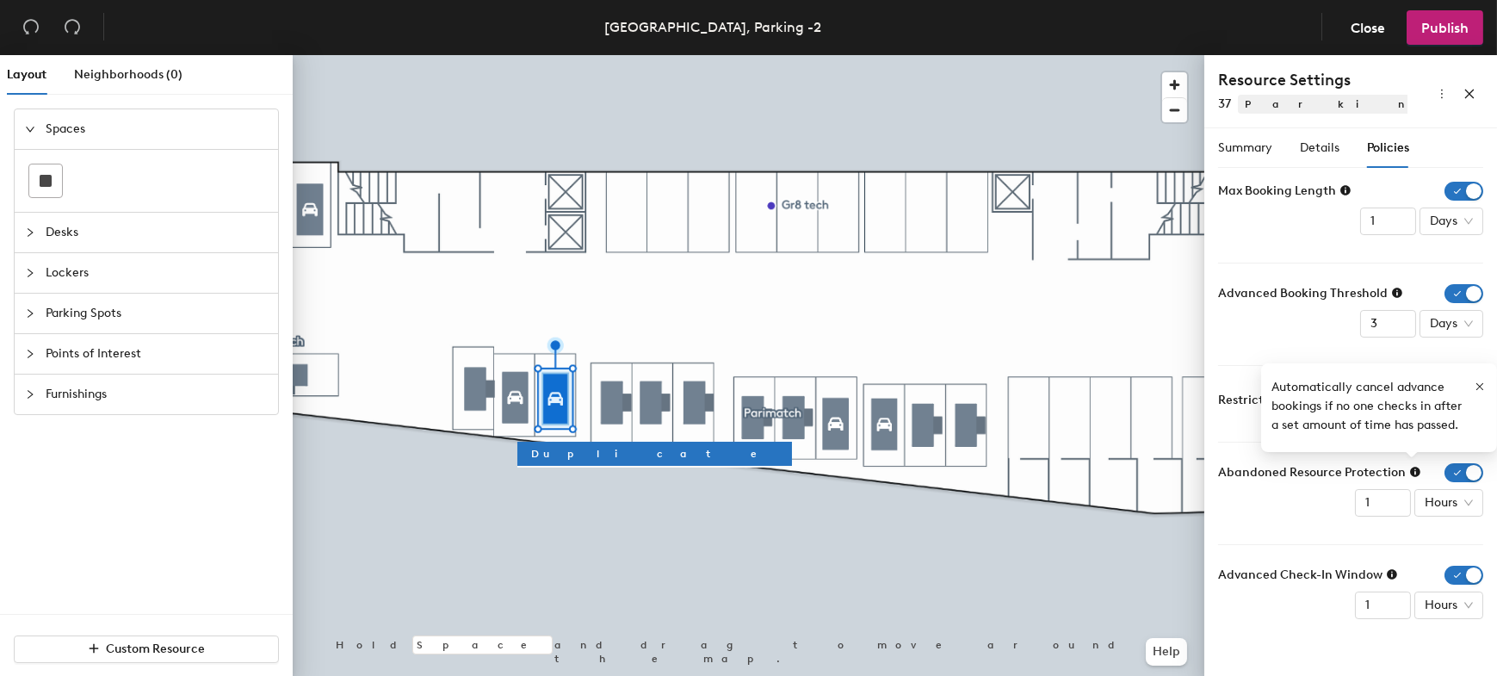
click at [1391, 575] on icon at bounding box center [1392, 574] width 10 height 10
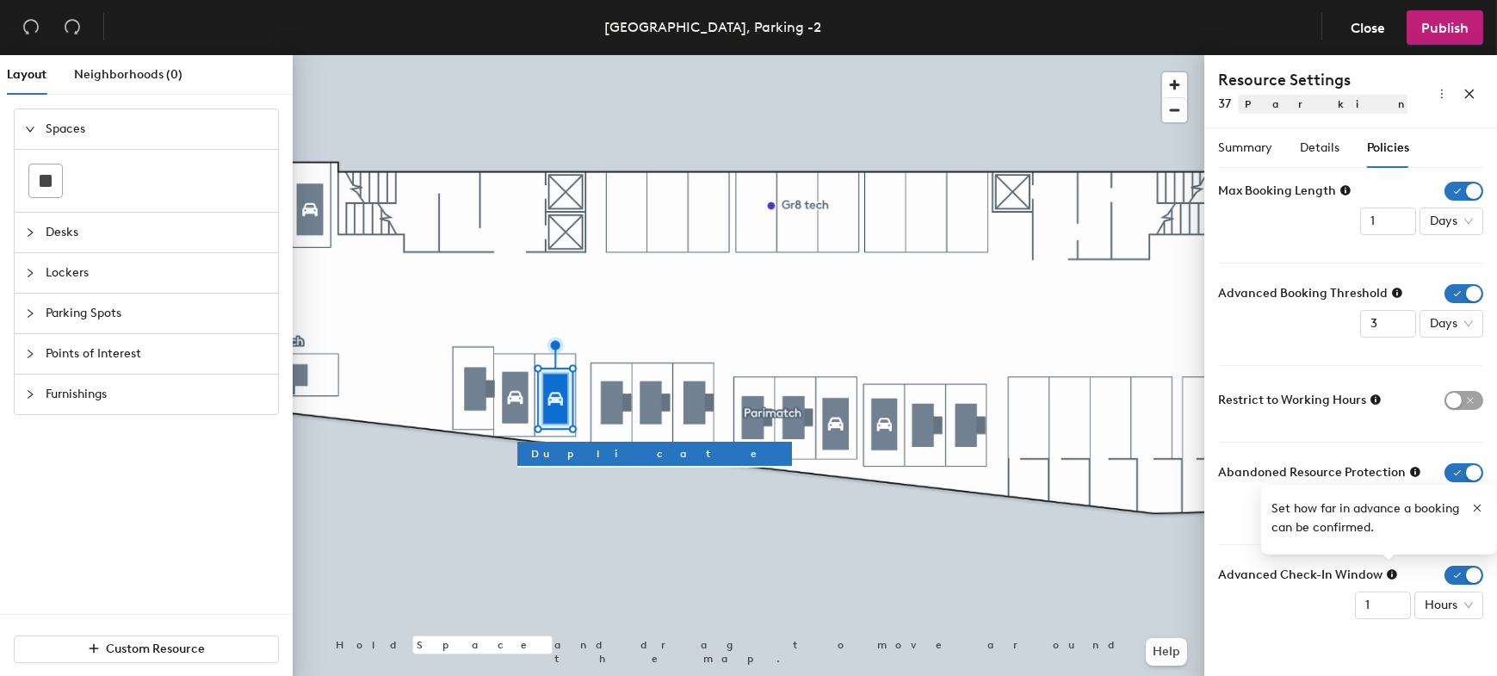
click at [1335, 424] on form "Max Booking Length 1 Days Advanced Booking Threshold 3 Days Restrict to Working…" at bounding box center [1350, 400] width 265 height 437
click at [1294, 143] on div "Summary Details Policies" at bounding box center [1313, 148] width 191 height 40
click at [1309, 150] on span "Details" at bounding box center [1320, 147] width 40 height 15
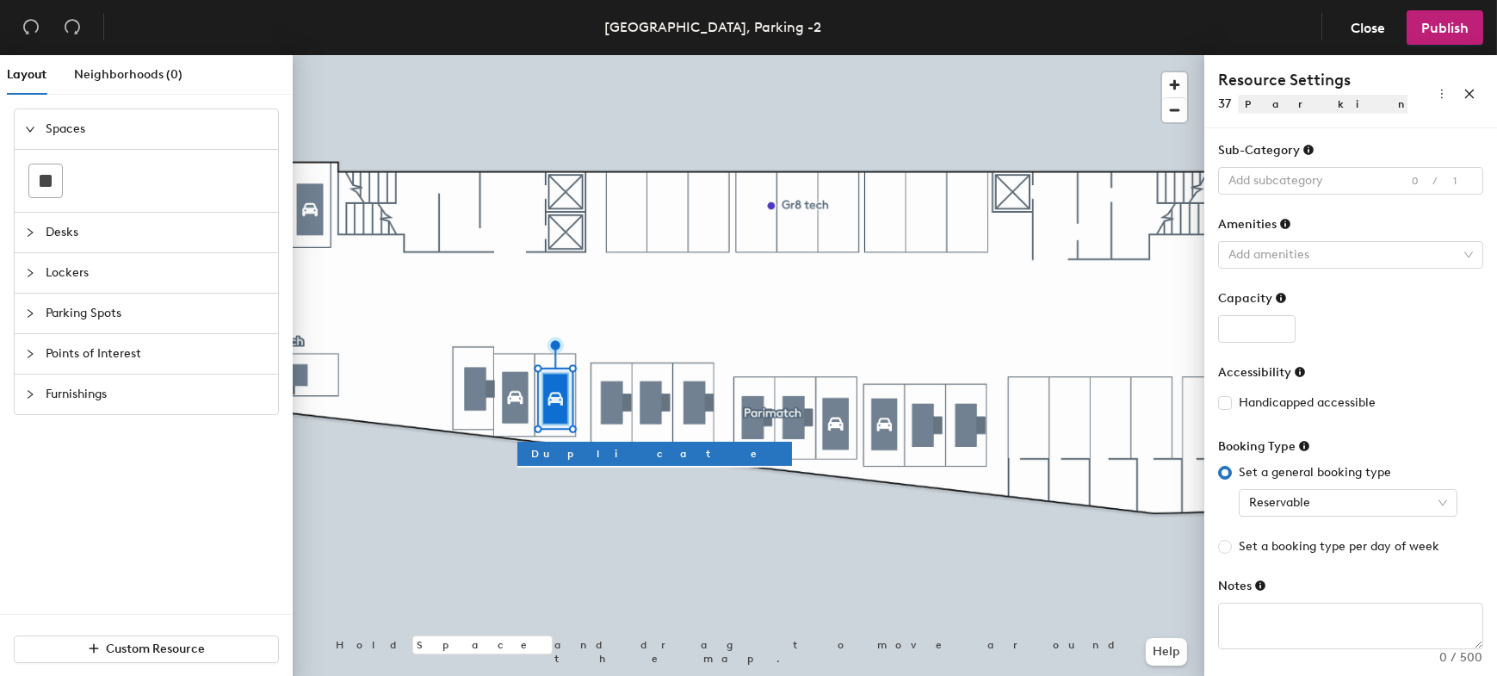
scroll to position [0, 0]
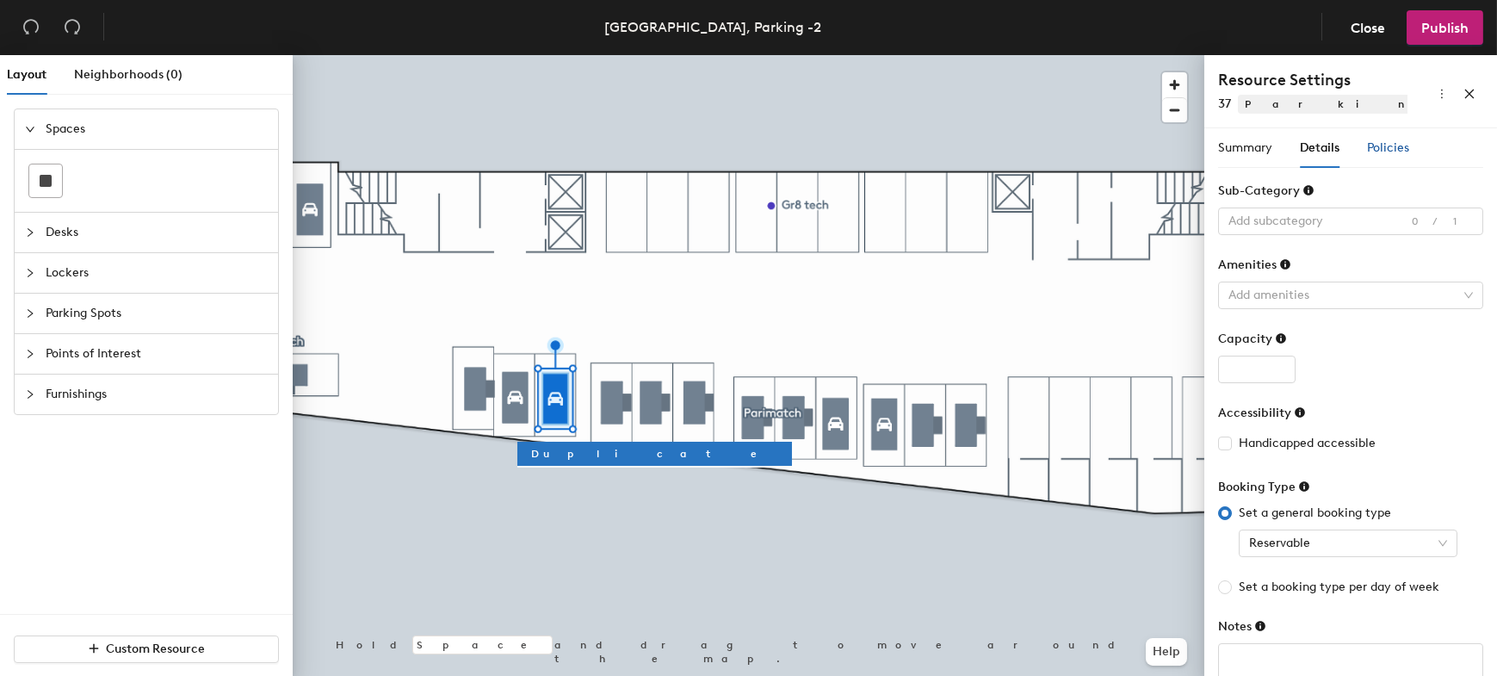
click at [1379, 145] on span "Policies" at bounding box center [1388, 147] width 42 height 15
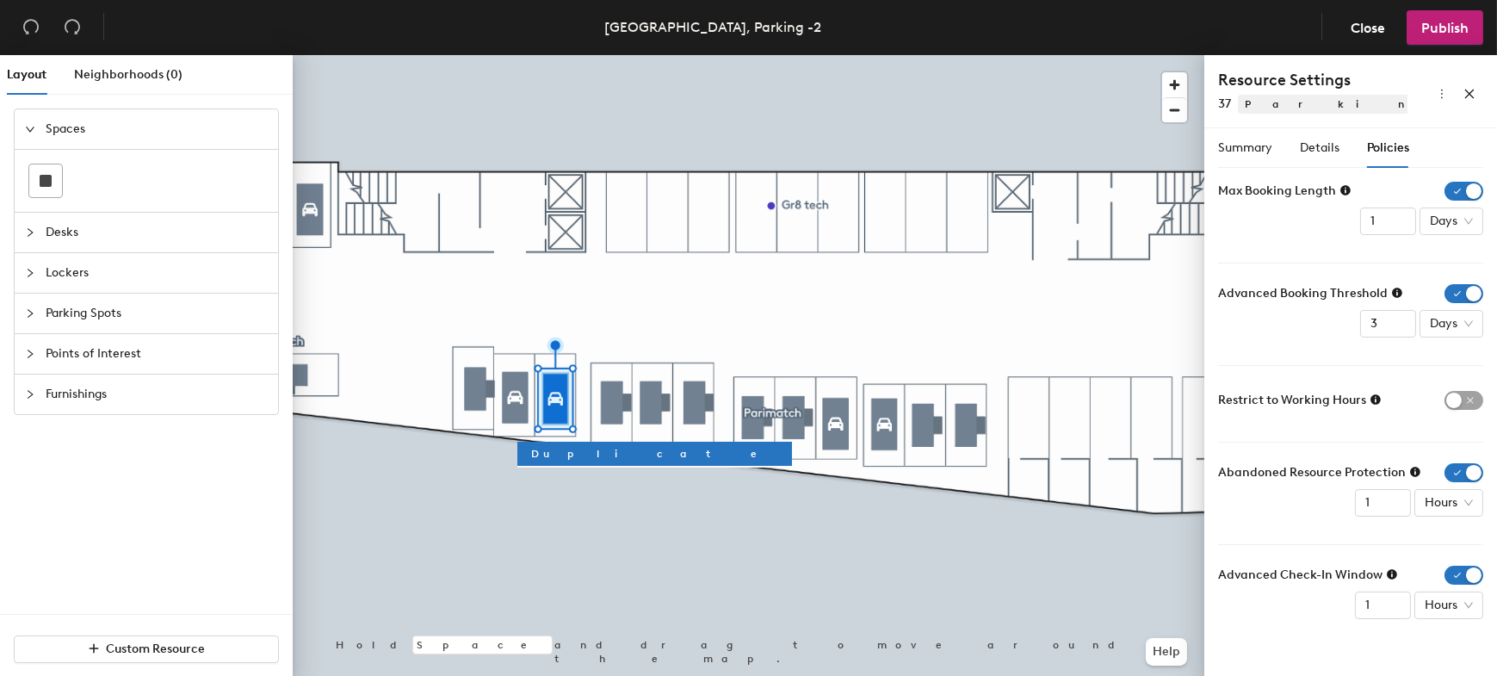
click at [1411, 473] on icon at bounding box center [1415, 472] width 12 height 12
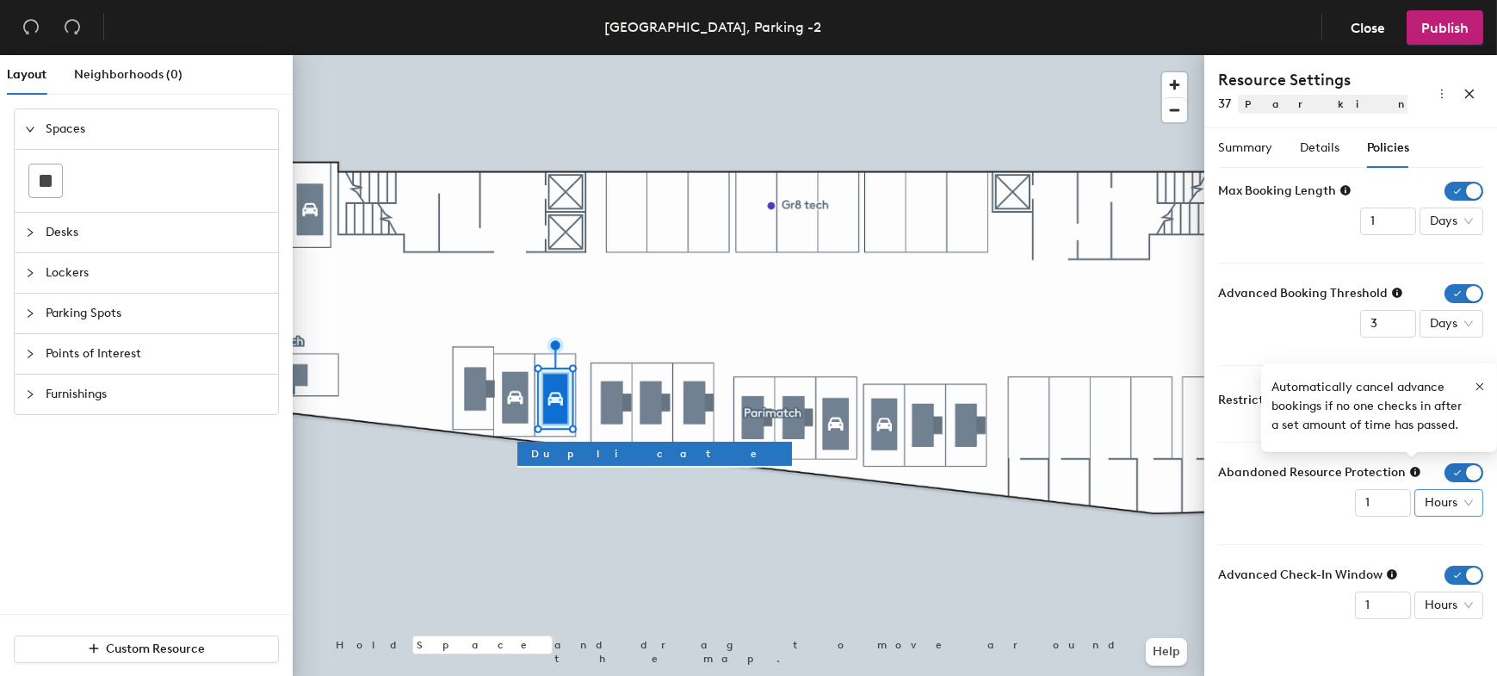
click at [1445, 501] on span "Hours" at bounding box center [1449, 503] width 48 height 26
click at [1462, 334] on div "Minutes" at bounding box center [1450, 329] width 45 height 19
click at [1374, 501] on input "1" at bounding box center [1371, 503] width 56 height 28
drag, startPoint x: 1366, startPoint y: 502, endPoint x: 1311, endPoint y: 505, distance: 54.3
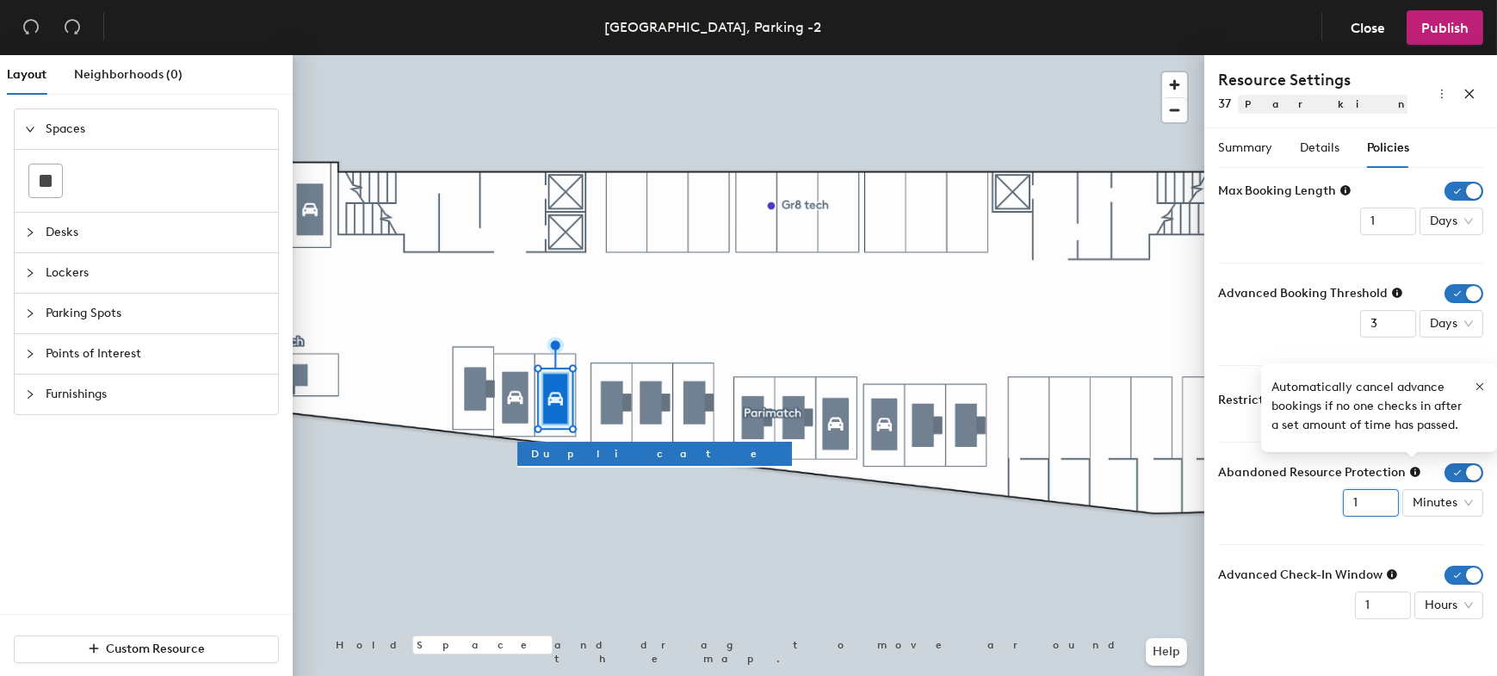
click at [1311, 505] on div "Abandoned Resource Protection 1 Minutes" at bounding box center [1350, 489] width 265 height 53
click at [1380, 499] on input "0" at bounding box center [1371, 503] width 56 height 28
click at [1380, 499] on input "2" at bounding box center [1371, 503] width 56 height 28
click at [1380, 499] on input "3" at bounding box center [1371, 503] width 56 height 28
click at [1380, 499] on input "4" at bounding box center [1371, 503] width 56 height 28
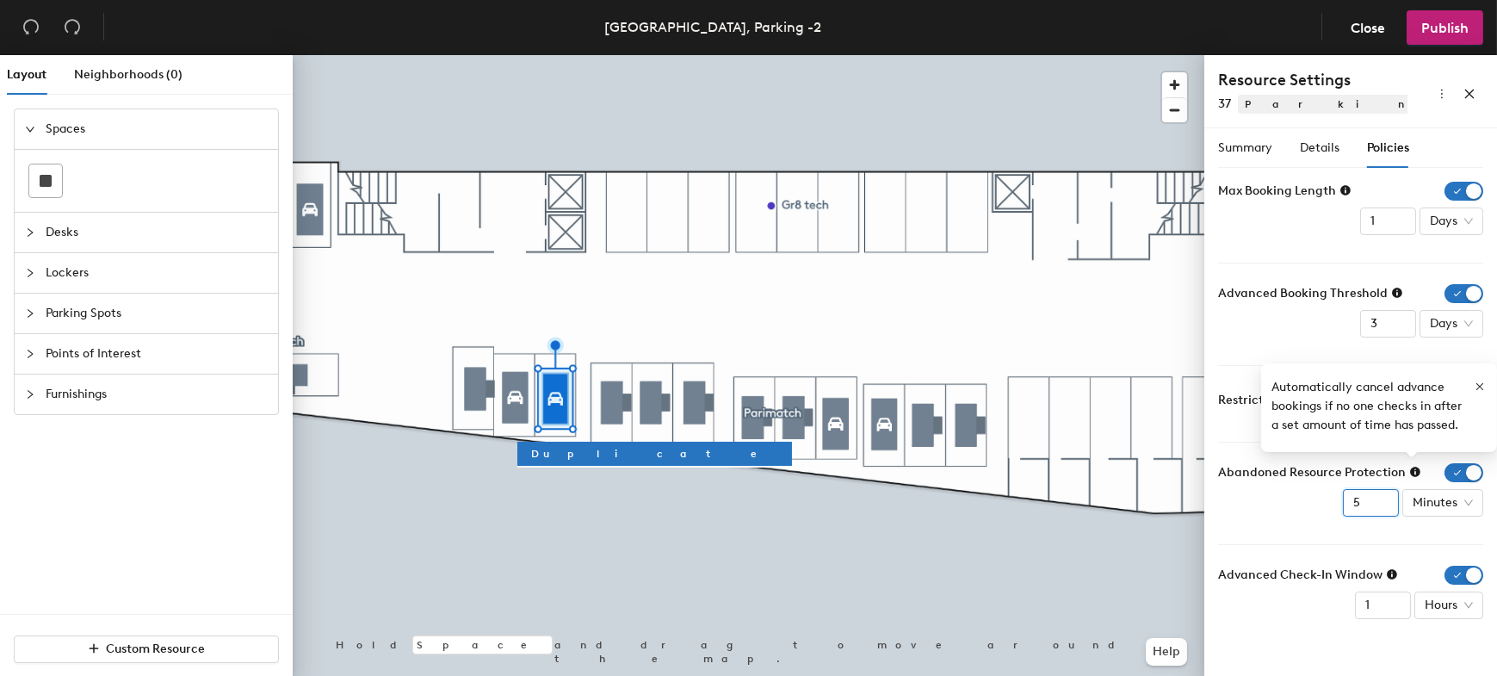
click at [1380, 499] on input "5" at bounding box center [1371, 503] width 56 height 28
click at [1380, 499] on input "6" at bounding box center [1371, 503] width 56 height 28
click at [1380, 499] on input "7" at bounding box center [1371, 503] width 56 height 28
click at [1380, 499] on input "8" at bounding box center [1371, 503] width 56 height 28
click at [1380, 499] on input "9" at bounding box center [1371, 503] width 56 height 28
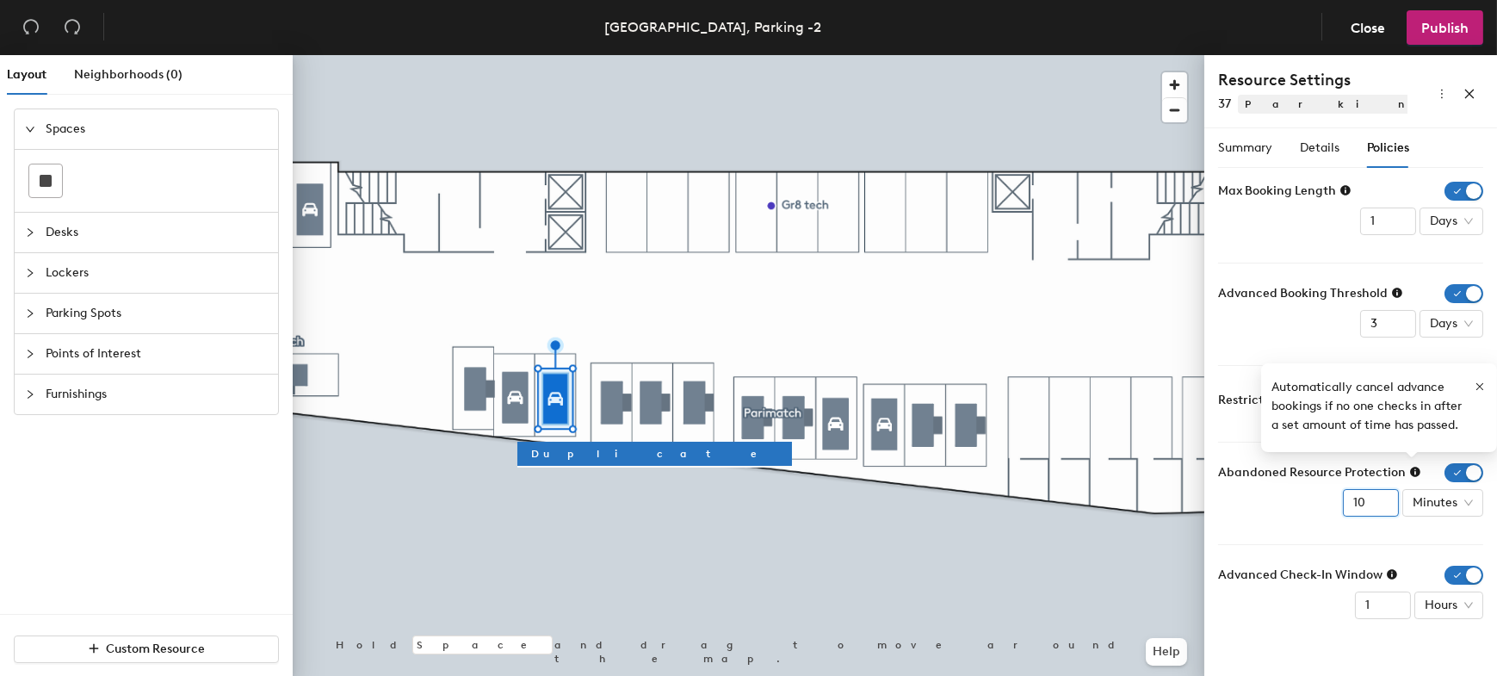
click at [1380, 499] on input "10" at bounding box center [1371, 503] width 56 height 28
click at [1380, 499] on input "11" at bounding box center [1371, 503] width 56 height 28
click at [1380, 499] on input "12" at bounding box center [1371, 503] width 56 height 28
click at [1380, 499] on input "13" at bounding box center [1371, 503] width 56 height 28
click at [1380, 499] on input "14" at bounding box center [1371, 503] width 56 height 28
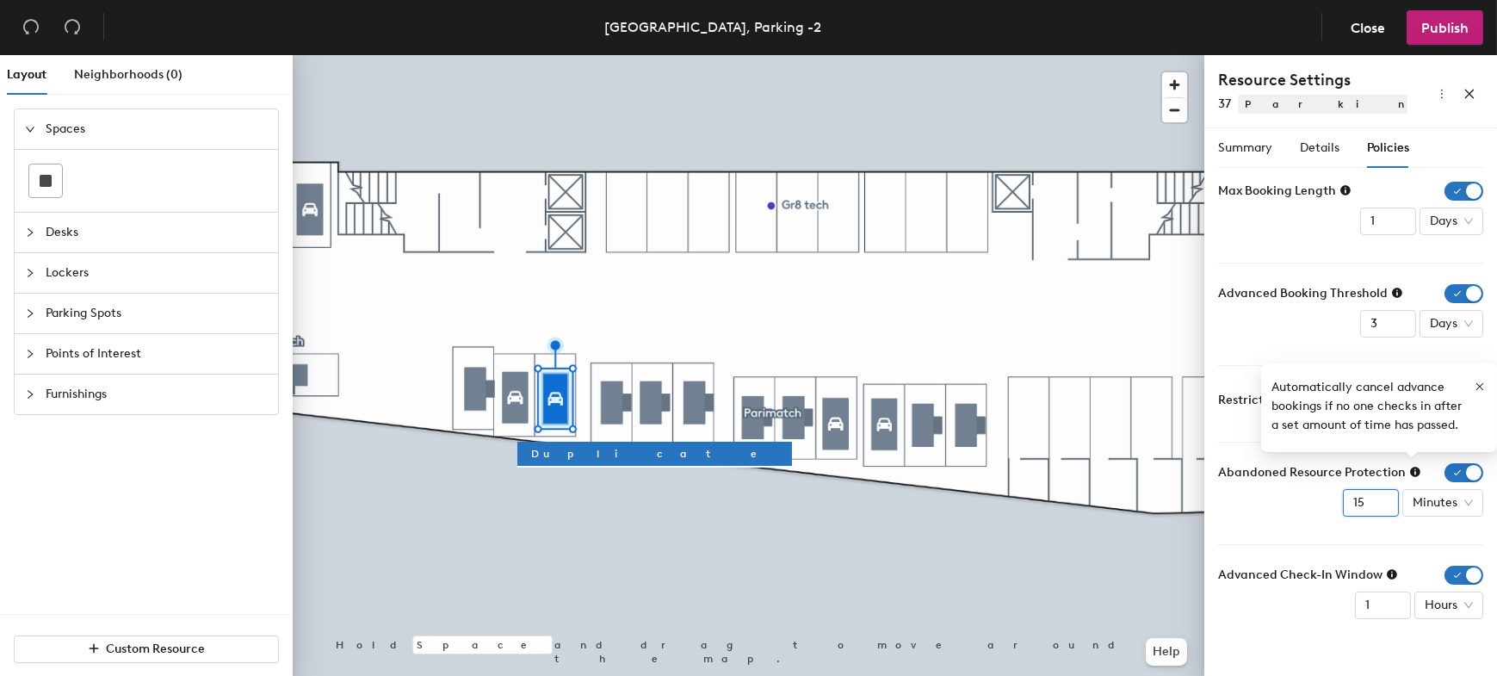
click at [1380, 499] on input "15" at bounding box center [1371, 503] width 56 height 28
click at [1380, 499] on input "16" at bounding box center [1371, 503] width 56 height 28
click at [1380, 499] on input "17" at bounding box center [1371, 503] width 56 height 28
click at [1380, 499] on input "18" at bounding box center [1371, 503] width 56 height 28
click at [1380, 499] on input "19" at bounding box center [1371, 503] width 56 height 28
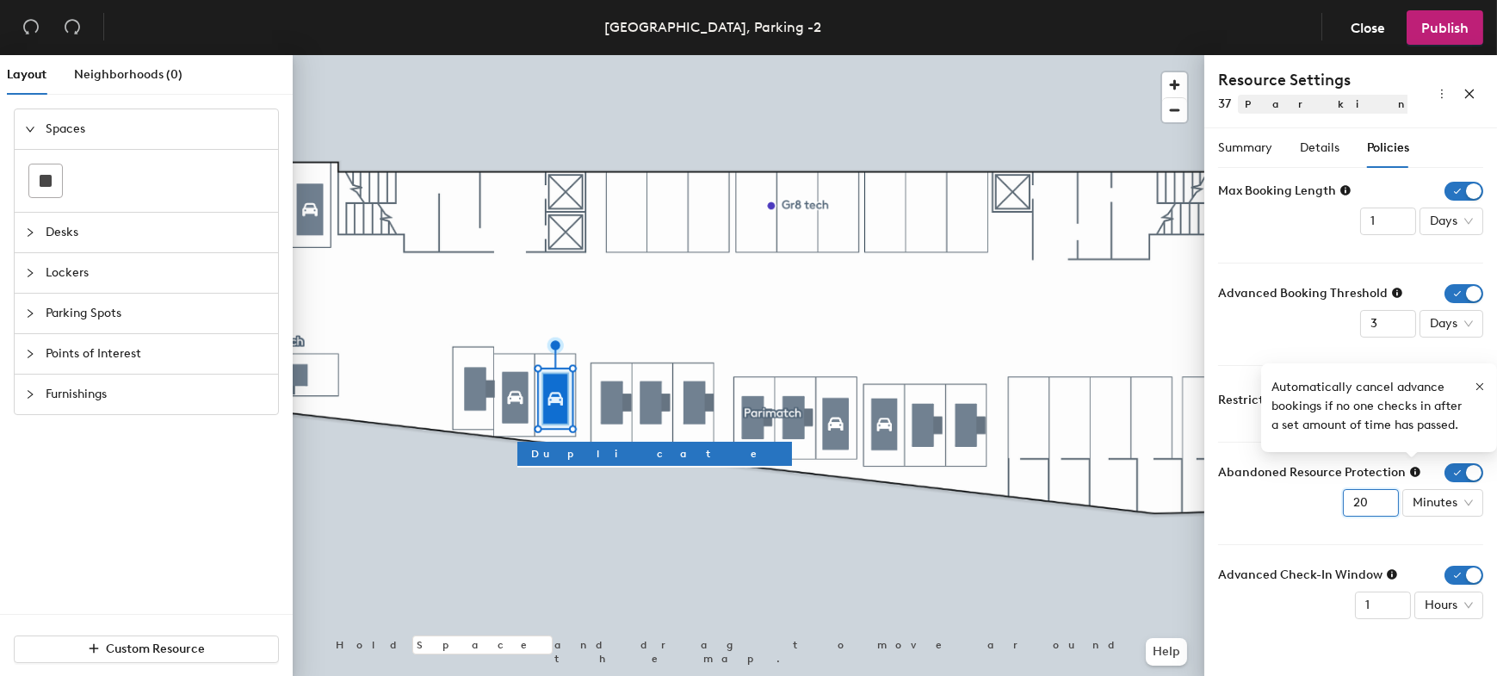
click at [1380, 499] on input "20" at bounding box center [1371, 503] width 56 height 28
click at [1380, 499] on input "21" at bounding box center [1371, 503] width 56 height 28
click at [1380, 499] on input "22" at bounding box center [1371, 503] width 56 height 28
click at [1380, 499] on input "23" at bounding box center [1371, 503] width 56 height 28
click at [1380, 499] on input "24" at bounding box center [1371, 503] width 56 height 28
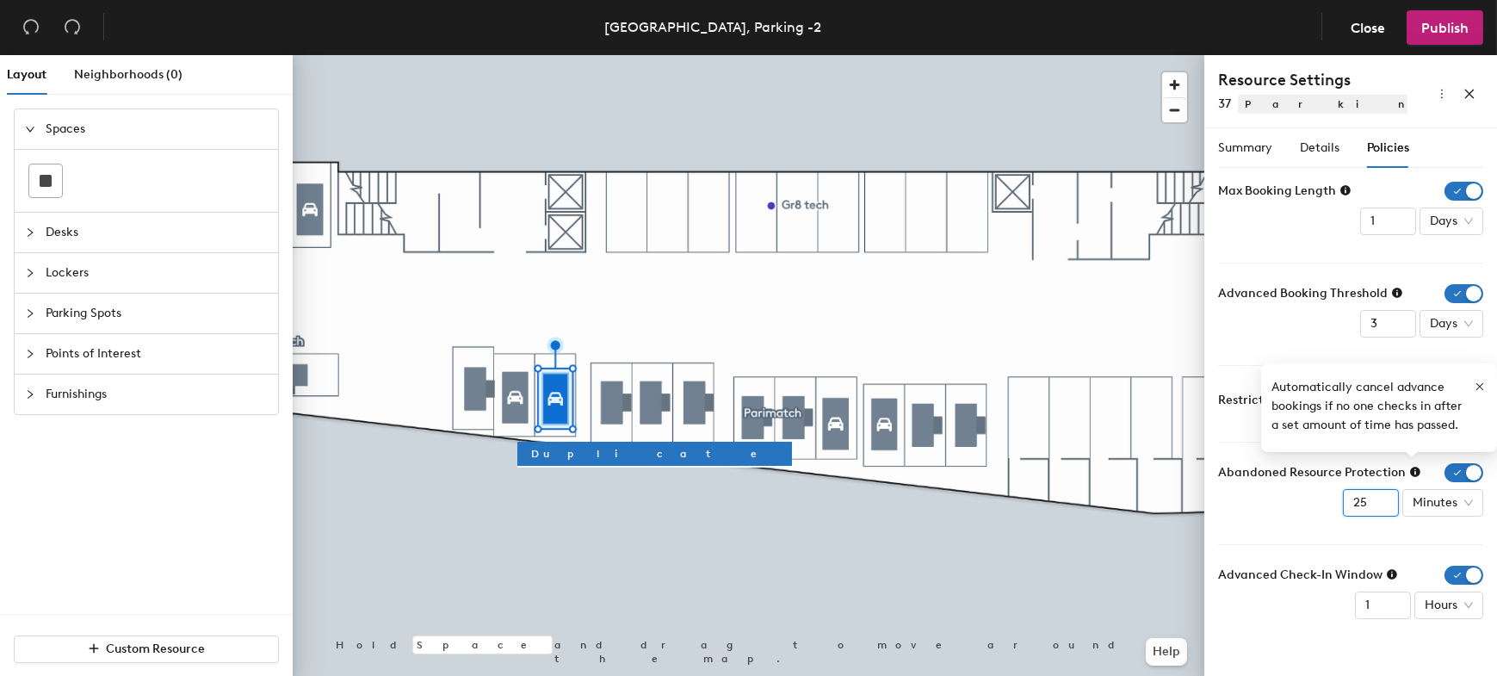
click at [1380, 499] on input "25" at bounding box center [1371, 503] width 56 height 28
click at [1380, 499] on input "26" at bounding box center [1371, 503] width 56 height 28
click at [1380, 499] on input "27" at bounding box center [1371, 503] width 56 height 28
click at [1380, 499] on input "28" at bounding box center [1371, 503] width 56 height 28
click at [1380, 499] on input "29" at bounding box center [1371, 503] width 56 height 28
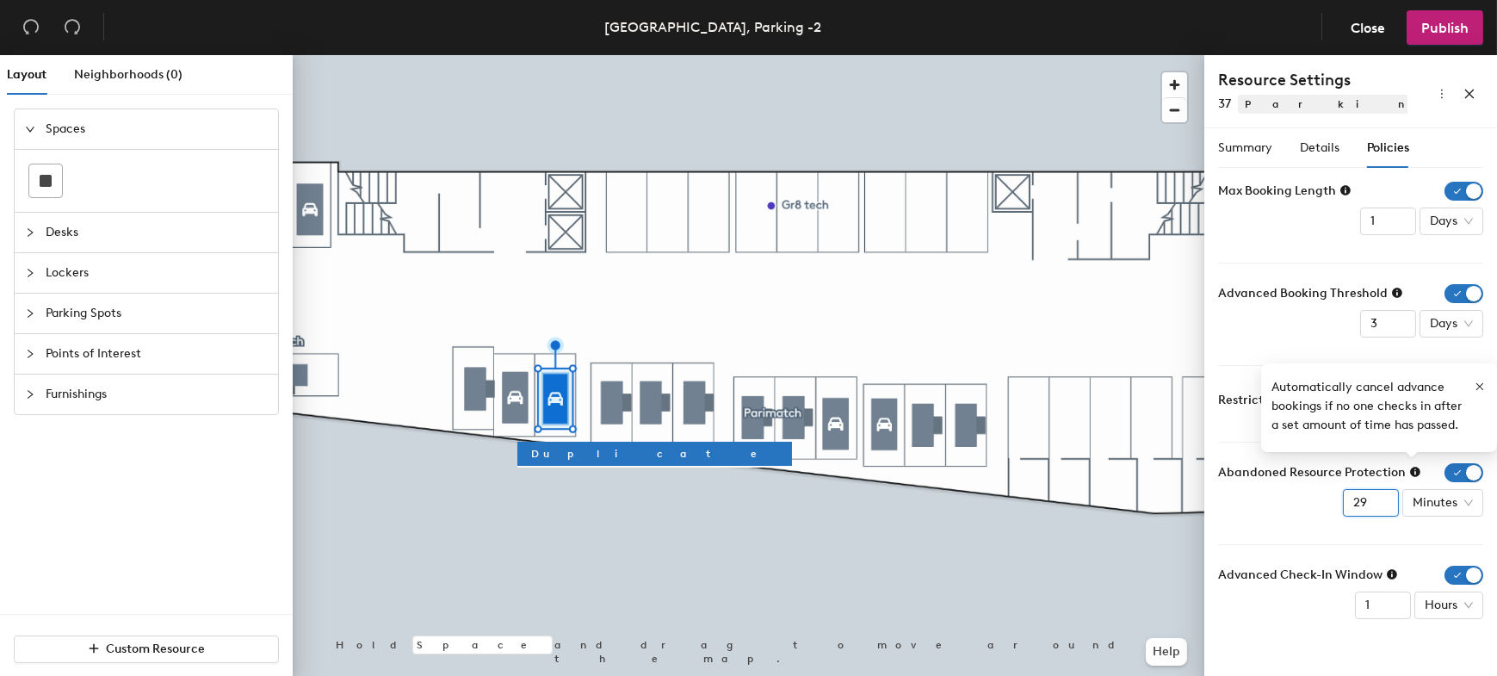
type input "30"
click at [1380, 499] on input "30" at bounding box center [1371, 503] width 56 height 28
click at [1444, 28] on span "Publish" at bounding box center [1445, 28] width 47 height 16
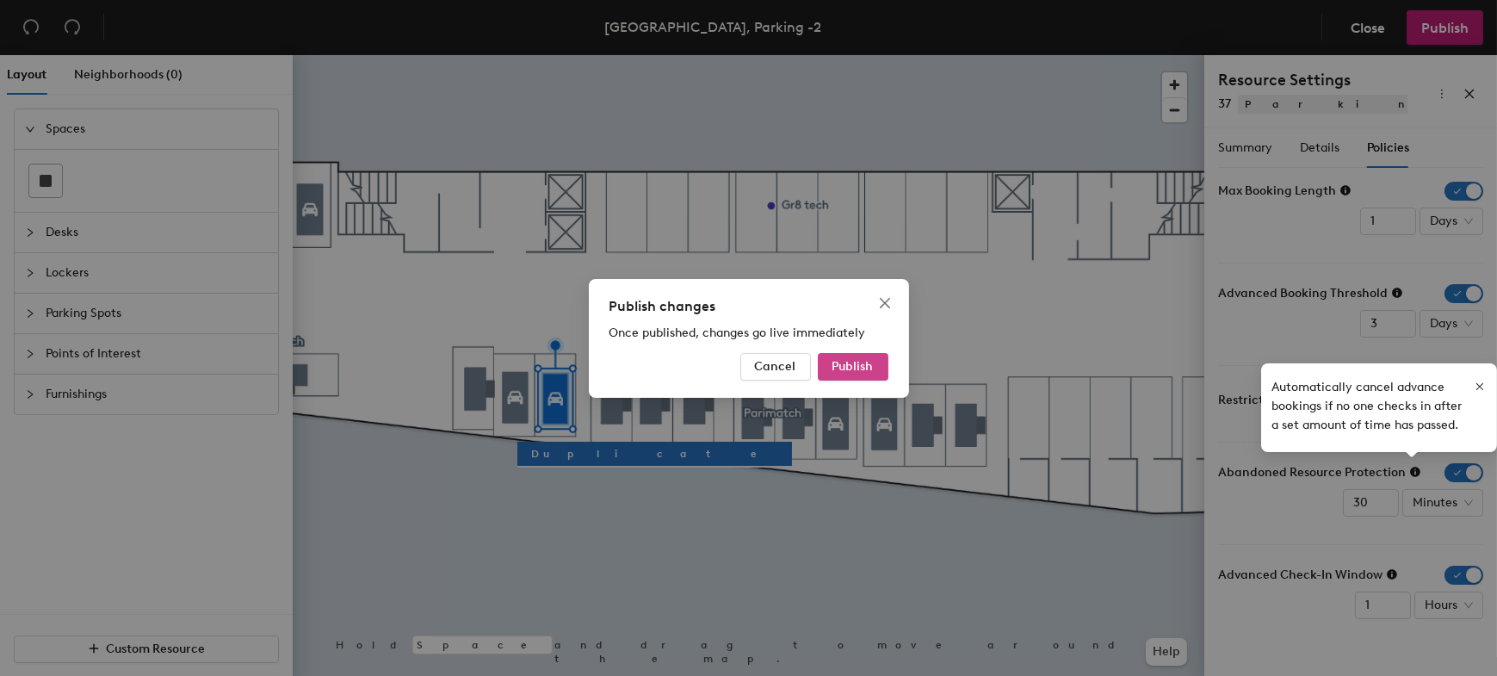
click at [865, 366] on span "Publish" at bounding box center [853, 366] width 41 height 15
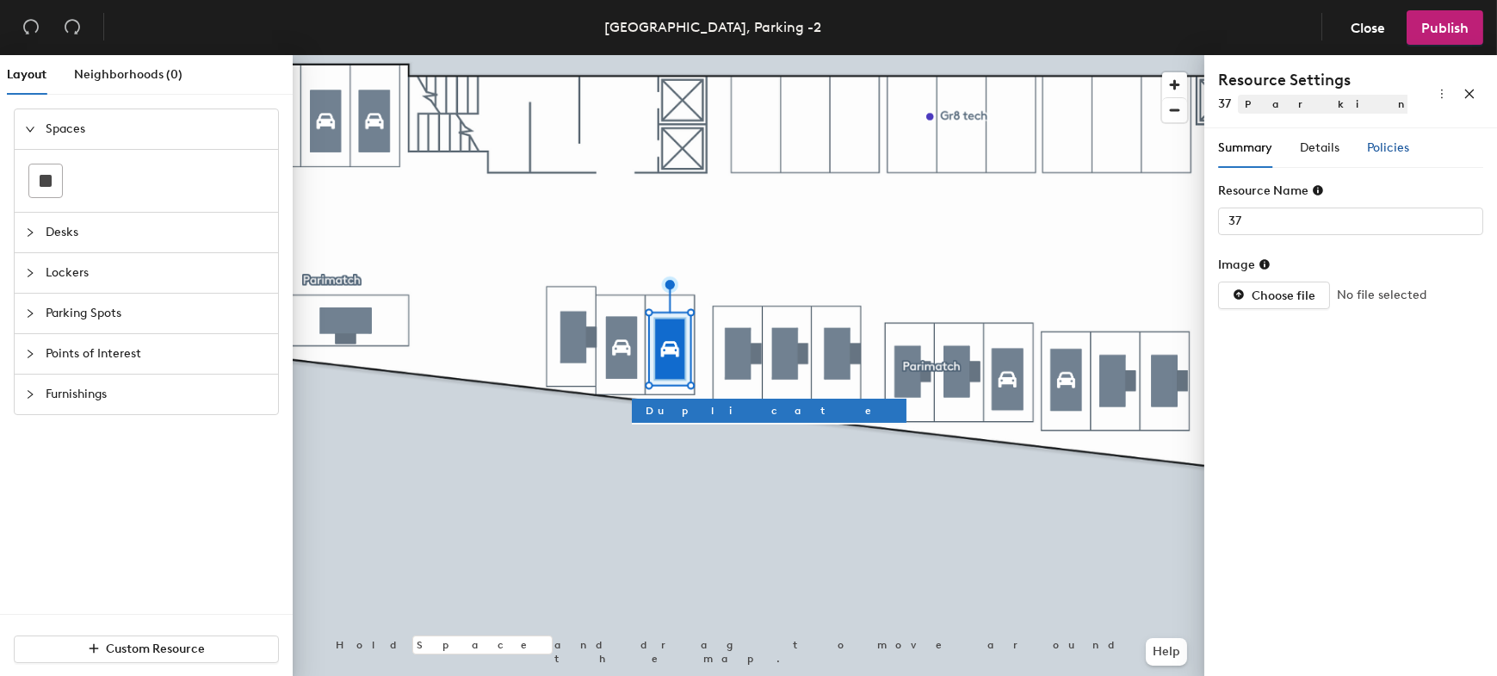
click at [1392, 142] on span "Policies" at bounding box center [1388, 147] width 42 height 15
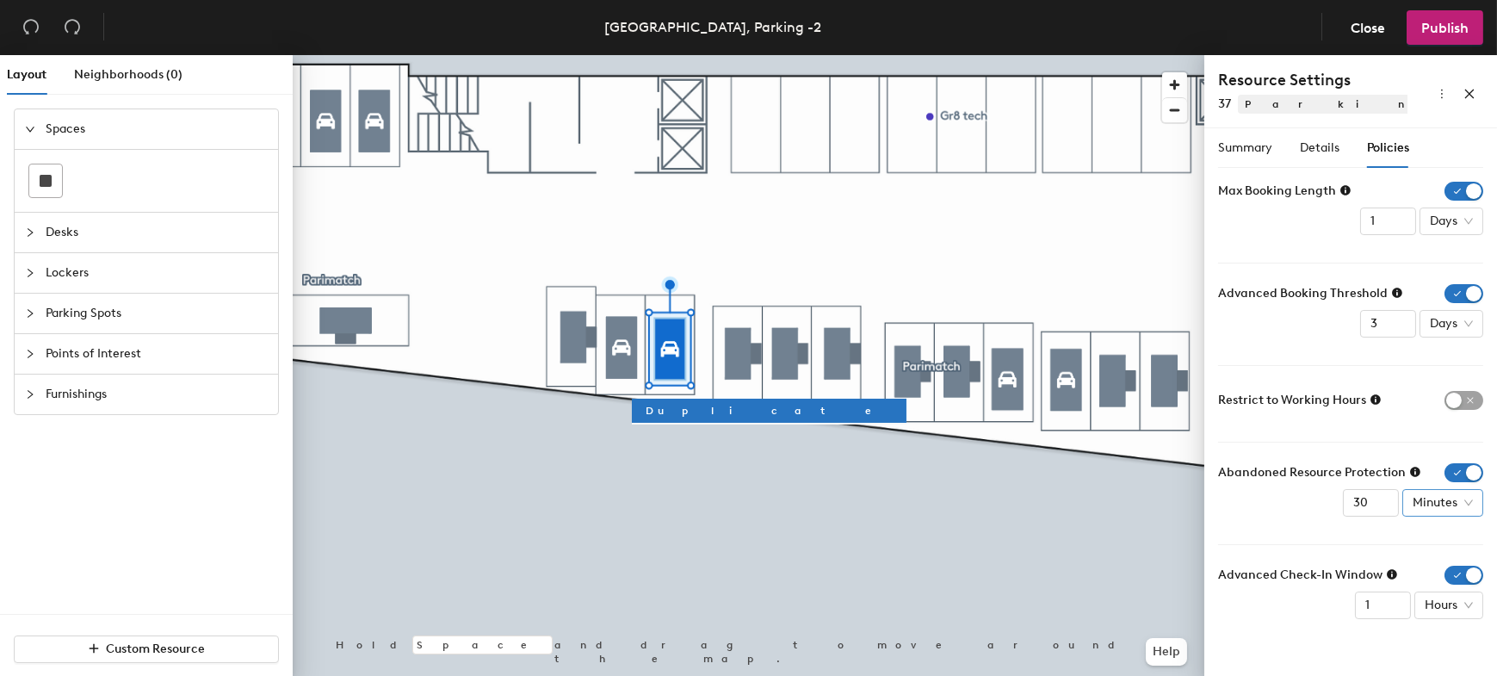
click at [1453, 500] on span "Minutes" at bounding box center [1443, 503] width 60 height 26
click at [1440, 357] on div "Hours" at bounding box center [1442, 357] width 53 height 19
click at [1391, 507] on input "29" at bounding box center [1383, 503] width 56 height 28
click at [1391, 506] on input "28" at bounding box center [1383, 503] width 56 height 28
click at [1391, 506] on input "27" at bounding box center [1383, 503] width 56 height 28
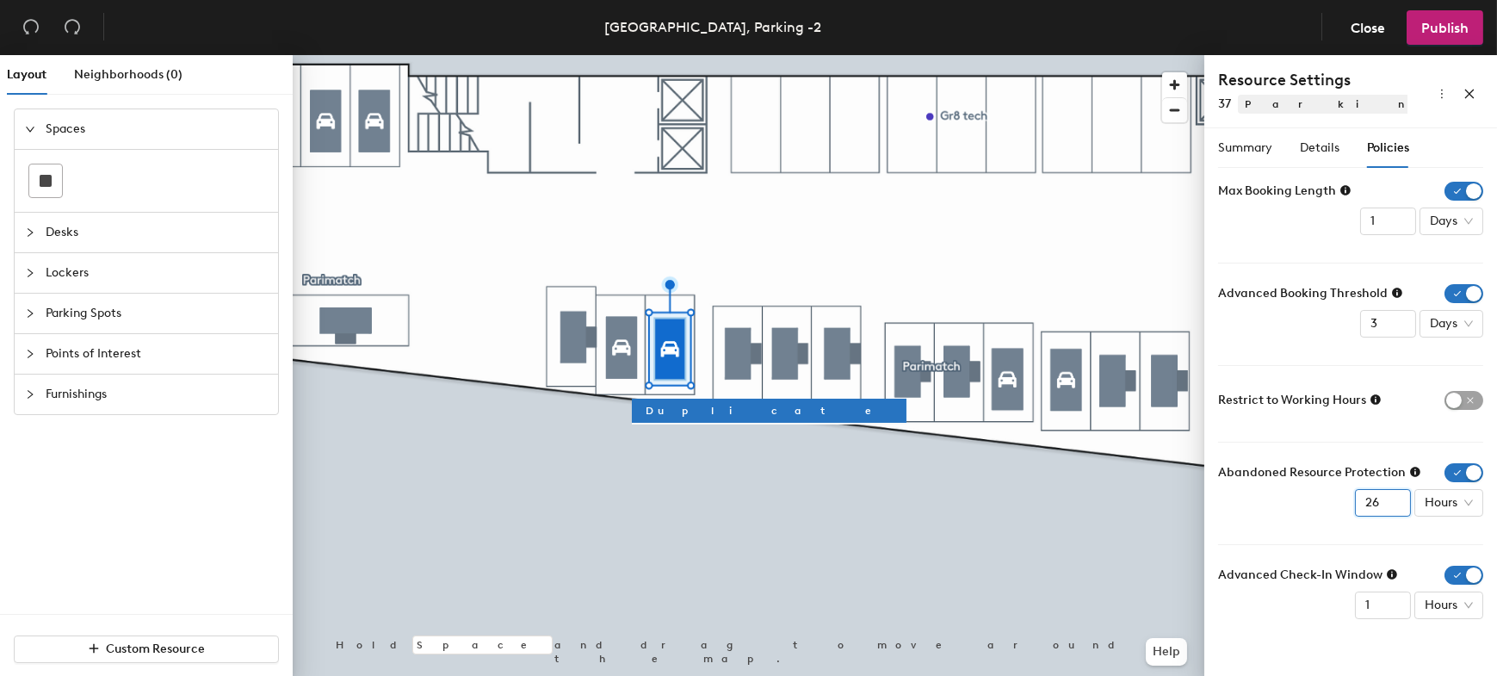
click at [1391, 506] on input "26" at bounding box center [1383, 503] width 56 height 28
click at [1391, 506] on input "25" at bounding box center [1383, 503] width 56 height 28
click at [1391, 506] on input "24" at bounding box center [1383, 503] width 56 height 28
click at [1391, 506] on input "23" at bounding box center [1383, 503] width 56 height 28
click at [1391, 506] on input "22" at bounding box center [1383, 503] width 56 height 28
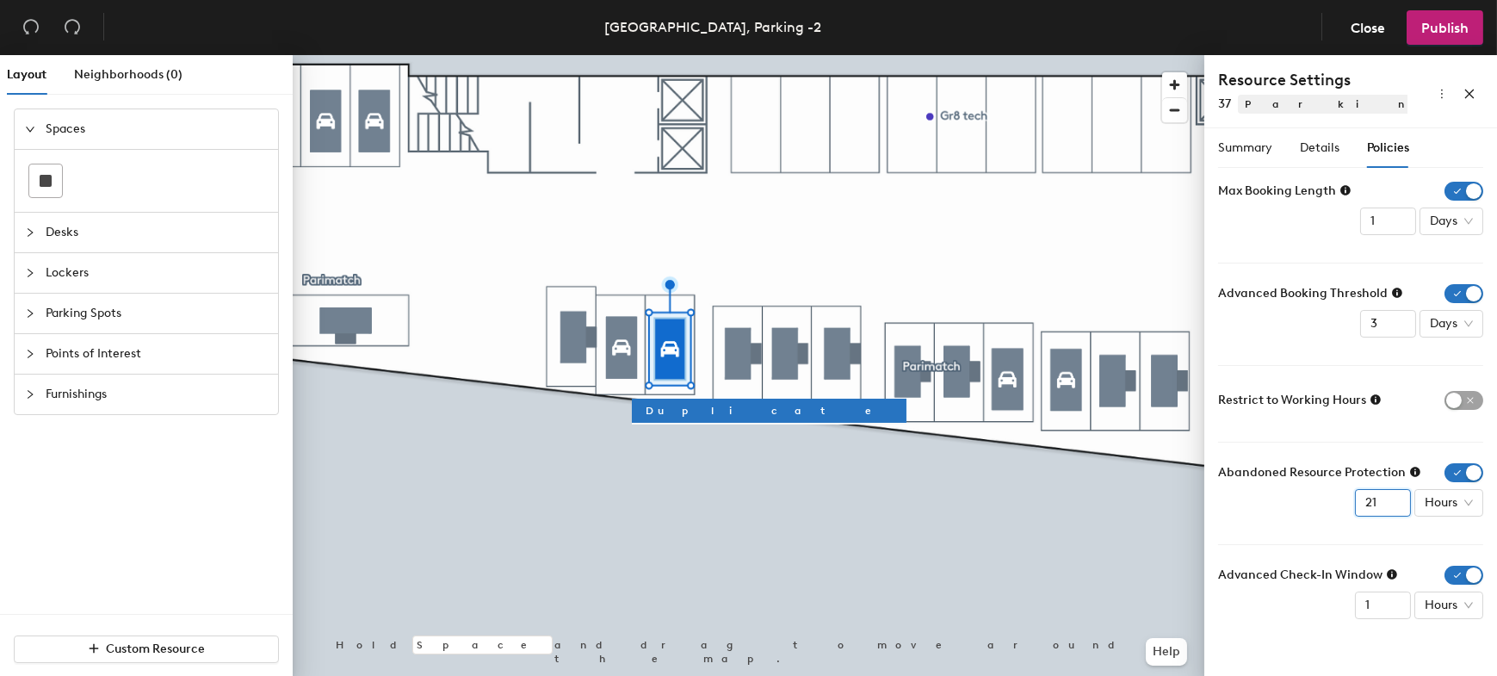
click at [1391, 506] on input "21" at bounding box center [1383, 503] width 56 height 28
drag, startPoint x: 1381, startPoint y: 501, endPoint x: 1315, endPoint y: 505, distance: 66.4
click at [1315, 505] on div "Abandoned Resource Protection 21 Hours" at bounding box center [1350, 489] width 265 height 53
click at [1323, 505] on div "Abandoned Resource Protection 0 Hours" at bounding box center [1350, 489] width 265 height 53
click at [1401, 497] on input "0" at bounding box center [1383, 503] width 56 height 28
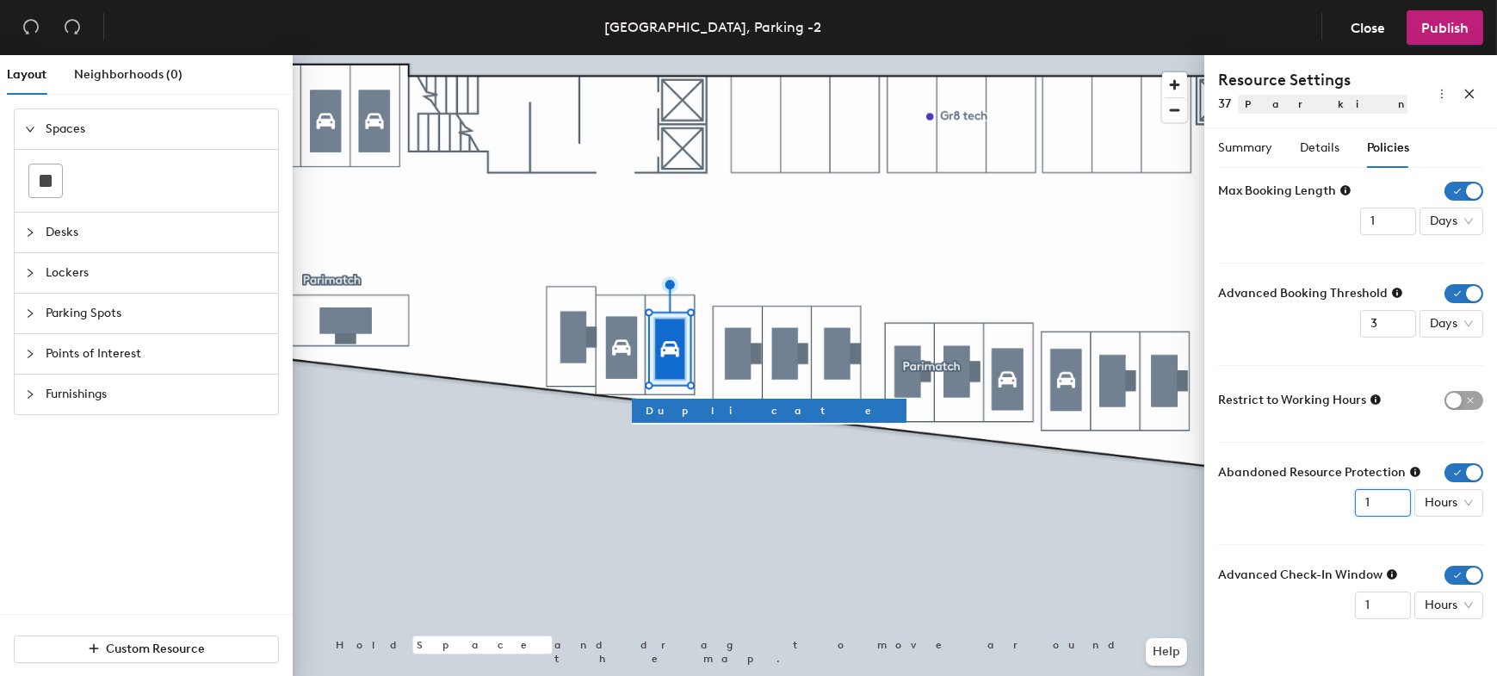
type input "1"
click at [1397, 499] on input "1" at bounding box center [1383, 503] width 56 height 28
click at [1455, 604] on span "Hours" at bounding box center [1449, 605] width 48 height 26
click at [1459, 434] on div "Minutes" at bounding box center [1450, 432] width 45 height 19
click at [1385, 600] on input "2" at bounding box center [1371, 606] width 56 height 28
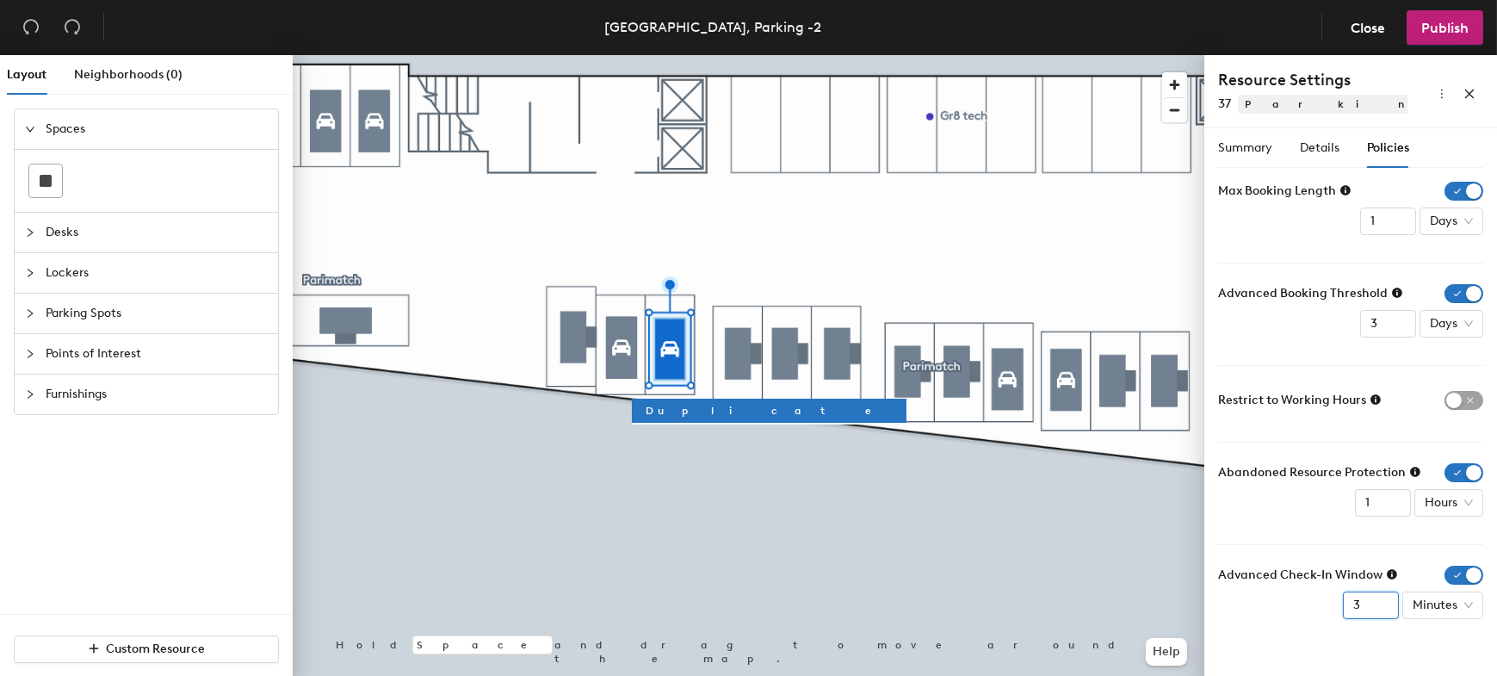
click at [1385, 600] on input "3" at bounding box center [1371, 606] width 56 height 28
click at [1385, 600] on input "4" at bounding box center [1371, 606] width 56 height 28
click at [1385, 600] on input "5" at bounding box center [1371, 606] width 56 height 28
click at [1385, 600] on input "6" at bounding box center [1371, 606] width 56 height 28
click at [1385, 600] on input "7" at bounding box center [1371, 606] width 56 height 28
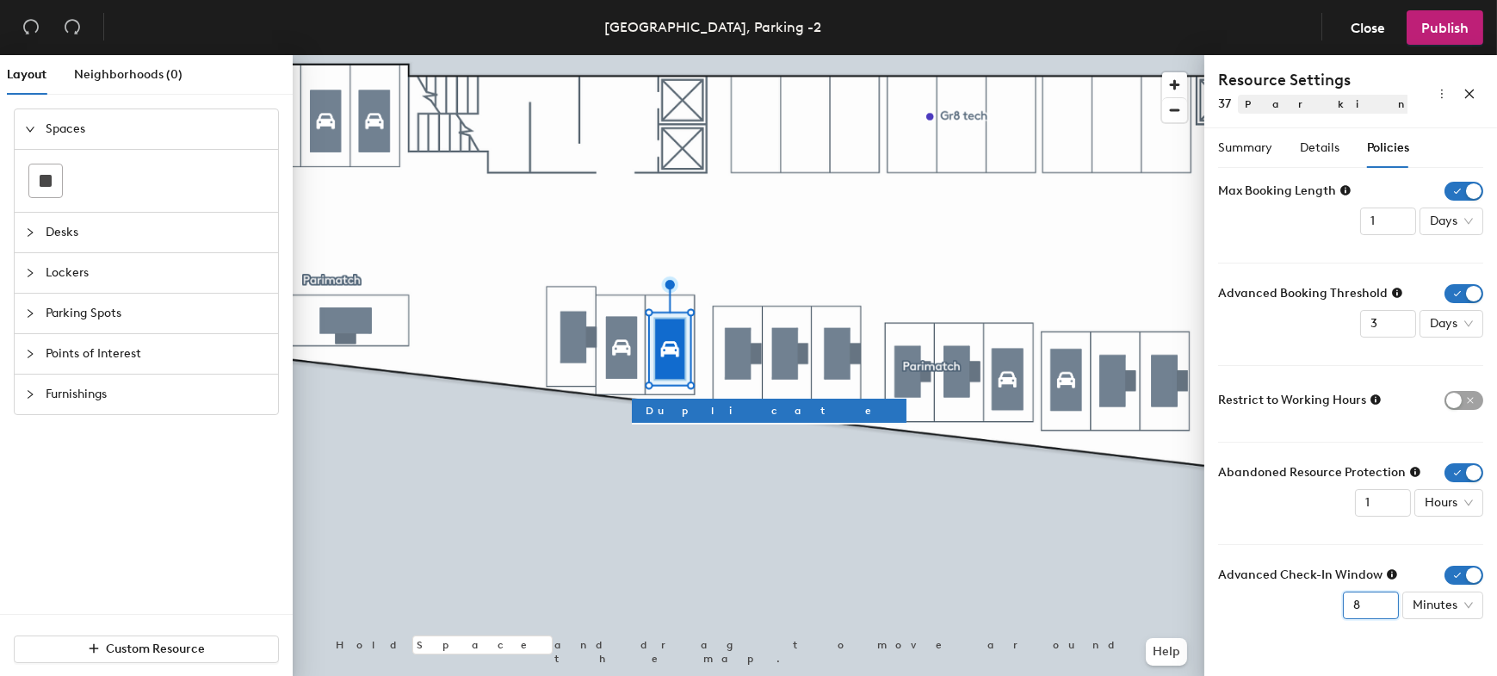
click at [1385, 600] on input "8" at bounding box center [1371, 606] width 56 height 28
click at [1385, 600] on input "9" at bounding box center [1371, 606] width 56 height 28
click at [1385, 600] on input "10" at bounding box center [1371, 606] width 56 height 28
click at [1385, 600] on input "11" at bounding box center [1371, 606] width 56 height 28
click at [1385, 600] on input "12" at bounding box center [1371, 606] width 56 height 28
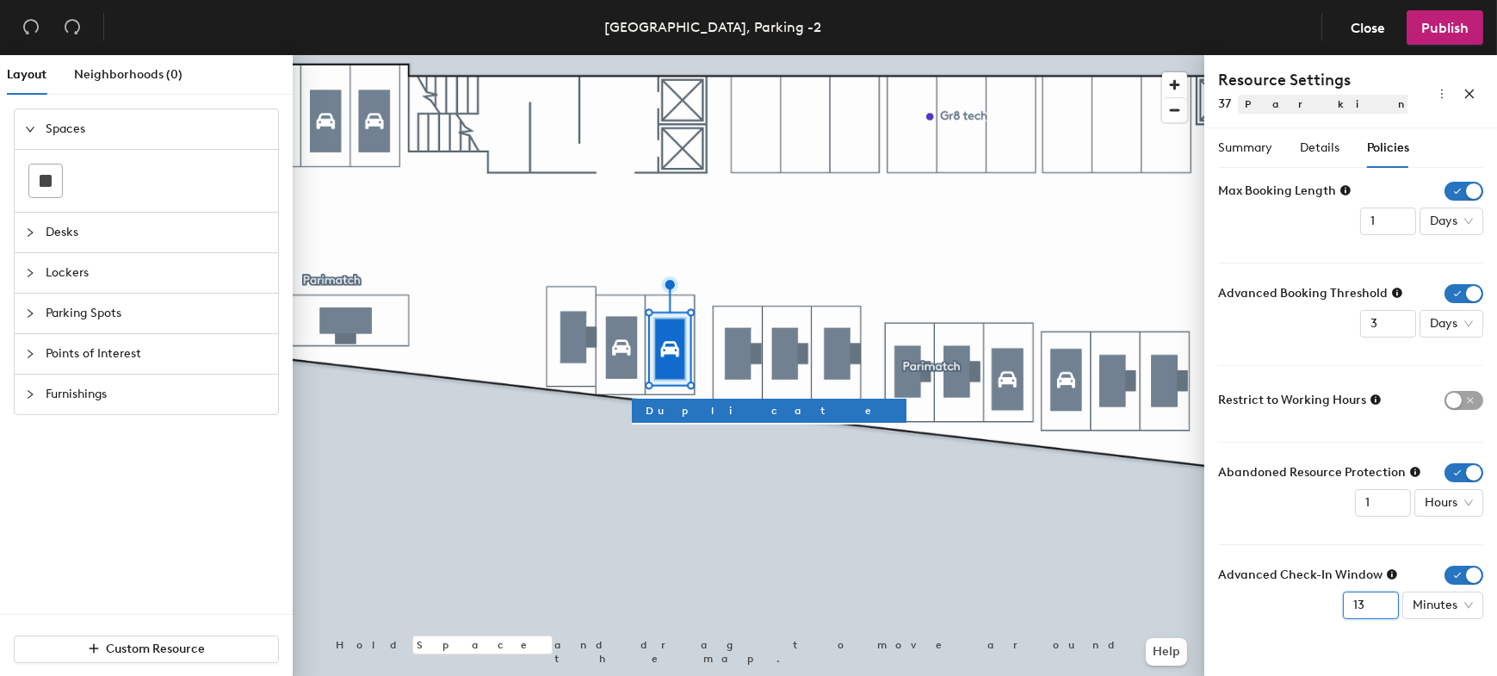
click at [1385, 600] on input "13" at bounding box center [1371, 606] width 56 height 28
click at [1385, 600] on input "14" at bounding box center [1371, 606] width 56 height 28
click at [1385, 600] on input "15" at bounding box center [1371, 606] width 56 height 28
click at [1385, 600] on input "16" at bounding box center [1371, 606] width 56 height 28
click at [1385, 600] on input "17" at bounding box center [1371, 606] width 56 height 28
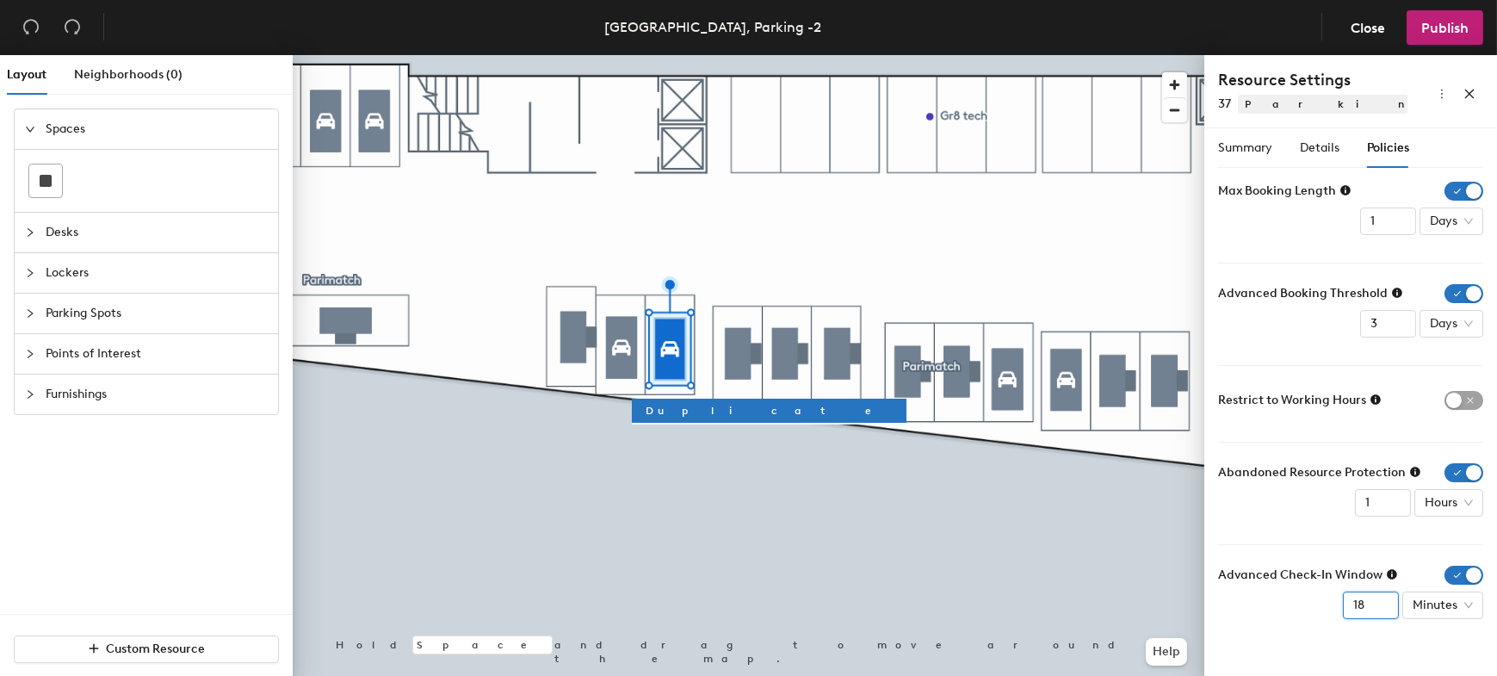
click at [1385, 600] on input "18" at bounding box center [1371, 606] width 56 height 28
click at [1385, 600] on input "19" at bounding box center [1371, 606] width 56 height 28
click at [1385, 600] on input "20" at bounding box center [1371, 606] width 56 height 28
click at [1385, 600] on input "21" at bounding box center [1371, 606] width 56 height 28
click at [1385, 600] on input "22" at bounding box center [1371, 606] width 56 height 28
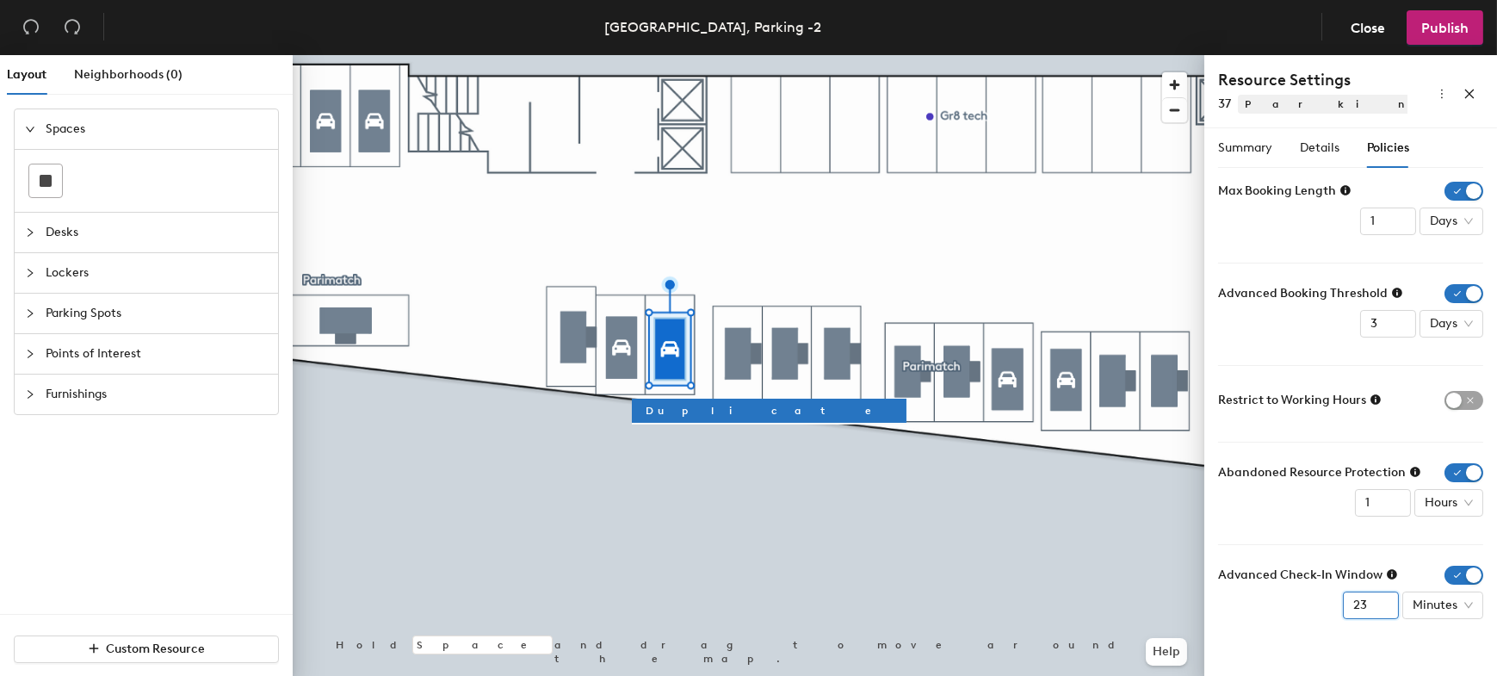
click at [1385, 600] on input "23" at bounding box center [1371, 606] width 56 height 28
click at [1385, 600] on input "24" at bounding box center [1371, 606] width 56 height 28
click at [1385, 600] on input "25" at bounding box center [1371, 606] width 56 height 28
click at [1385, 600] on input "26" at bounding box center [1371, 606] width 56 height 28
click at [1385, 600] on input "27" at bounding box center [1371, 606] width 56 height 28
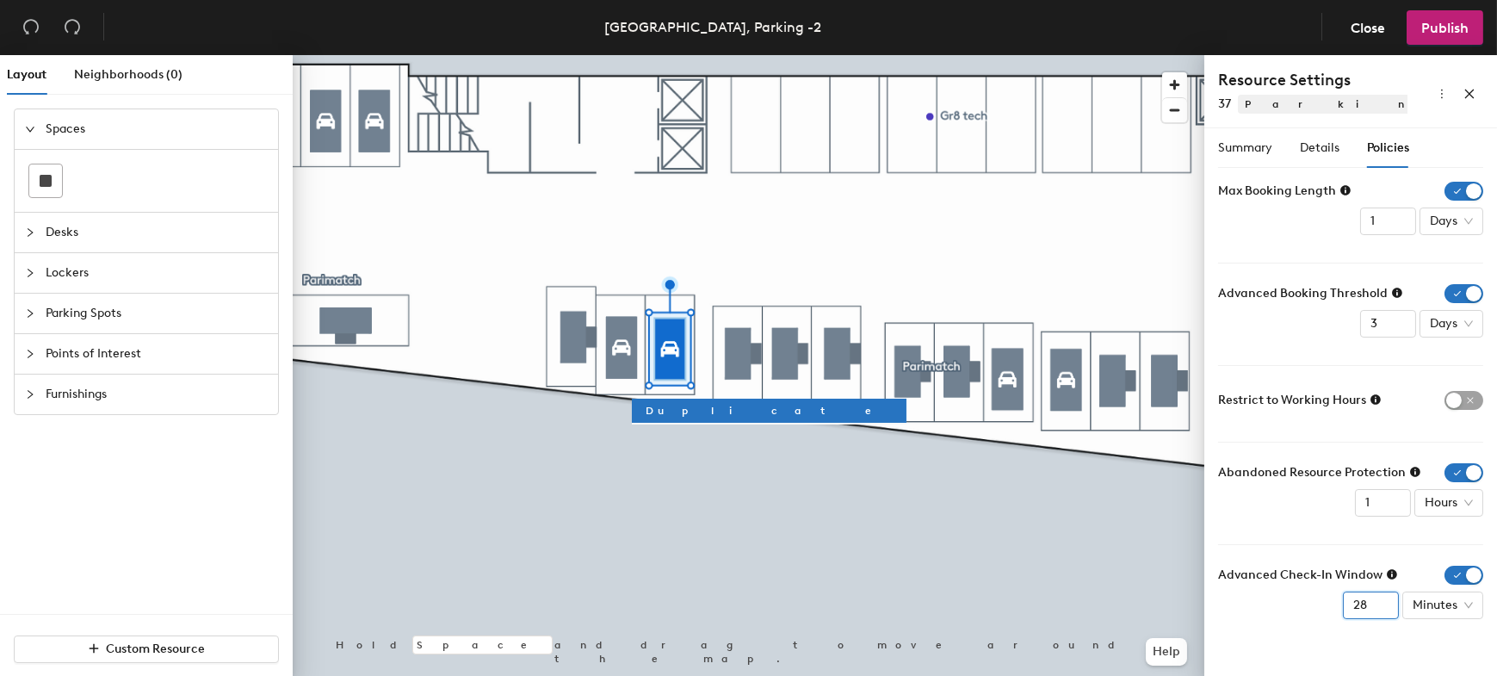
click at [1385, 600] on input "28" at bounding box center [1371, 606] width 56 height 28
click at [1385, 600] on input "29" at bounding box center [1371, 606] width 56 height 28
type input "30"
click at [1385, 600] on input "30" at bounding box center [1371, 606] width 56 height 28
click at [1419, 34] on button "Publish" at bounding box center [1445, 27] width 77 height 34
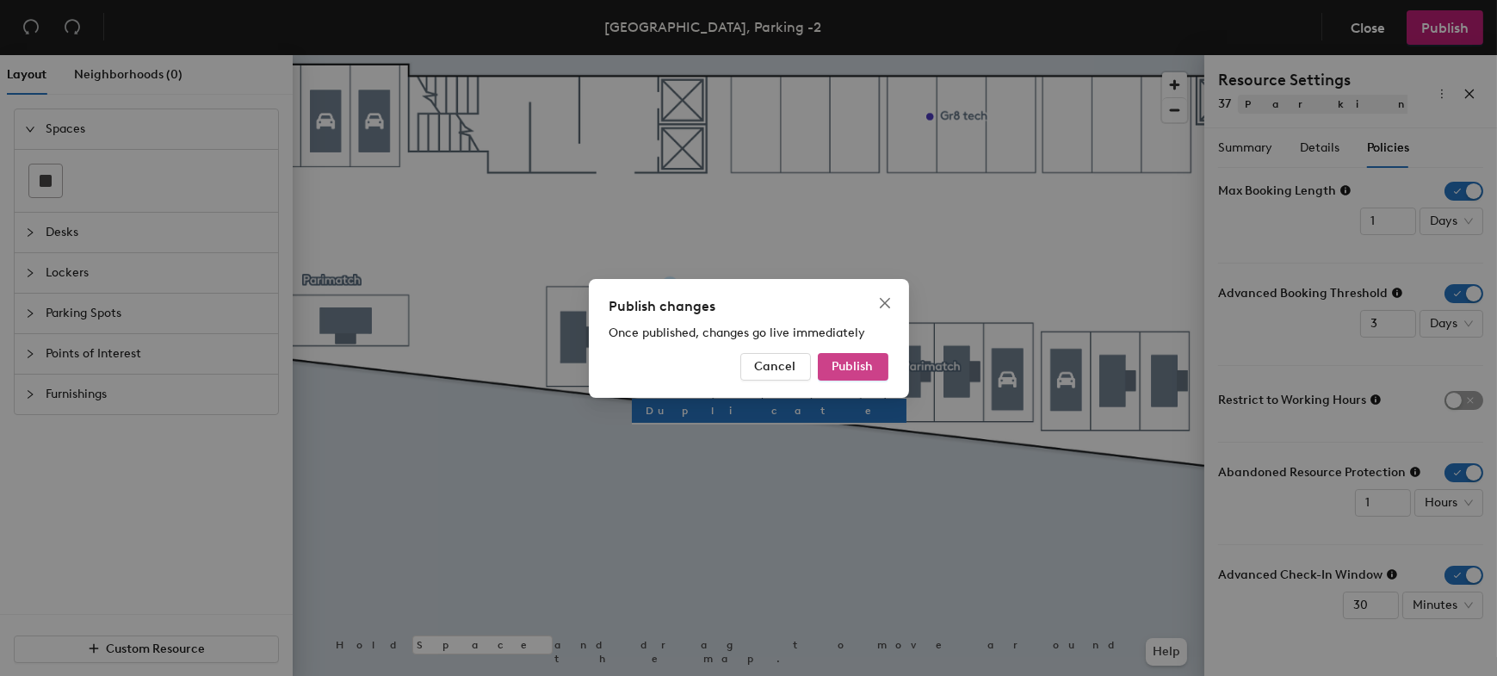
click at [864, 363] on span "Publish" at bounding box center [853, 366] width 41 height 15
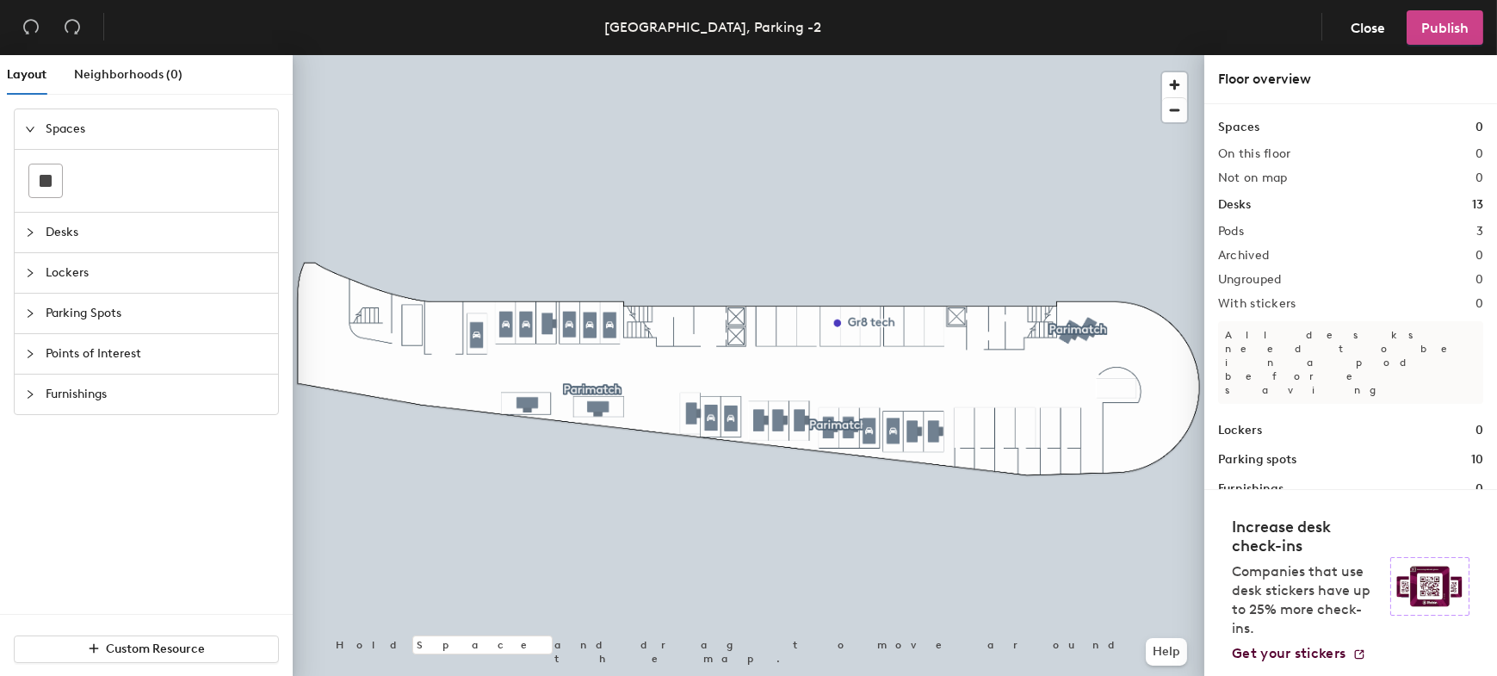
click at [1408, 30] on button "Publish" at bounding box center [1445, 27] width 77 height 34
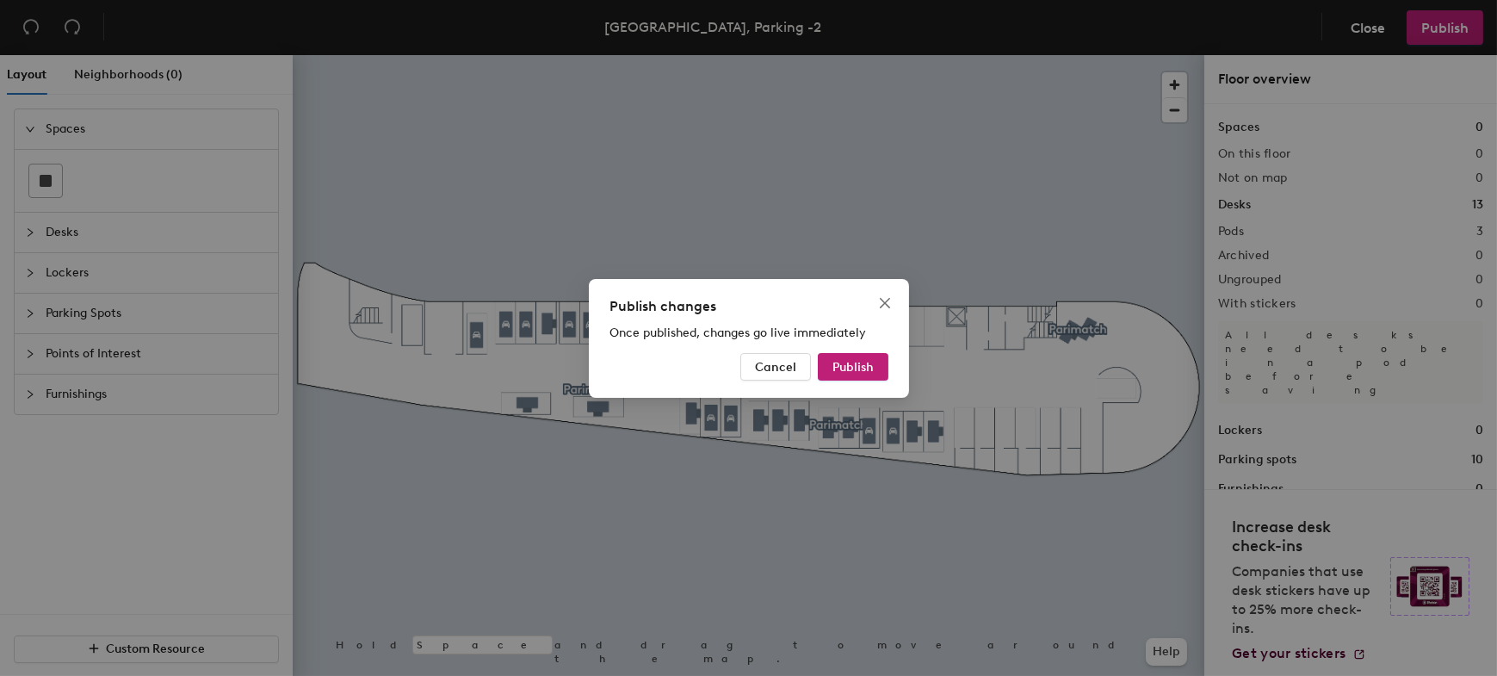
click at [1355, 39] on div "Publish changes Once published, changes go live immediately Cancel Publish" at bounding box center [748, 338] width 1497 height 676
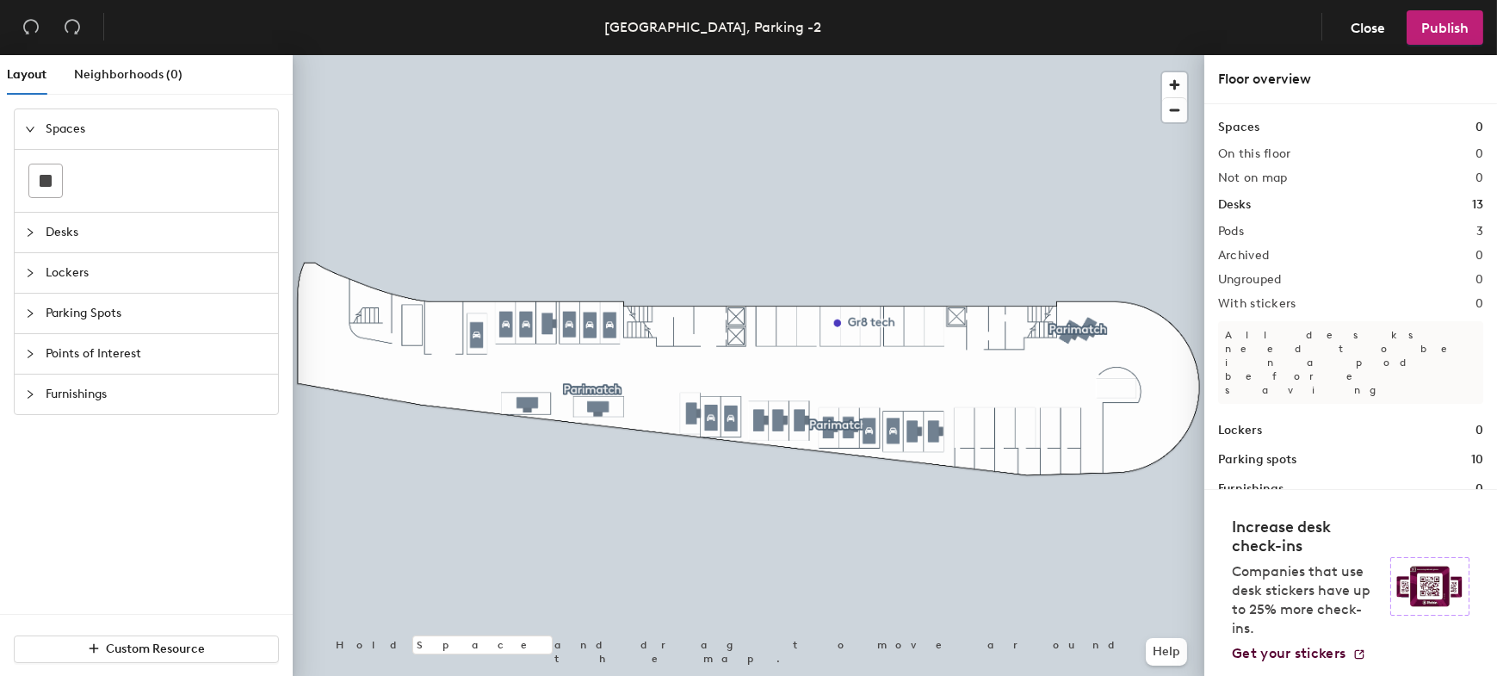
click at [1355, 39] on button "Close" at bounding box center [1368, 27] width 64 height 34
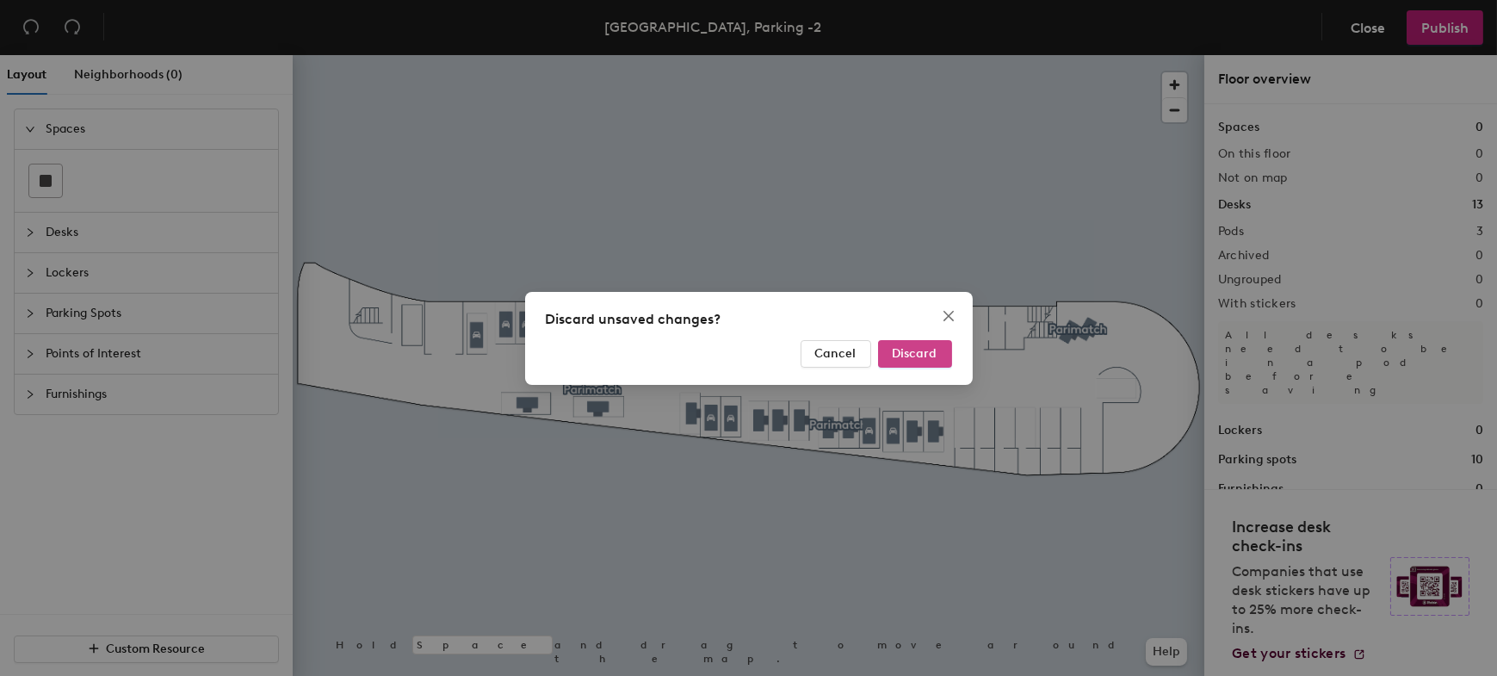
click at [925, 356] on span "Discard" at bounding box center [915, 353] width 45 height 15
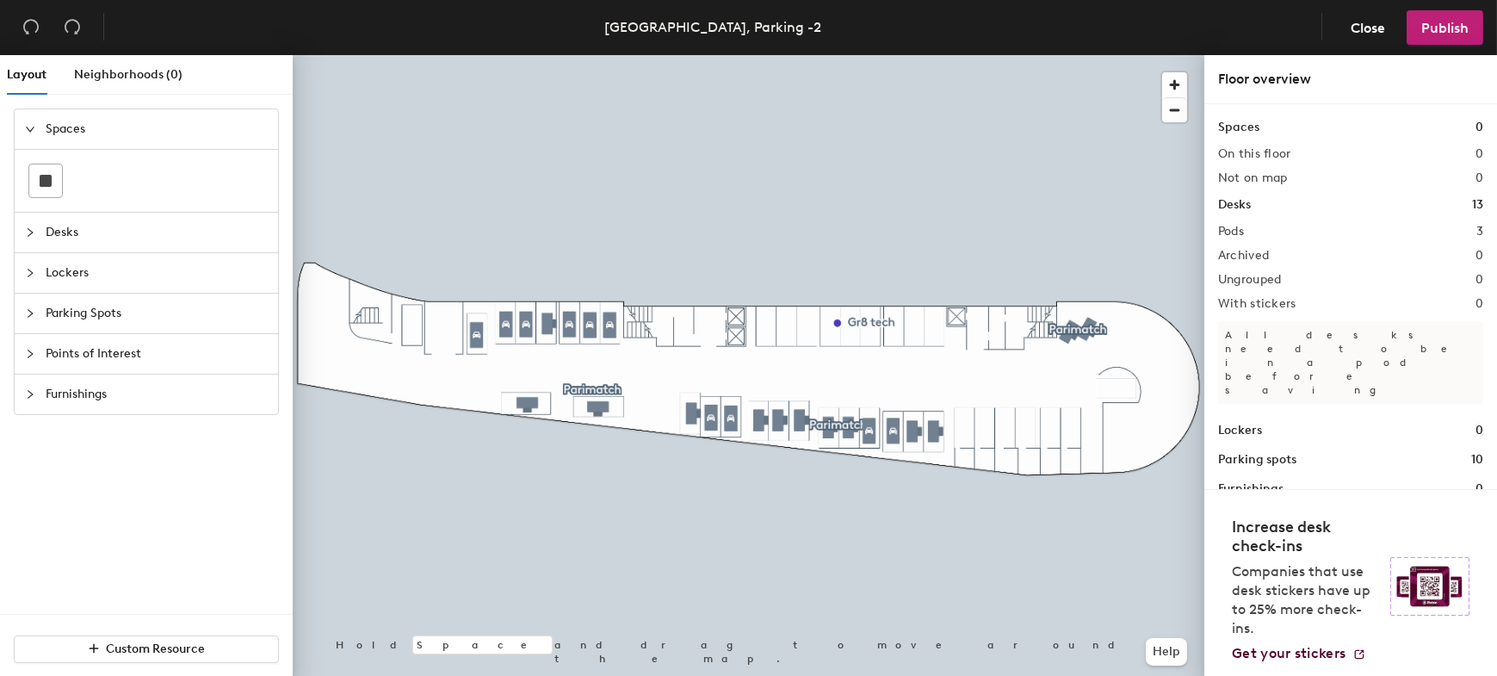
click at [658, 55] on div at bounding box center [749, 55] width 912 height 0
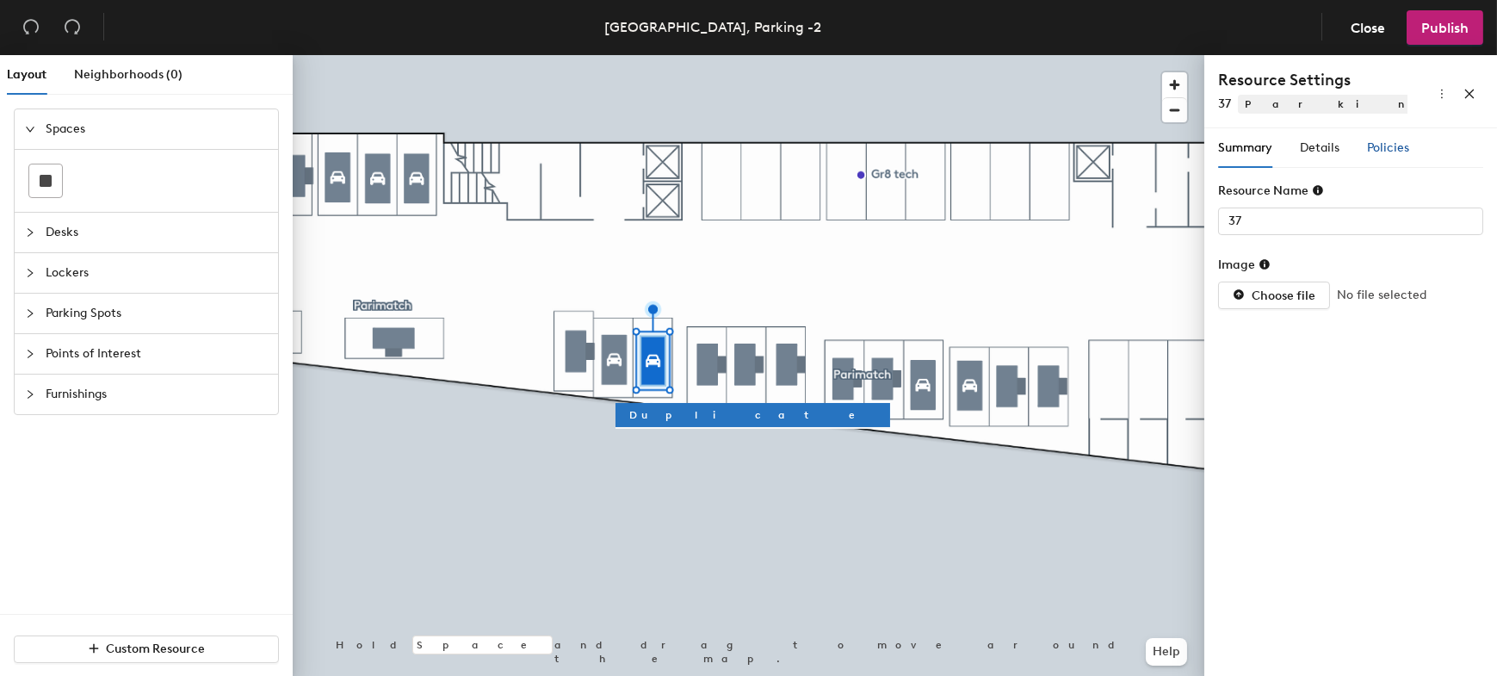
click at [1378, 151] on span "Policies" at bounding box center [1388, 147] width 42 height 15
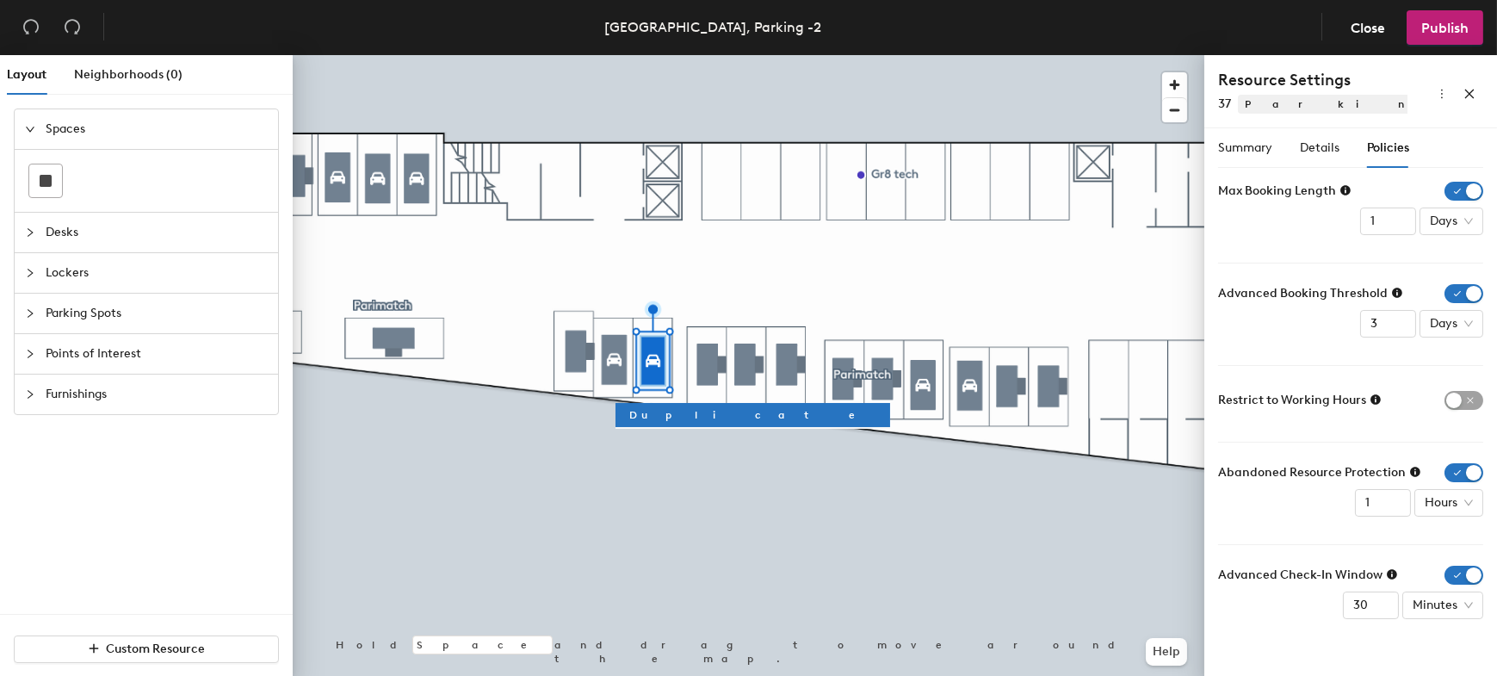
click at [1379, 400] on icon at bounding box center [1376, 399] width 10 height 10
click at [1478, 333] on icon "button" at bounding box center [1475, 334] width 12 height 12
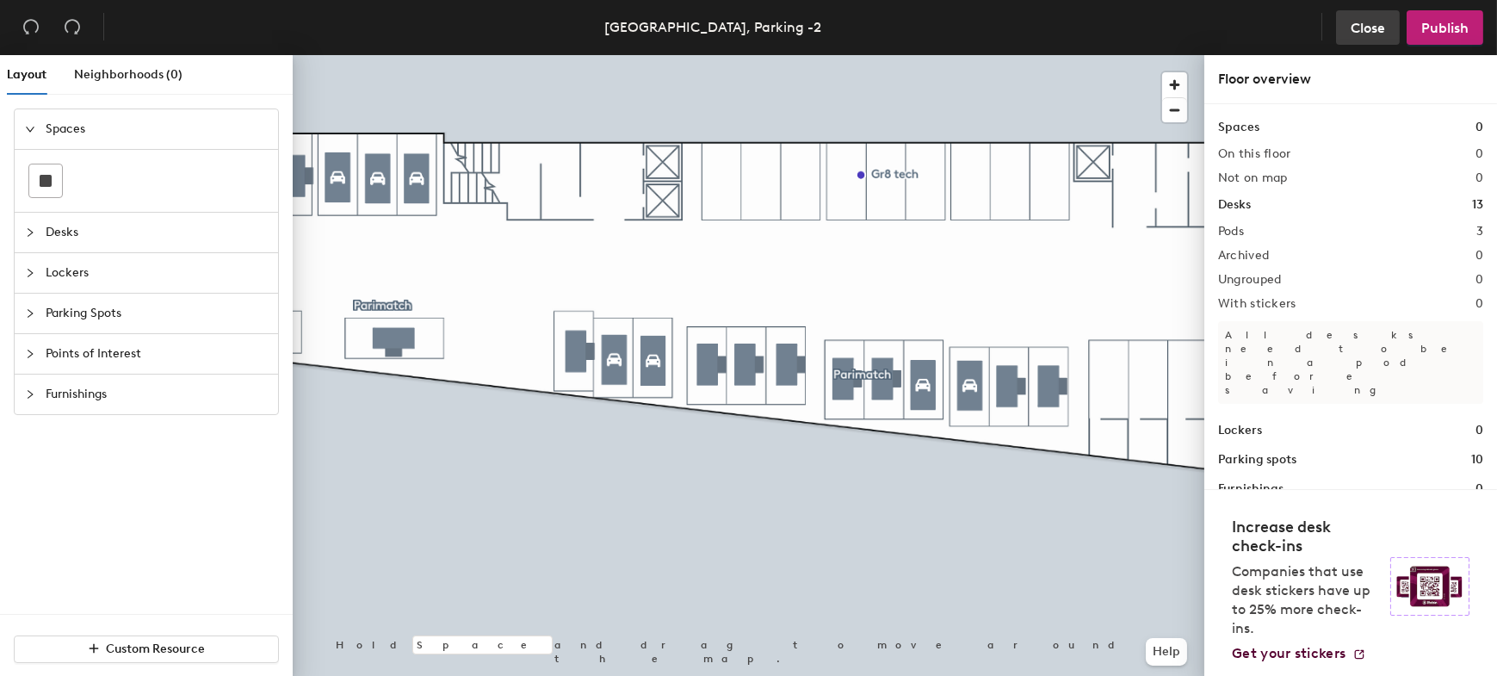
click at [1377, 33] on span "Close" at bounding box center [1368, 28] width 34 height 16
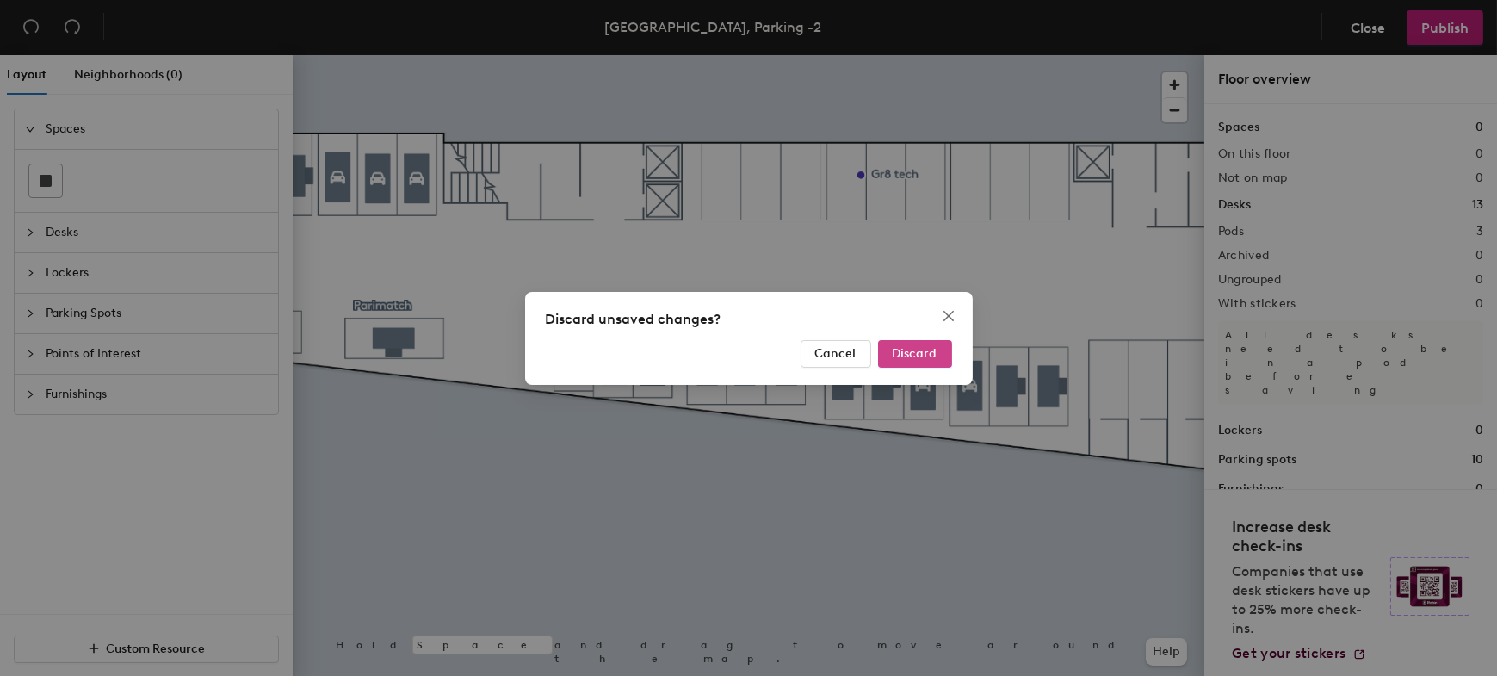
click at [944, 348] on button "Discard" at bounding box center [915, 354] width 74 height 28
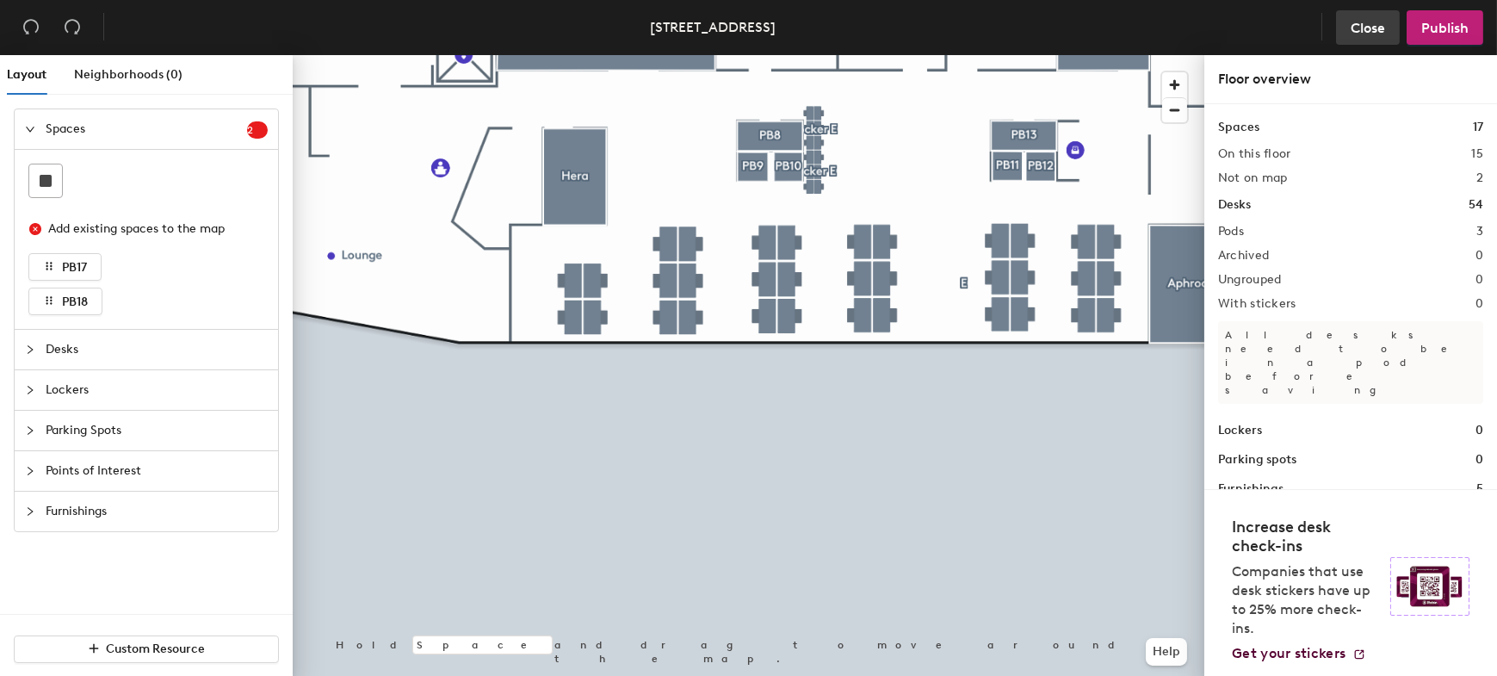
click at [1367, 33] on span "Close" at bounding box center [1368, 28] width 34 height 16
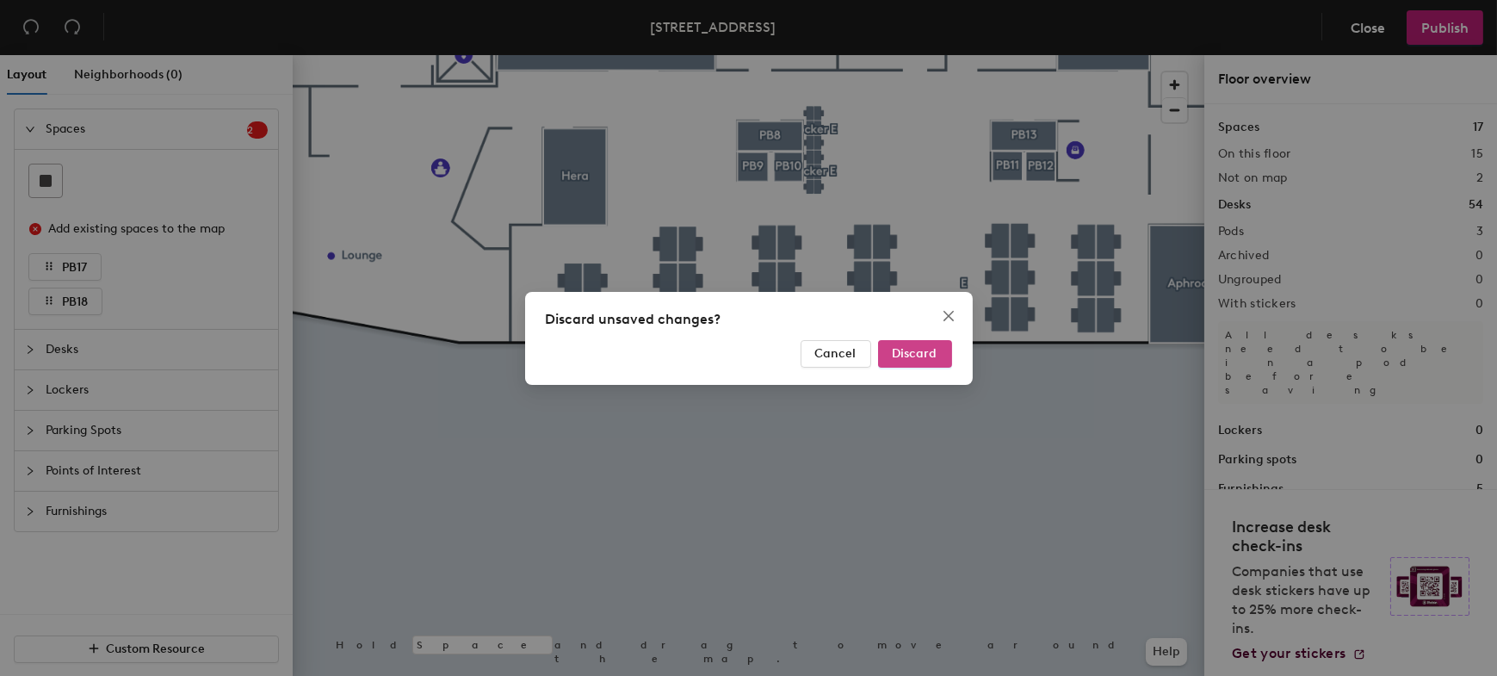
click at [901, 355] on span "Discard" at bounding box center [915, 353] width 45 height 15
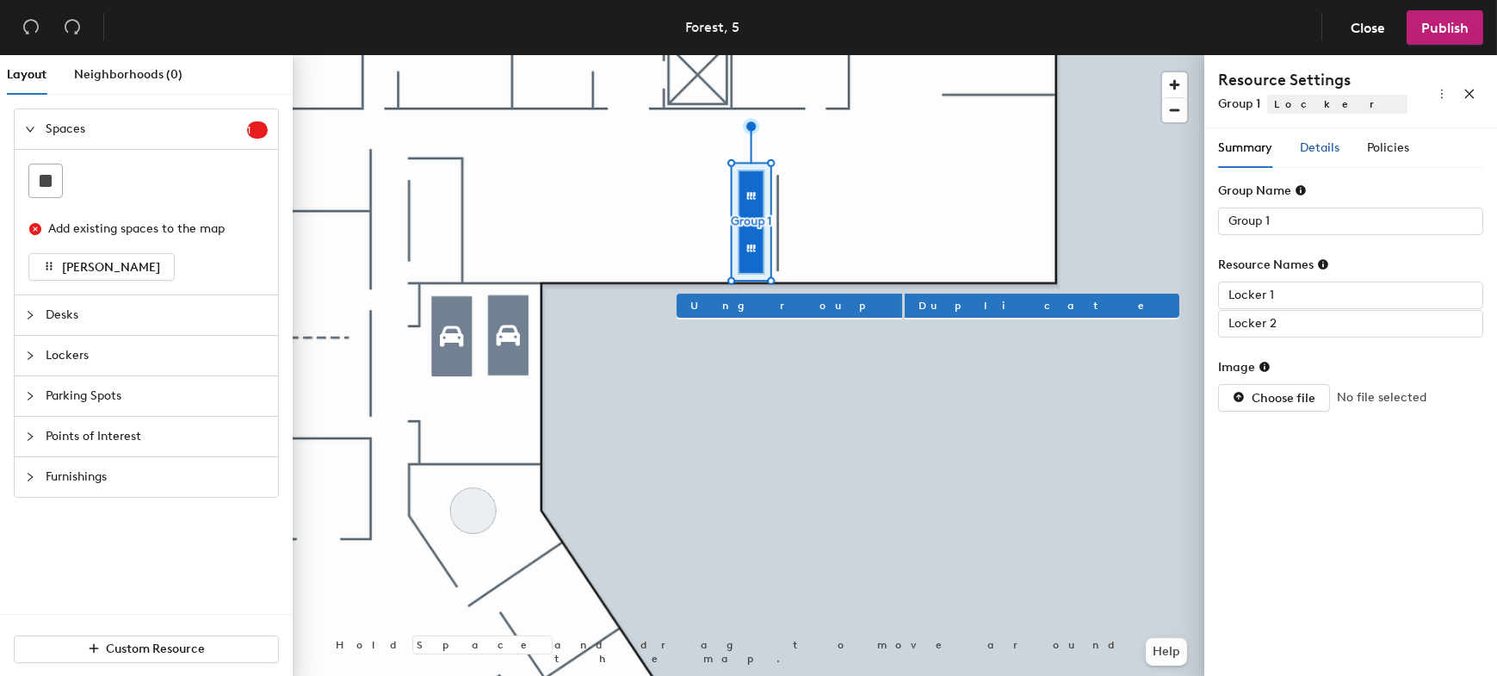
click at [1330, 146] on span "Details" at bounding box center [1320, 147] width 40 height 15
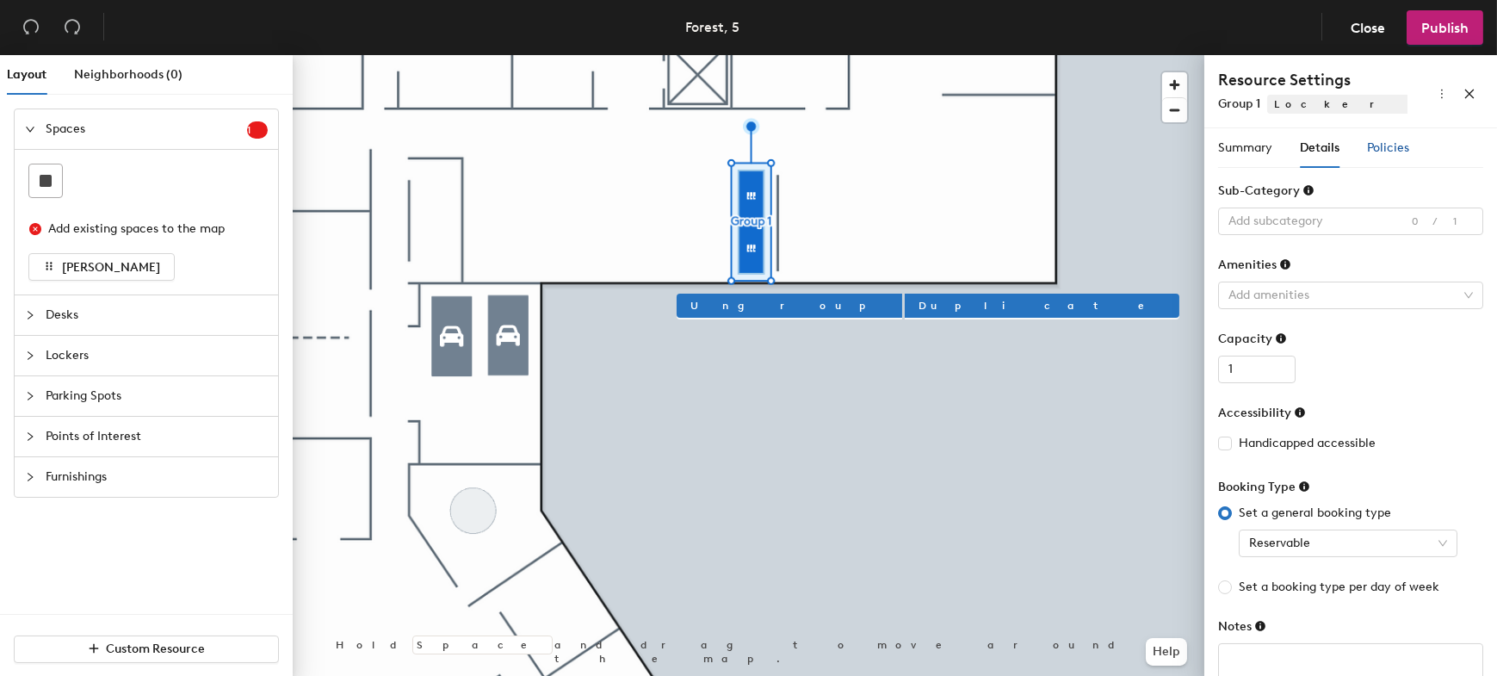
click at [1403, 152] on span "Policies" at bounding box center [1388, 147] width 42 height 15
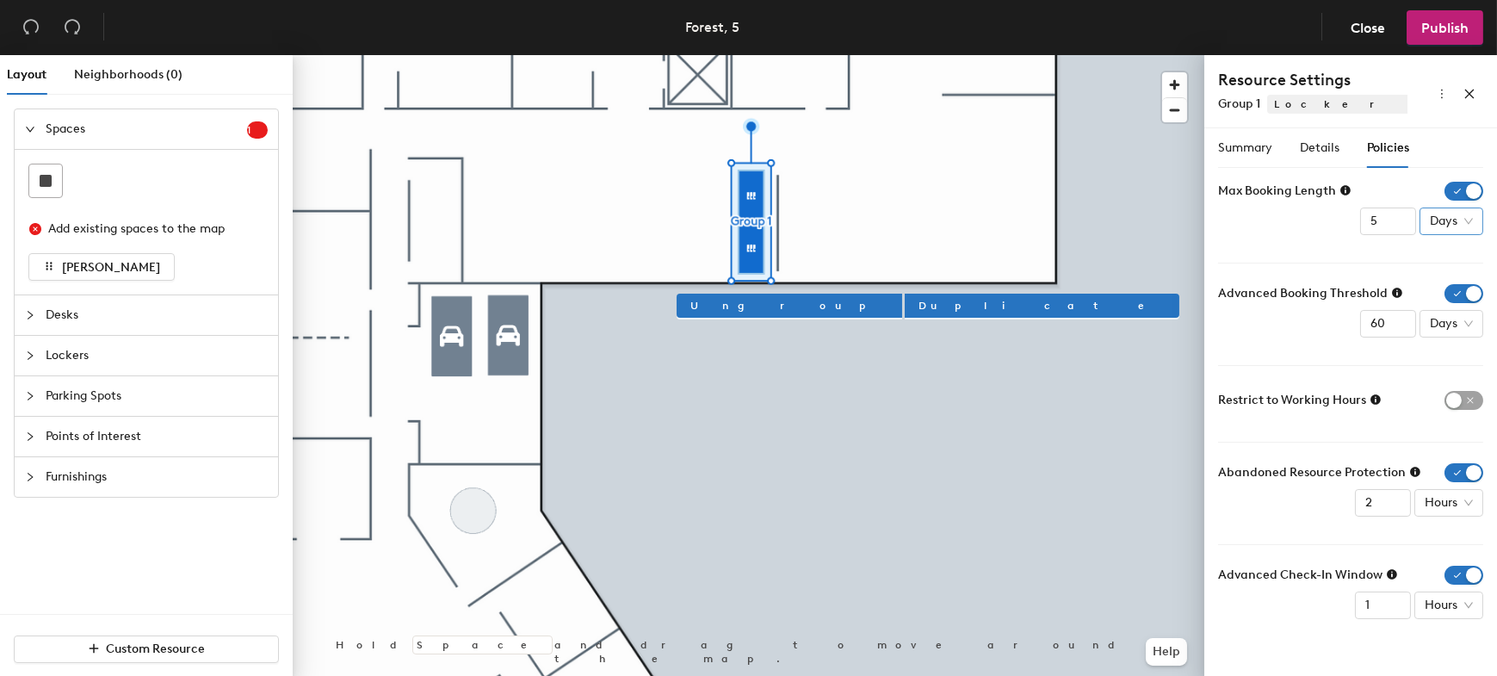
click at [1464, 225] on span "Days" at bounding box center [1451, 221] width 43 height 26
click at [1283, 222] on div "Max Booking Length 5 Days" at bounding box center [1350, 208] width 265 height 53
click at [1250, 148] on span "Summary" at bounding box center [1245, 147] width 54 height 15
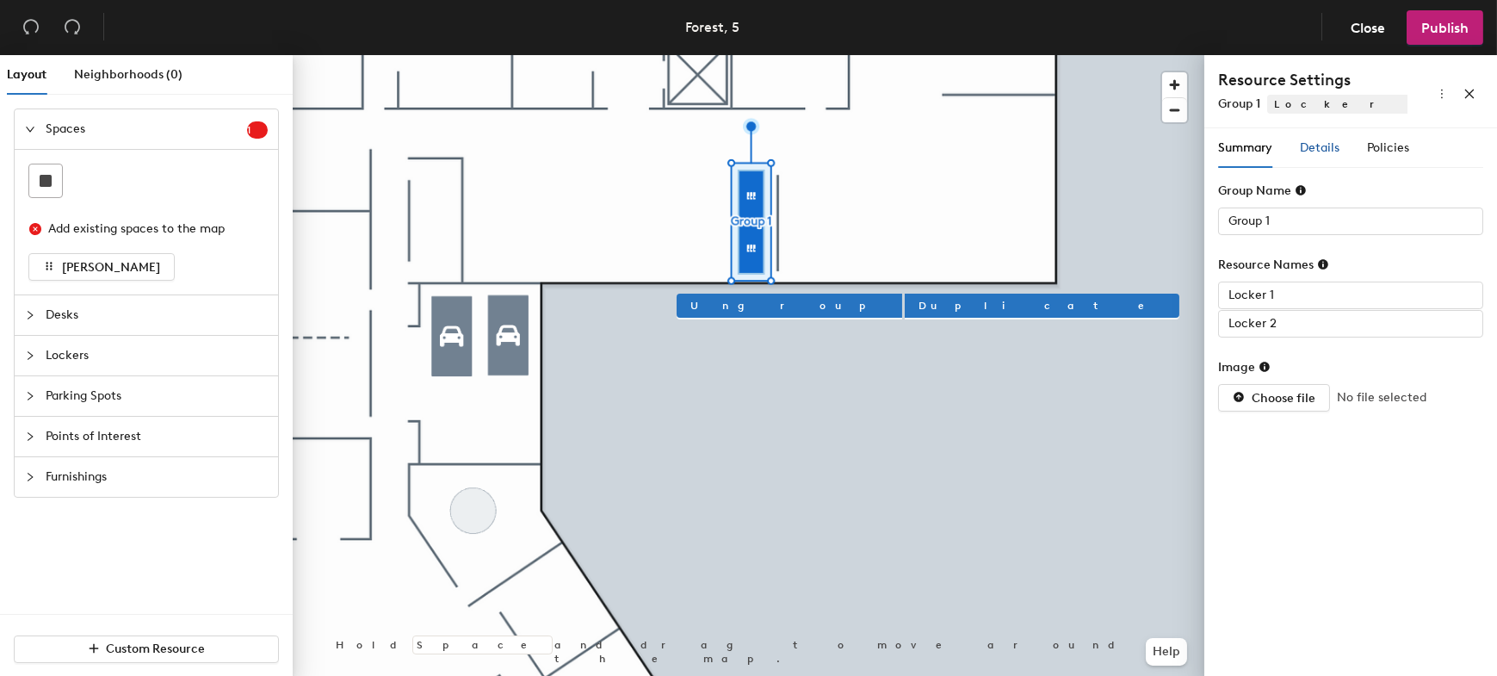
click at [1329, 148] on span "Details" at bounding box center [1320, 147] width 40 height 15
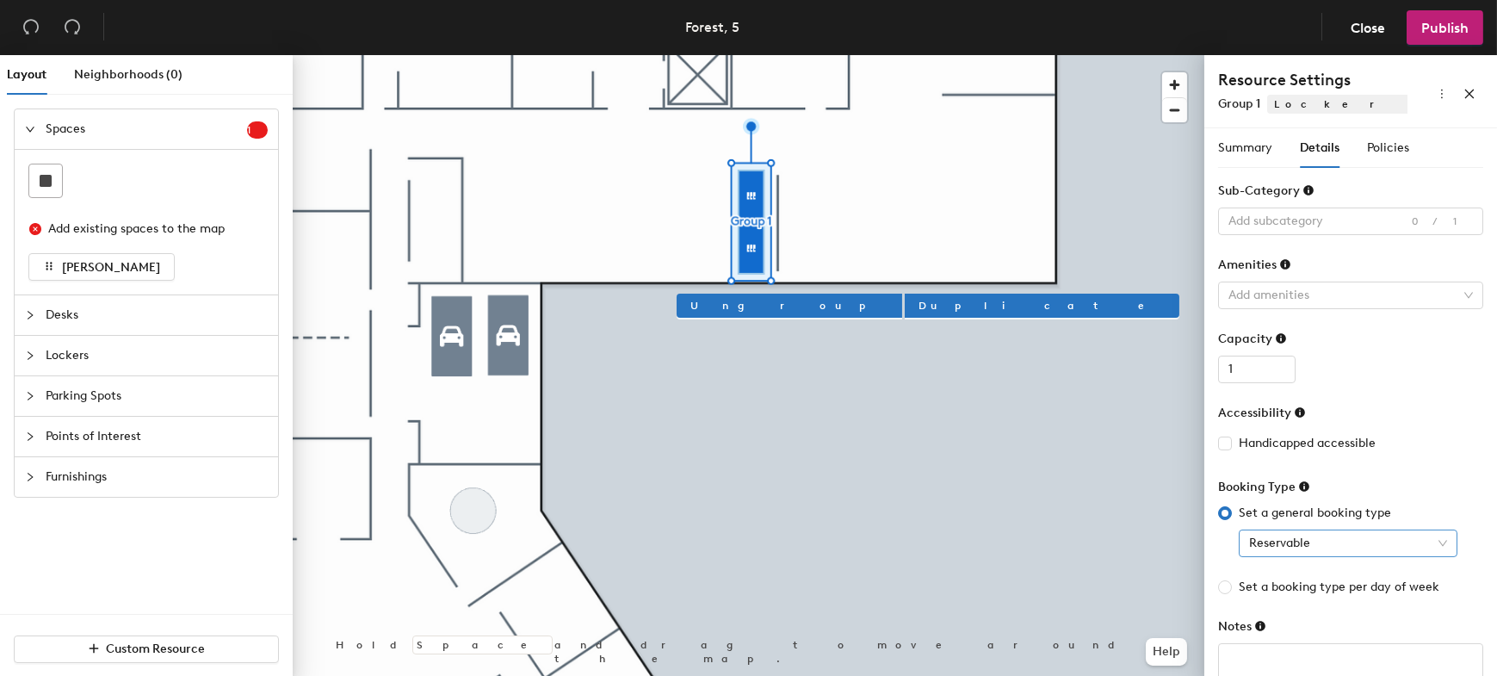
click at [1351, 547] on span "Reservable" at bounding box center [1348, 543] width 198 height 26
click at [1352, 545] on span "Reservable" at bounding box center [1348, 543] width 198 height 26
click at [1390, 142] on span "Policies" at bounding box center [1388, 147] width 42 height 15
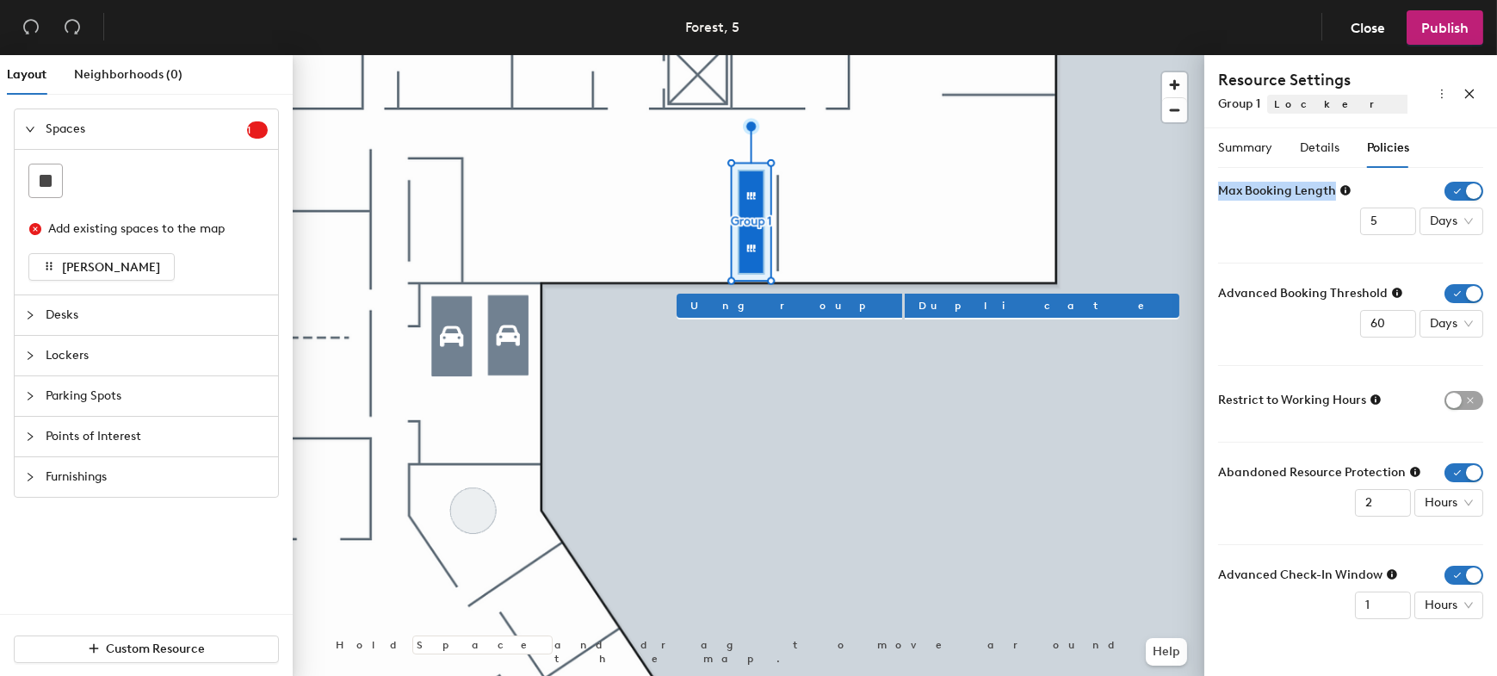
drag, startPoint x: 1213, startPoint y: 189, endPoint x: 1360, endPoint y: 189, distance: 146.4
click at [1360, 189] on div "Summary Details Policies Group Name Group 1 Resource Names Locker 1 Locker 2 Im…" at bounding box center [1351, 405] width 293 height 554
click at [1342, 190] on icon at bounding box center [1346, 190] width 10 height 10
click at [1283, 227] on div "Max Booking Length 5 Days" at bounding box center [1350, 208] width 265 height 53
click at [80, 362] on span "Lockers" at bounding box center [157, 356] width 222 height 40
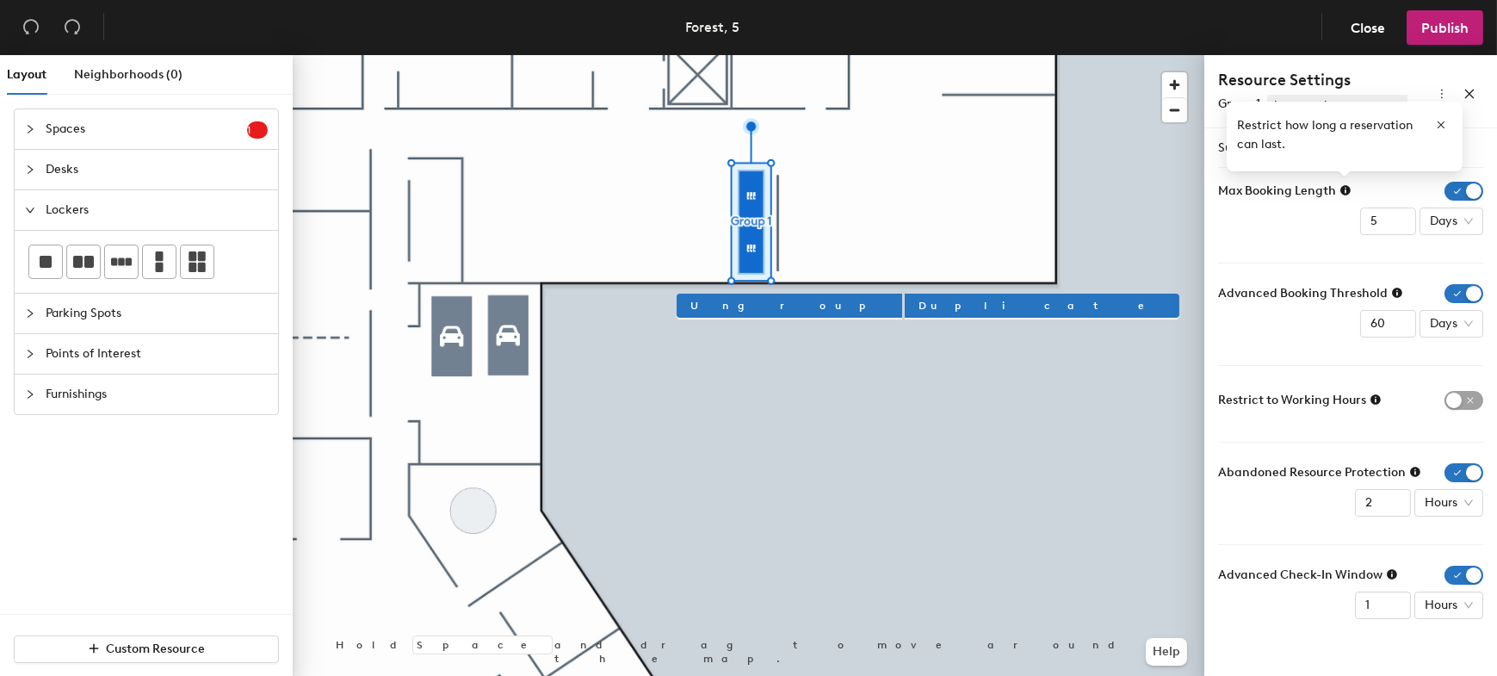
click at [118, 388] on span "Furnishings" at bounding box center [157, 395] width 222 height 40
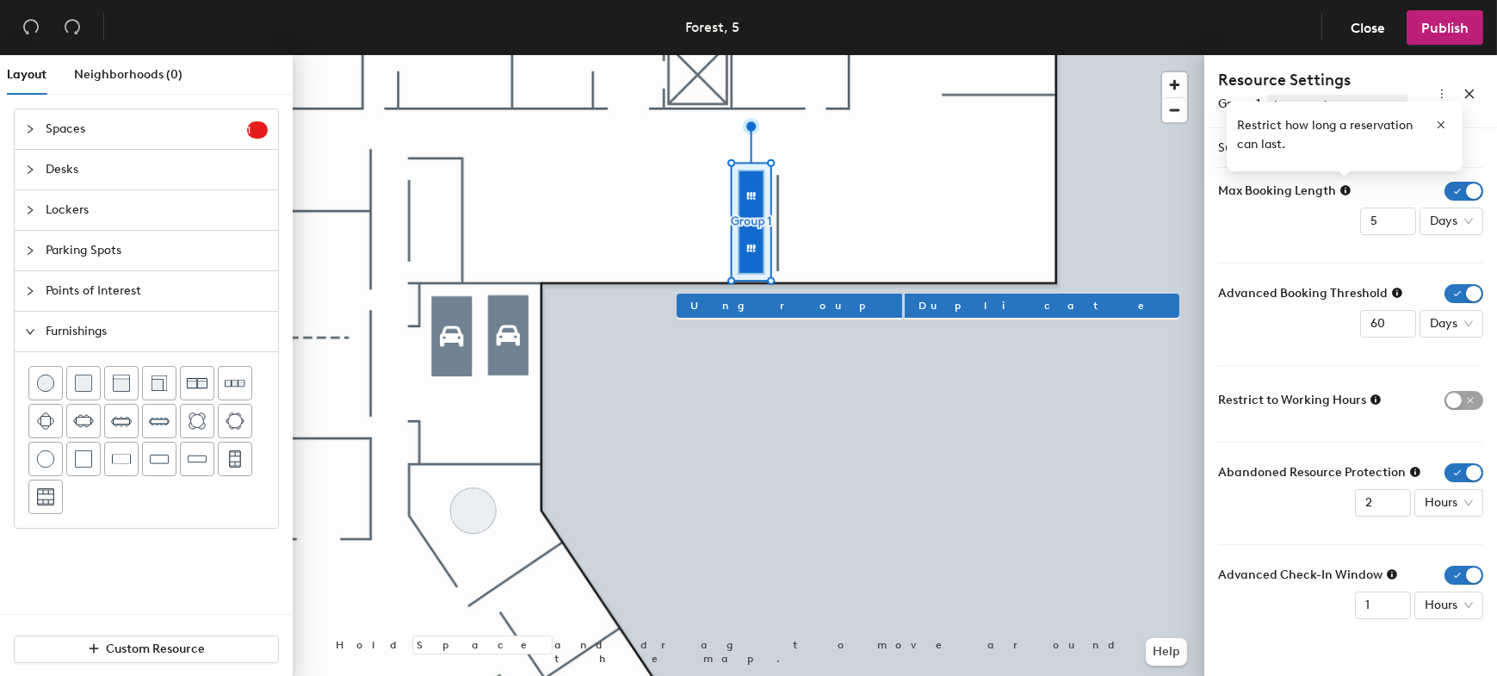
click at [71, 208] on span "Lockers" at bounding box center [157, 210] width 222 height 40
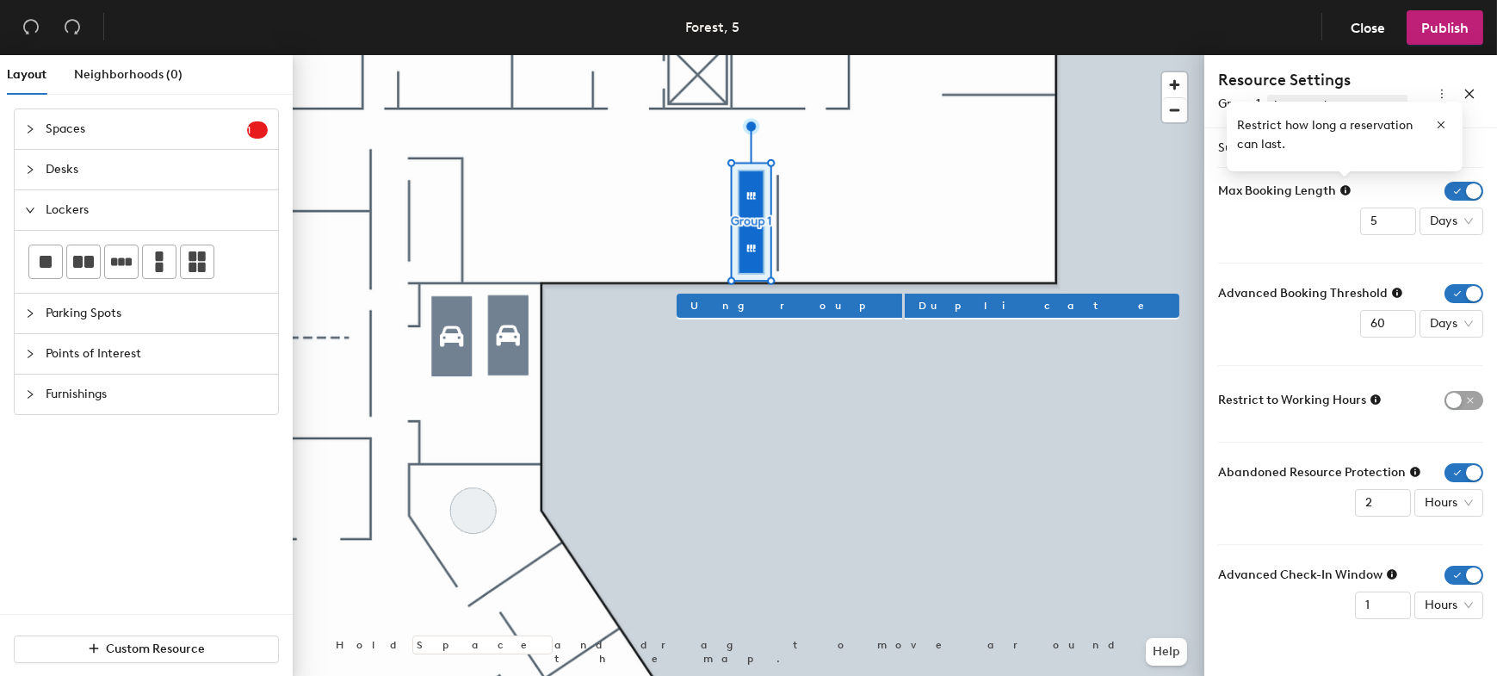
click at [138, 358] on span "Points of Interest" at bounding box center [157, 354] width 222 height 40
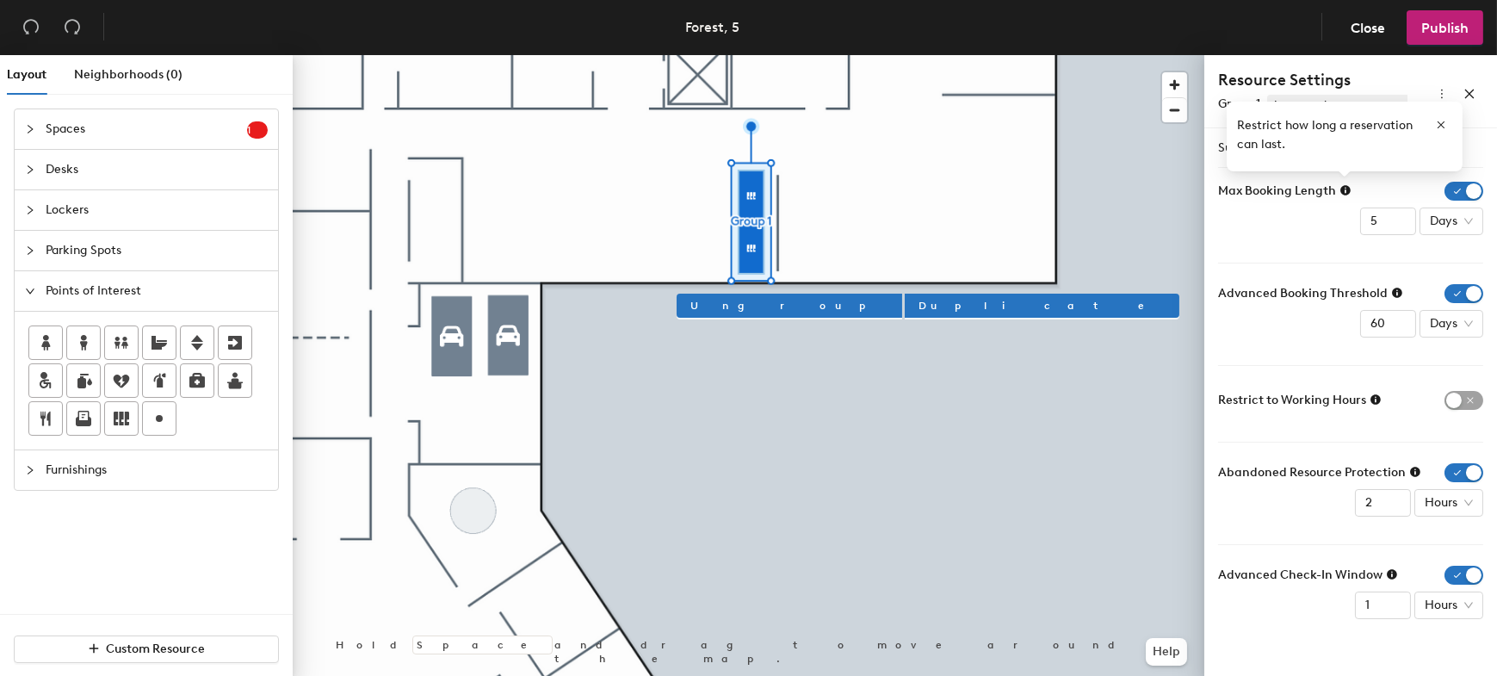
click at [79, 290] on span "Points of Interest" at bounding box center [157, 291] width 222 height 40
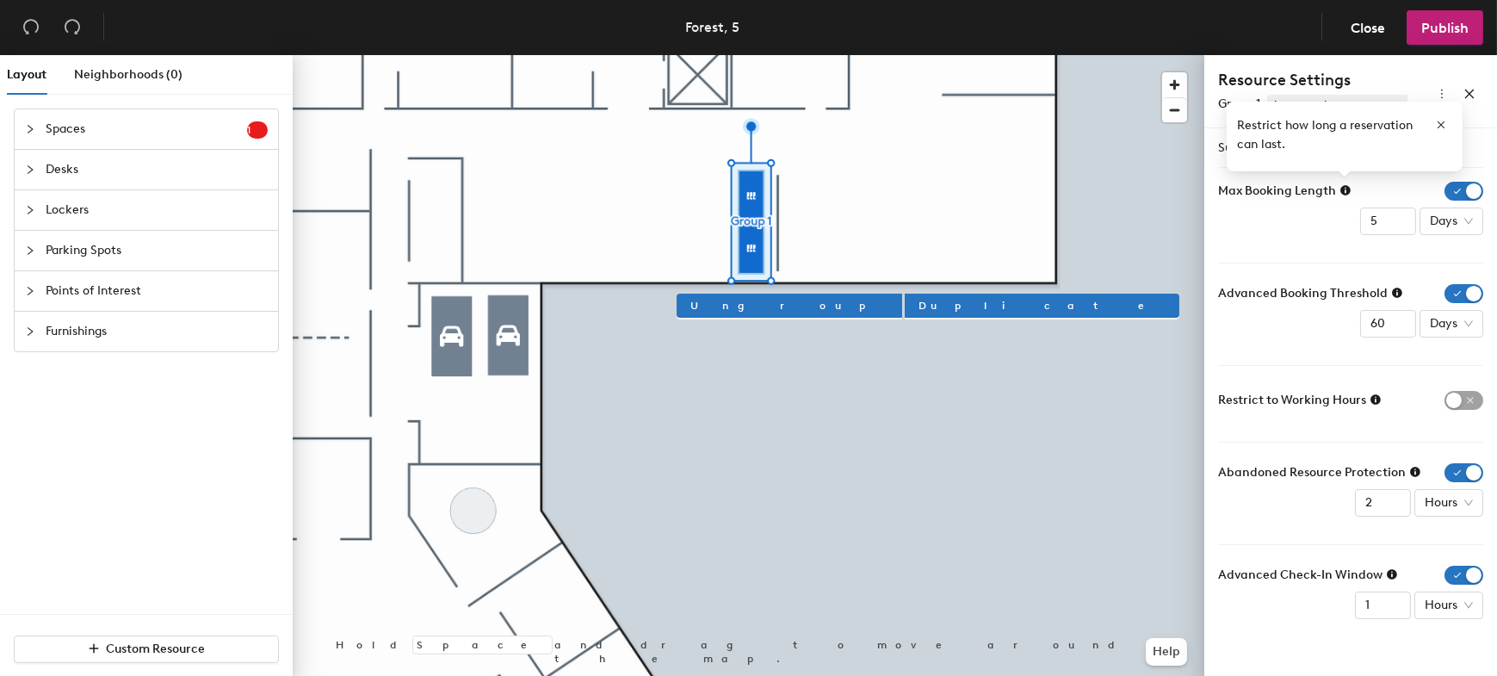
click at [125, 526] on div "Spaces 1 Add existing spaces to the map [PERSON_NAME] Desks Lockers Parking Spo…" at bounding box center [146, 360] width 293 height 505
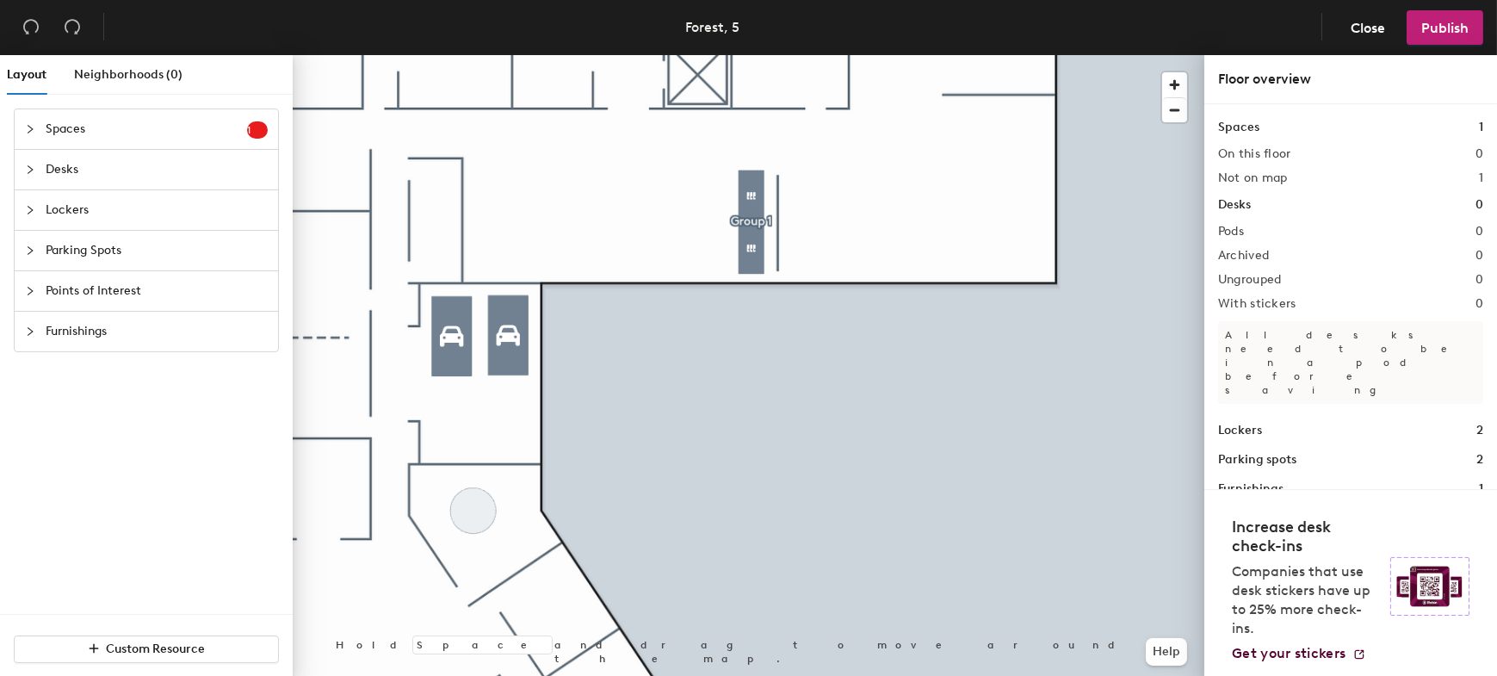
click at [176, 431] on div "Spaces 1 Add existing spaces to the map [PERSON_NAME] Desks Lockers Parking Spo…" at bounding box center [146, 360] width 293 height 505
click at [591, 55] on div at bounding box center [749, 55] width 912 height 0
click at [194, 404] on div "Spaces 1 Add existing spaces to the map [PERSON_NAME] Desks Lockers Parking Spo…" at bounding box center [146, 360] width 293 height 505
click at [159, 475] on div "Spaces 1 Add existing spaces to the map [PERSON_NAME] Desks Lockers Parking Spo…" at bounding box center [146, 360] width 293 height 505
click at [657, 55] on div at bounding box center [749, 55] width 912 height 0
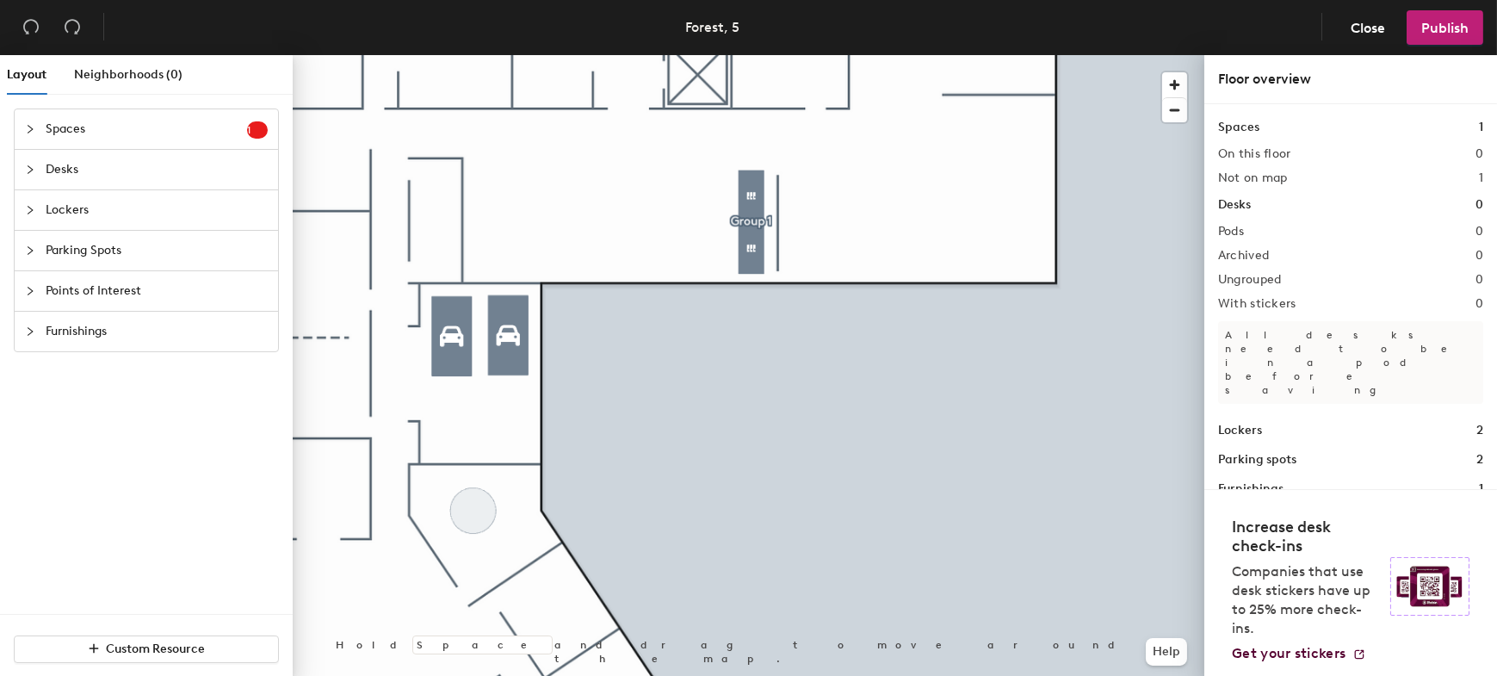
click at [188, 453] on div "Spaces 1 Add existing spaces to the map [PERSON_NAME] Desks Lockers Parking Spo…" at bounding box center [146, 360] width 293 height 505
click at [841, 55] on div at bounding box center [749, 55] width 912 height 0
click at [220, 450] on div "Spaces 1 Add existing spaces to the map [PERSON_NAME] Desks Lockers Parking Spo…" at bounding box center [146, 360] width 293 height 505
click at [73, 211] on span "Lockers" at bounding box center [157, 210] width 222 height 40
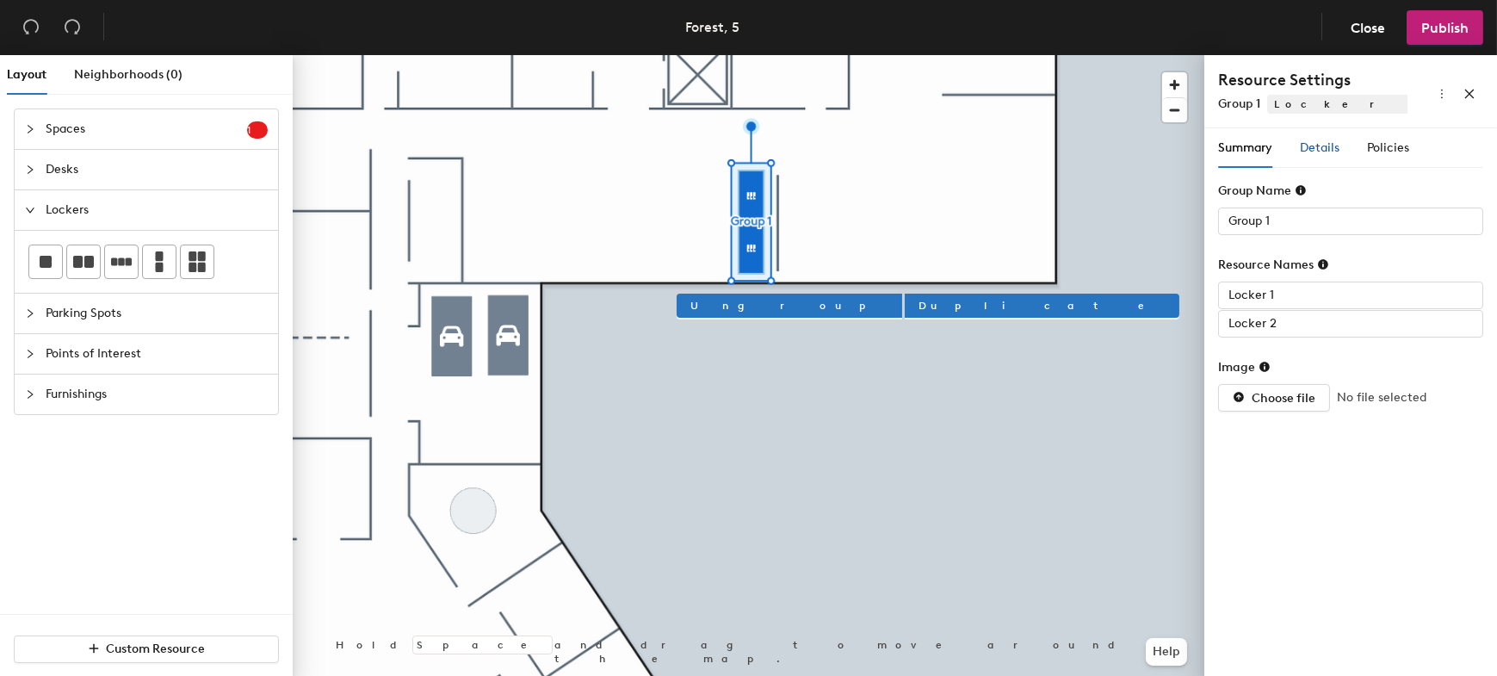
click at [1336, 146] on span "Details" at bounding box center [1320, 147] width 40 height 15
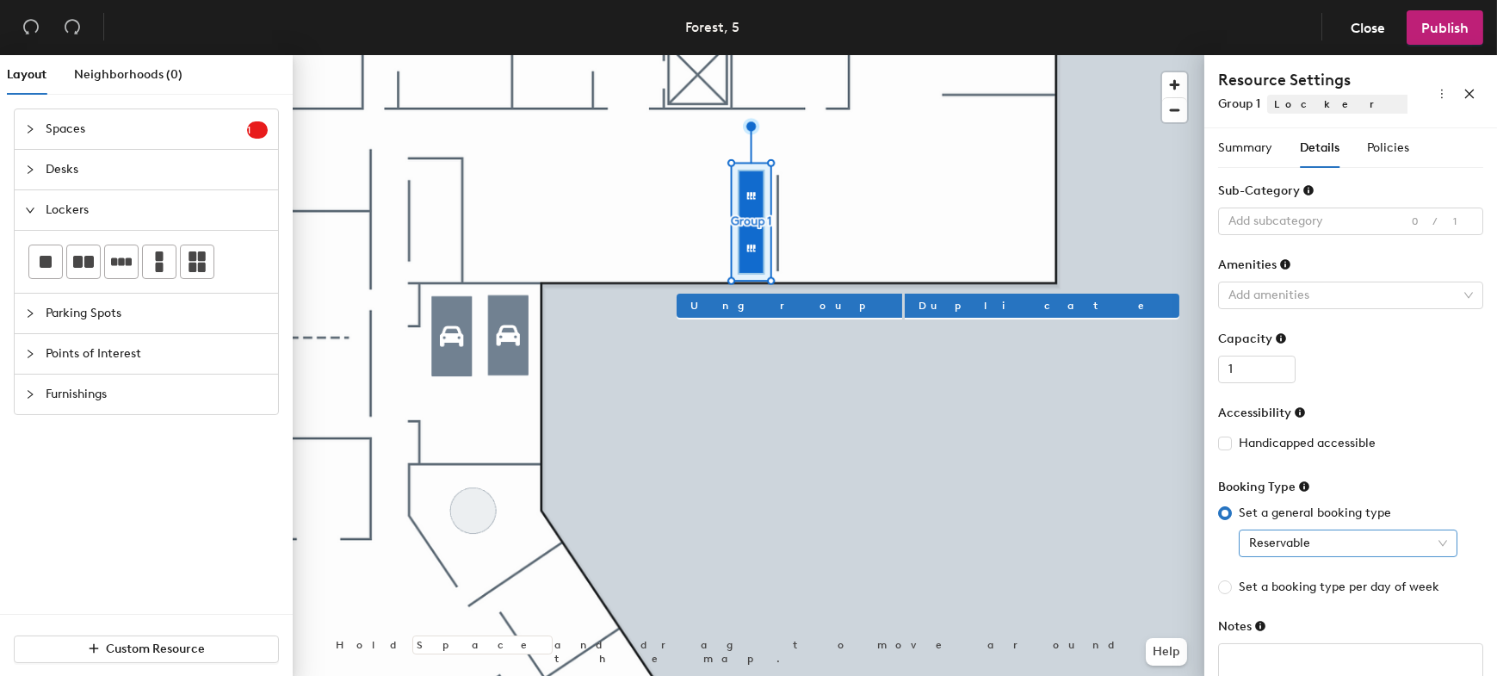
click at [1353, 540] on span "Reservable" at bounding box center [1348, 543] width 198 height 26
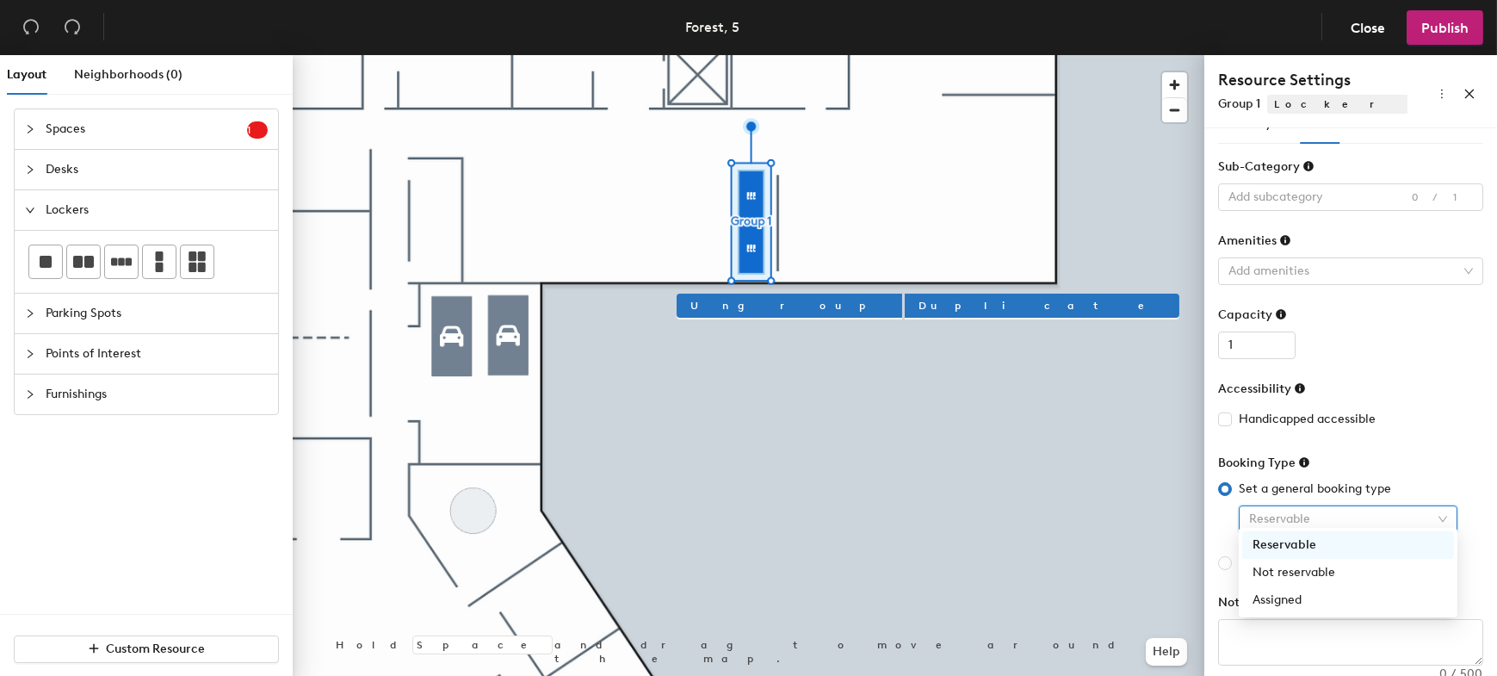
scroll to position [32, 0]
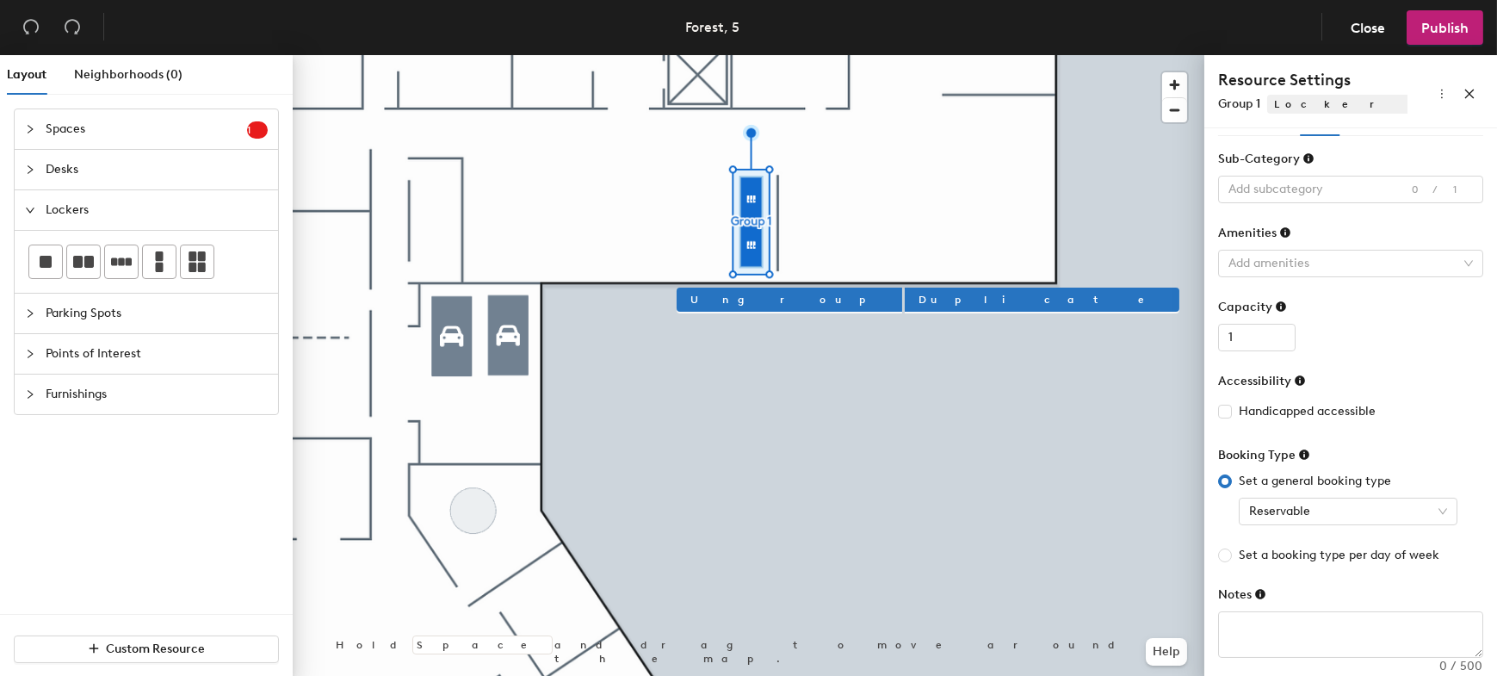
click at [104, 139] on span "Spaces" at bounding box center [146, 129] width 201 height 40
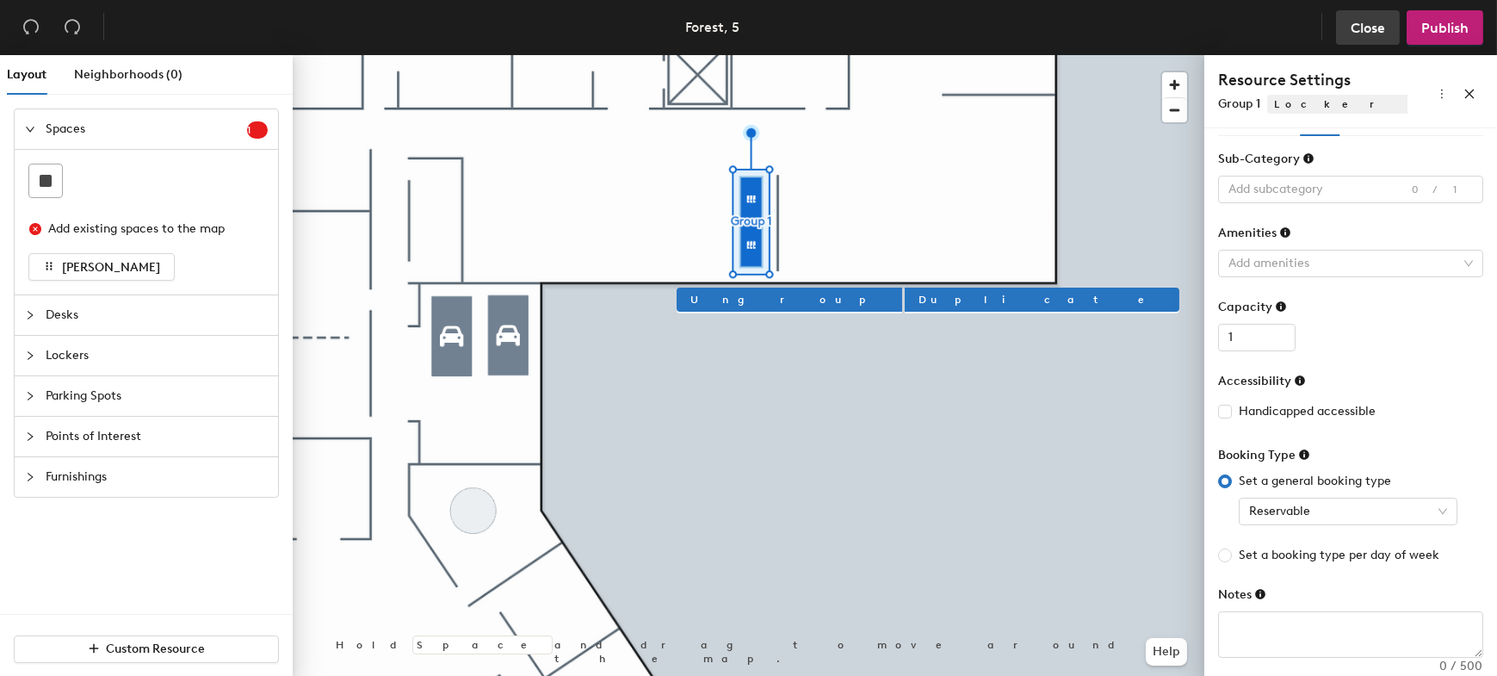
click at [1378, 25] on span "Close" at bounding box center [1368, 28] width 34 height 16
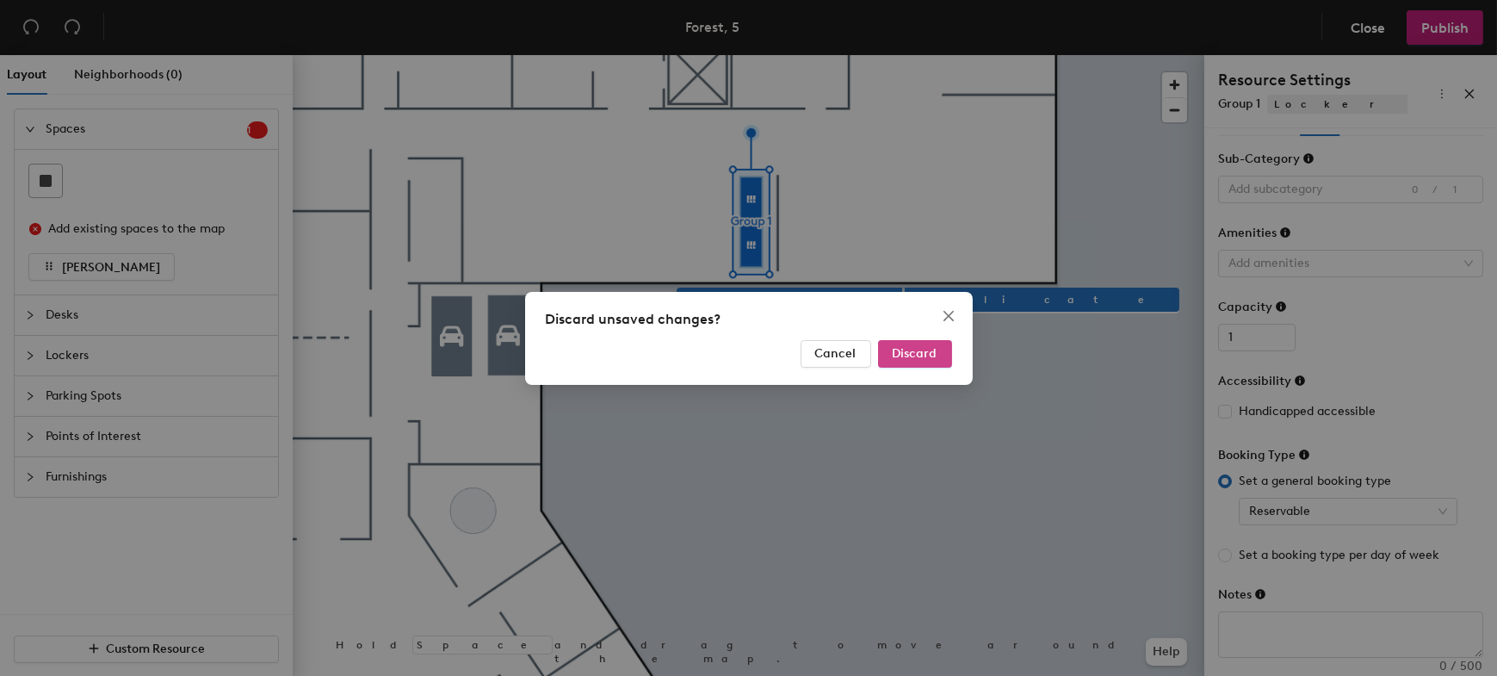
click at [923, 354] on span "Discard" at bounding box center [915, 353] width 45 height 15
